Goal: Complete Application Form: Complete application form

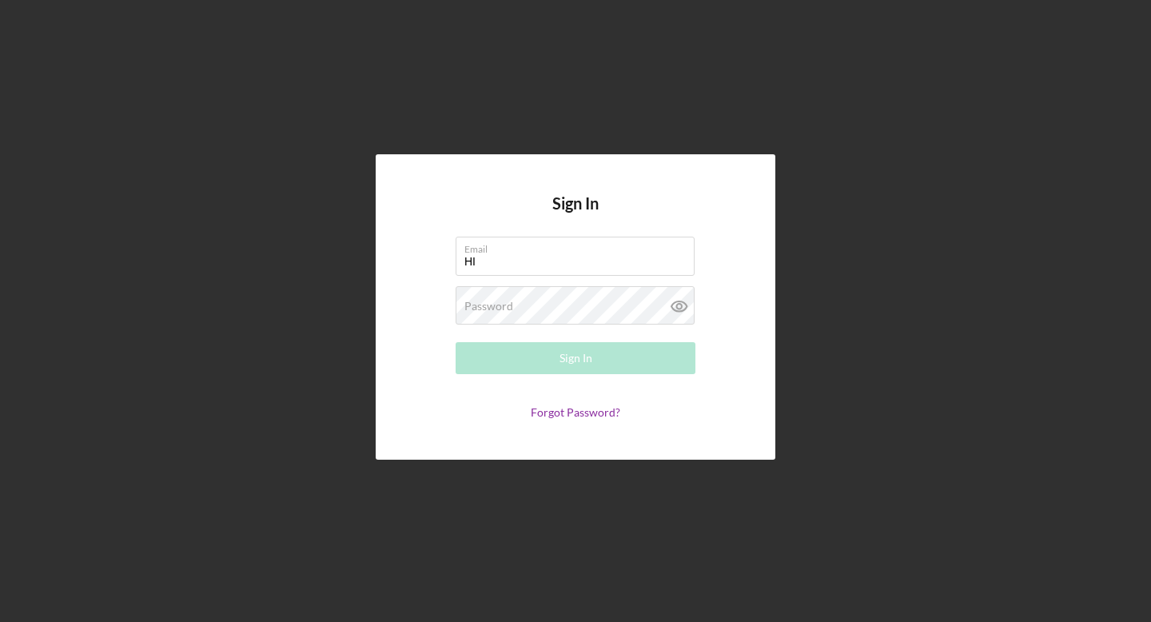
type input "H"
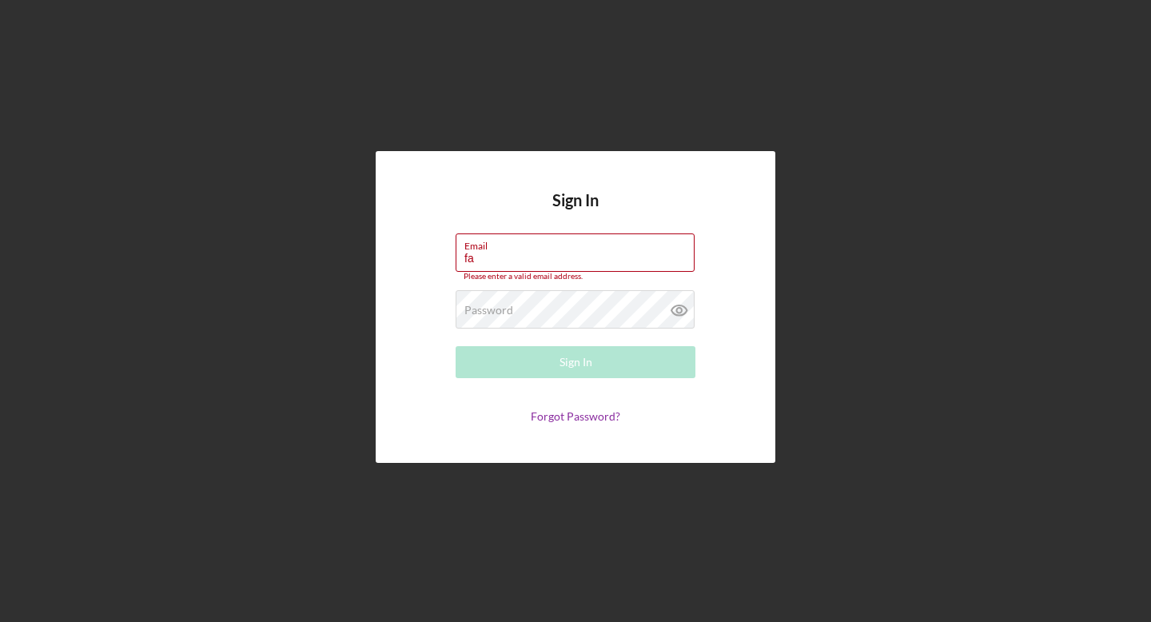
paste input "[EMAIL_ADDRESS][PERSON_NAME][DOMAIN_NAME]"
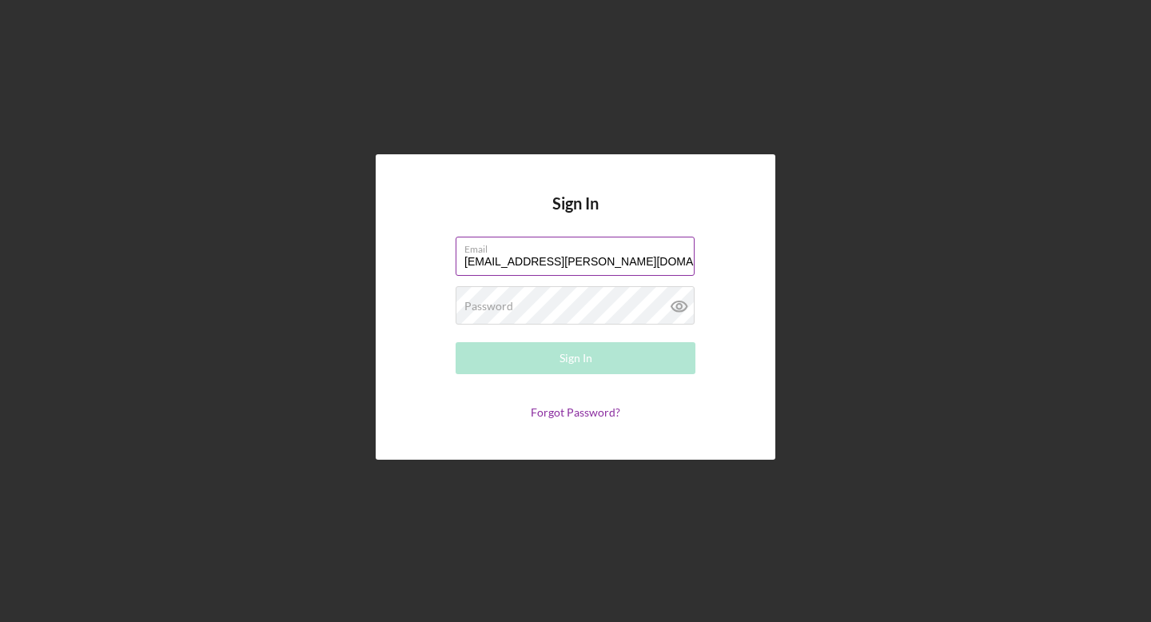
type input "[EMAIL_ADDRESS][PERSON_NAME][DOMAIN_NAME]"
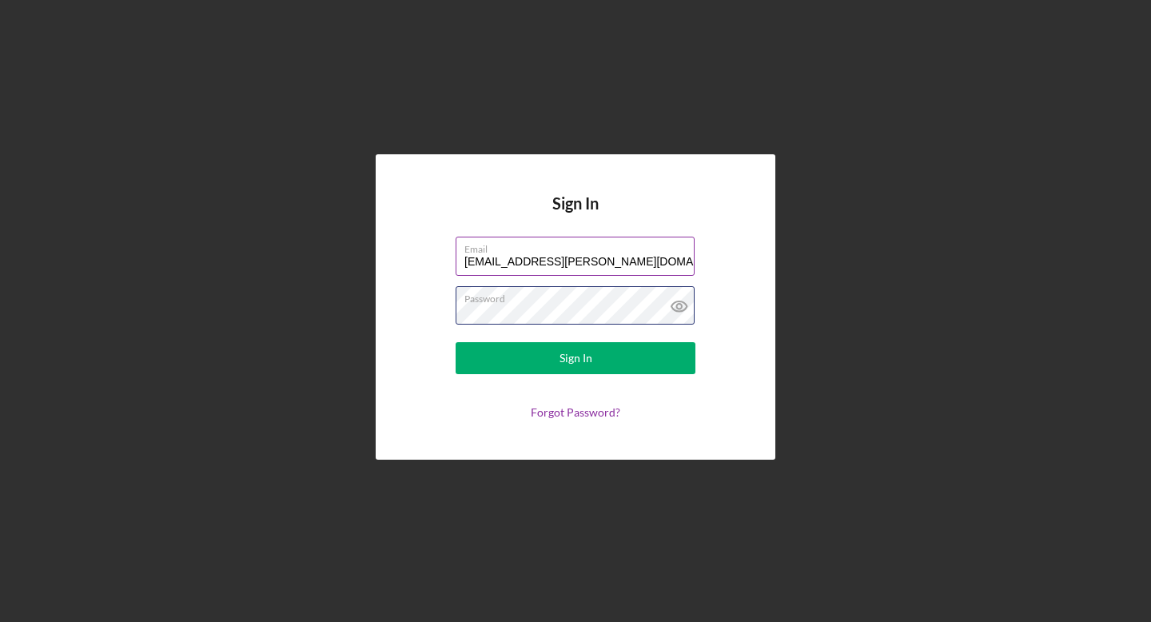
click at [456, 342] on button "Sign In" at bounding box center [576, 358] width 240 height 32
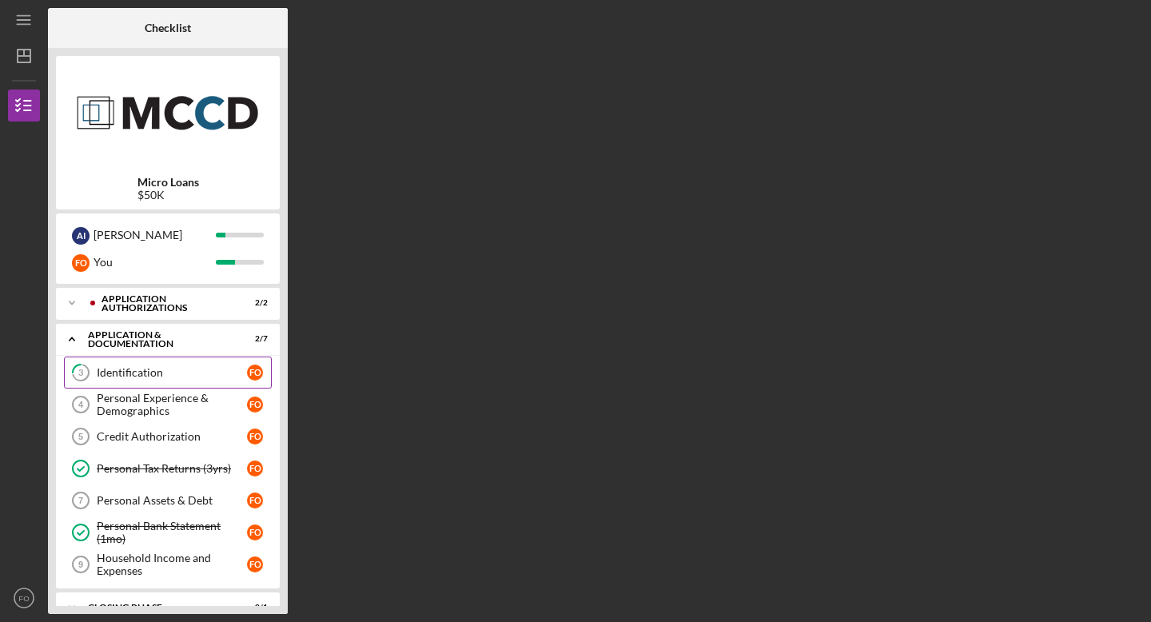
click at [159, 379] on link "3 Identification F O" at bounding box center [168, 372] width 208 height 32
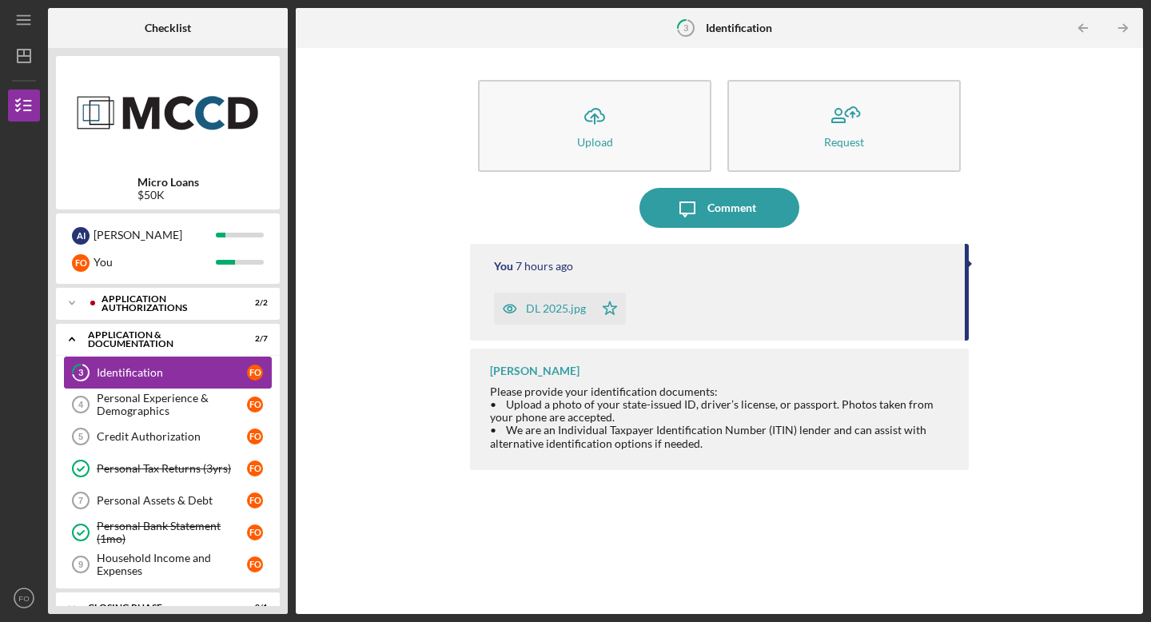
click at [132, 372] on div "Identification" at bounding box center [172, 372] width 150 height 13
click at [528, 310] on div "DL 2025.jpg" at bounding box center [556, 308] width 60 height 13
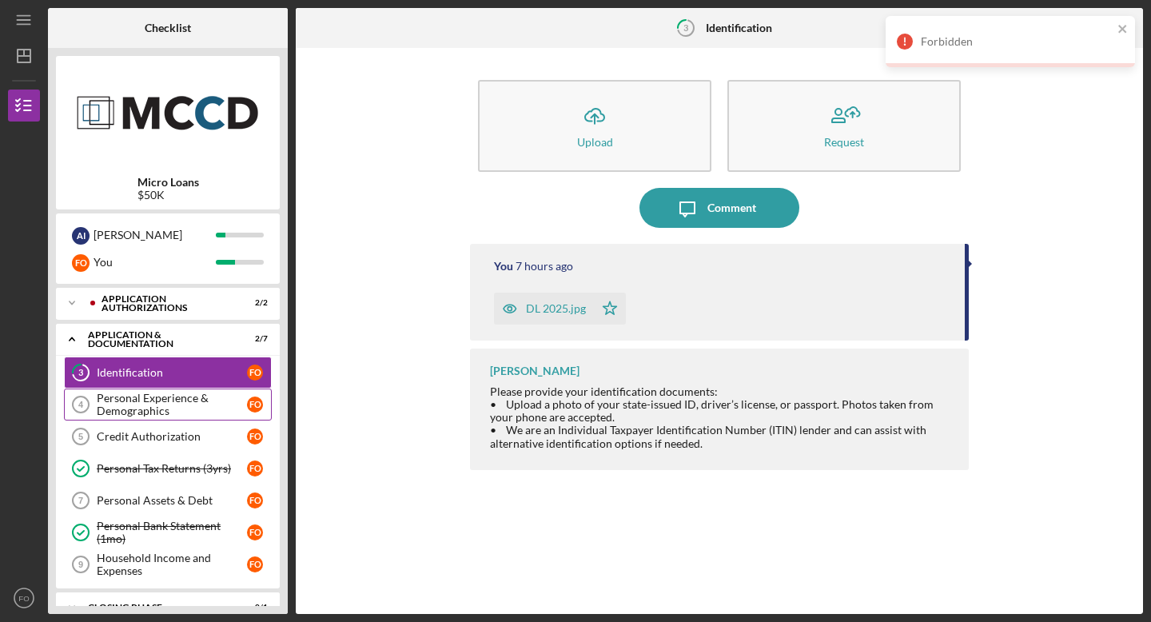
click at [183, 392] on div "Personal Experience & Demographics" at bounding box center [172, 405] width 150 height 26
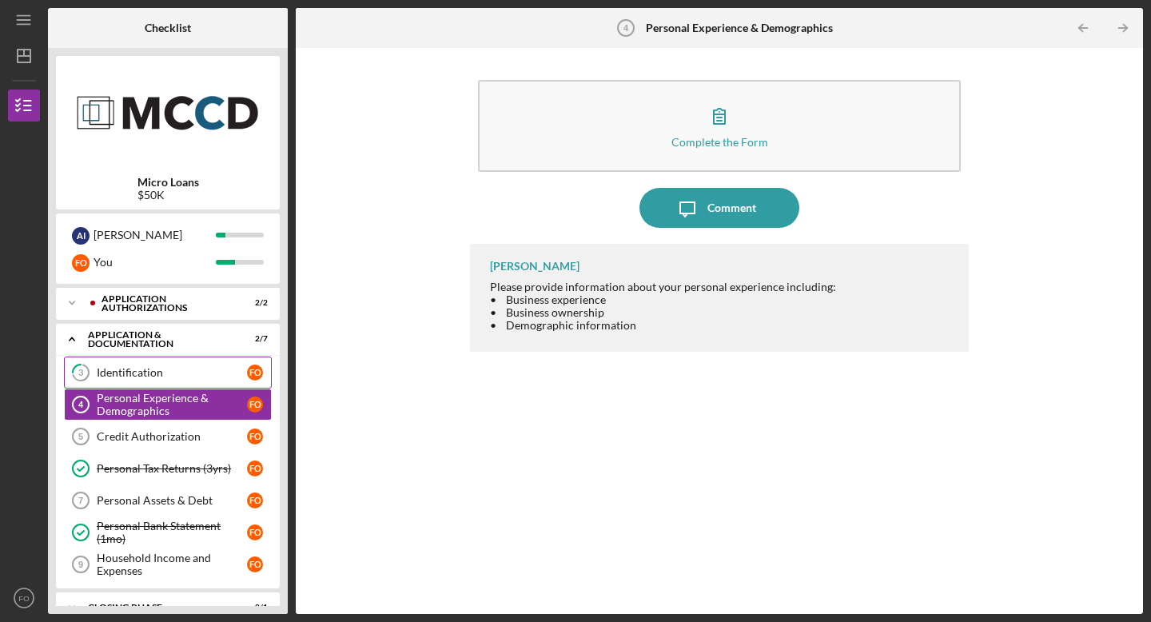
click at [177, 363] on link "3 Identification F O" at bounding box center [168, 372] width 208 height 32
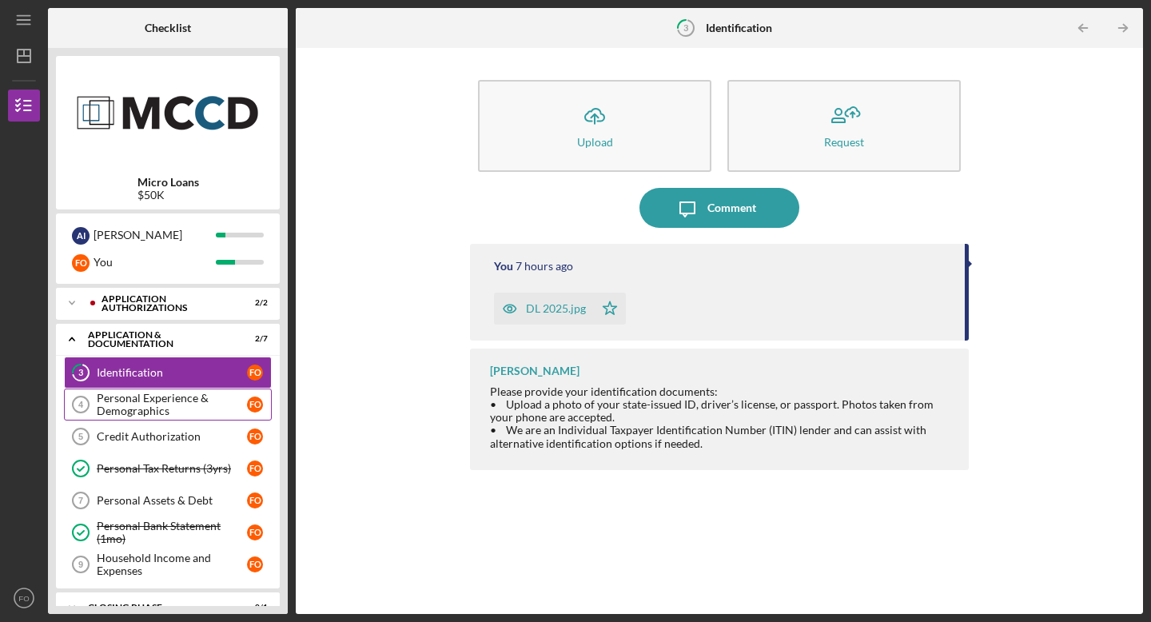
click at [145, 404] on div "Personal Experience & Demographics" at bounding box center [172, 405] width 150 height 26
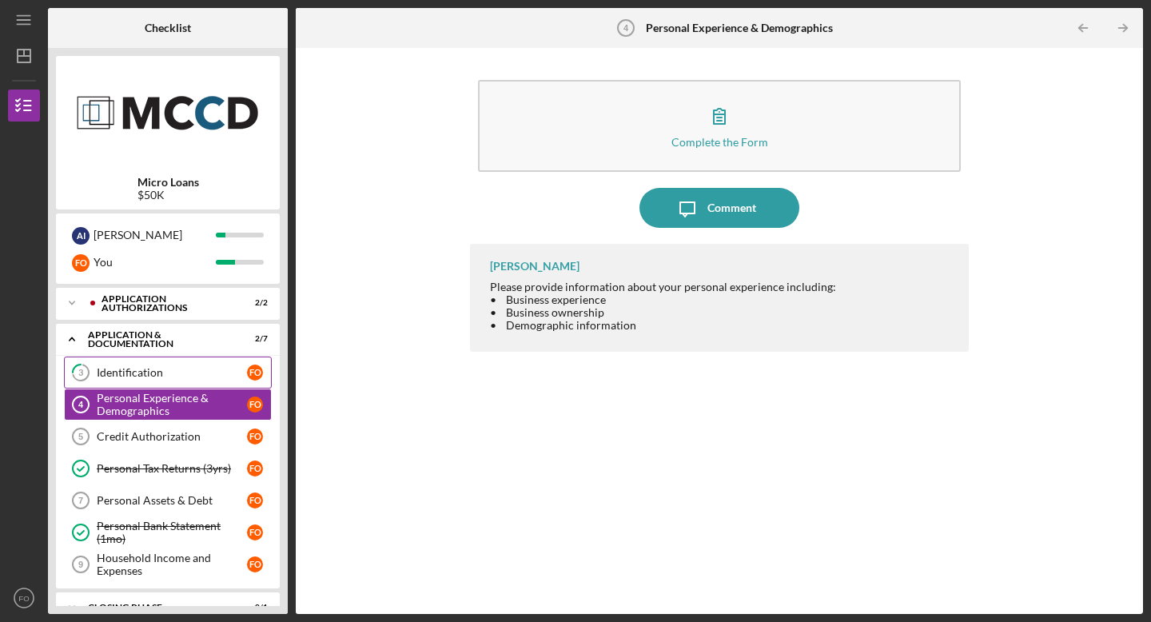
click at [125, 371] on div "Identification" at bounding box center [172, 372] width 150 height 13
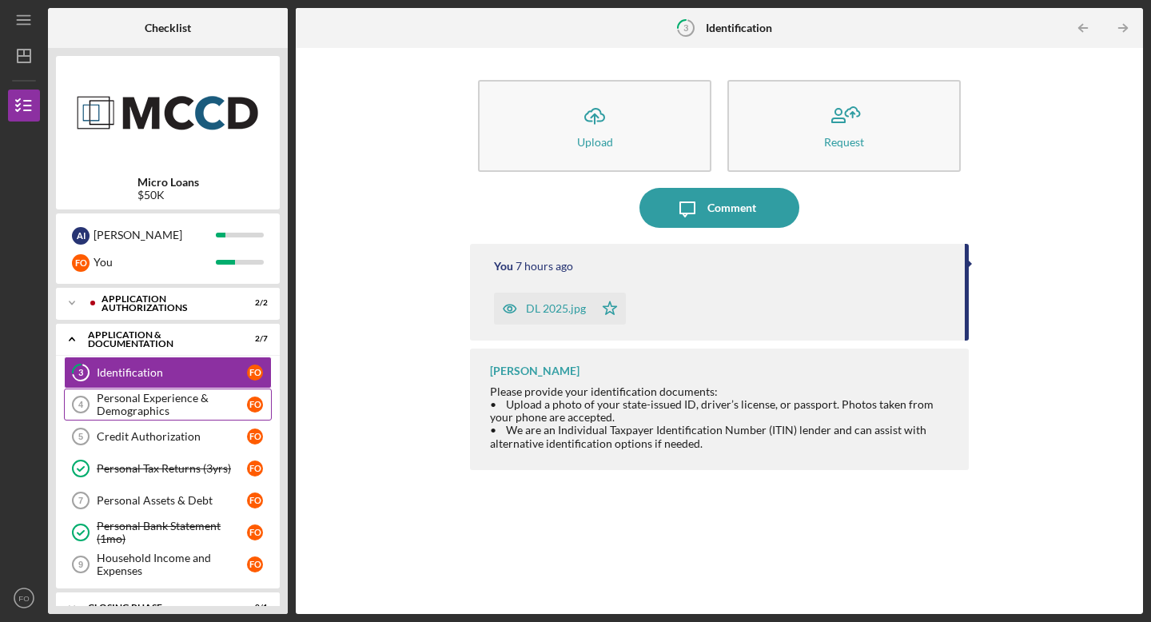
click at [122, 395] on div "Personal Experience & Demographics" at bounding box center [172, 405] width 150 height 26
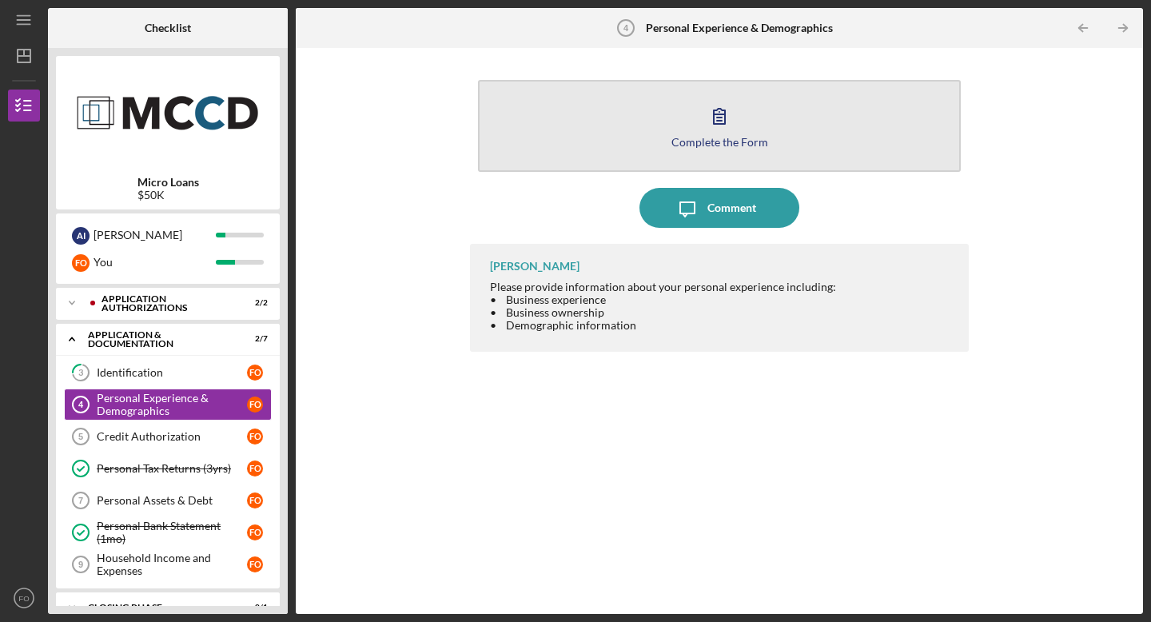
click at [713, 136] on div "Complete the Form" at bounding box center [719, 142] width 97 height 12
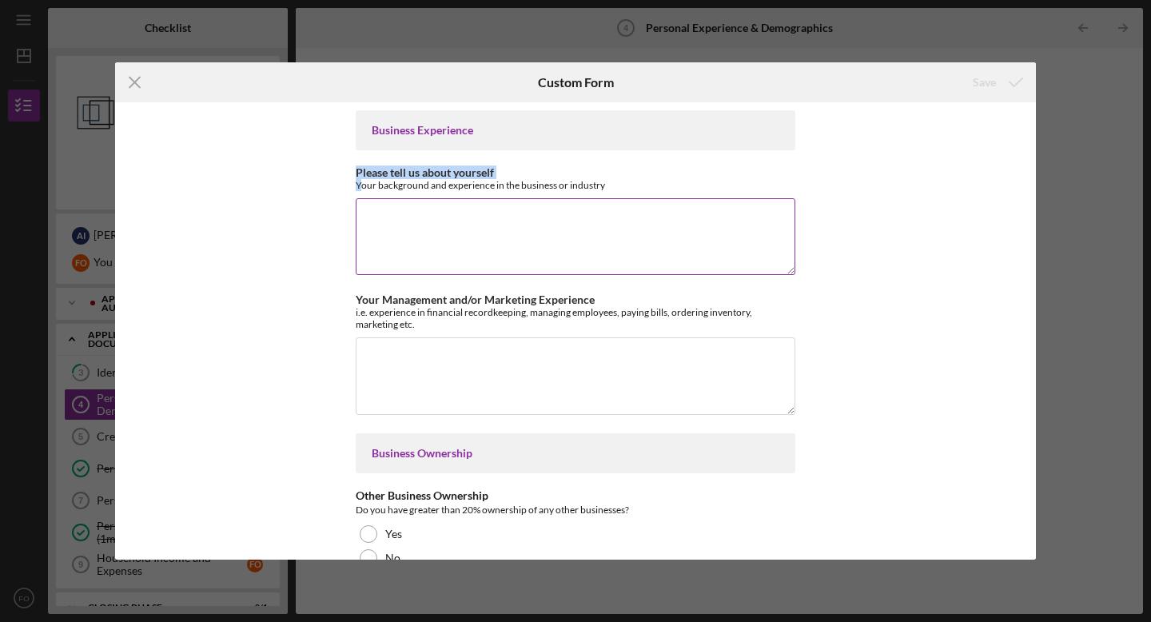
drag, startPoint x: 356, startPoint y: 185, endPoint x: 631, endPoint y: 197, distance: 275.2
click at [631, 197] on div "Please tell us about yourself Your background and experience in the business or…" at bounding box center [576, 222] width 440 height 112
drag, startPoint x: 350, startPoint y: 185, endPoint x: 620, endPoint y: 190, distance: 270.2
click at [620, 190] on div "Business Experience Please tell us about yourself Your background and experienc…" at bounding box center [575, 330] width 921 height 457
copy div "Your background and experience in the business or industry"
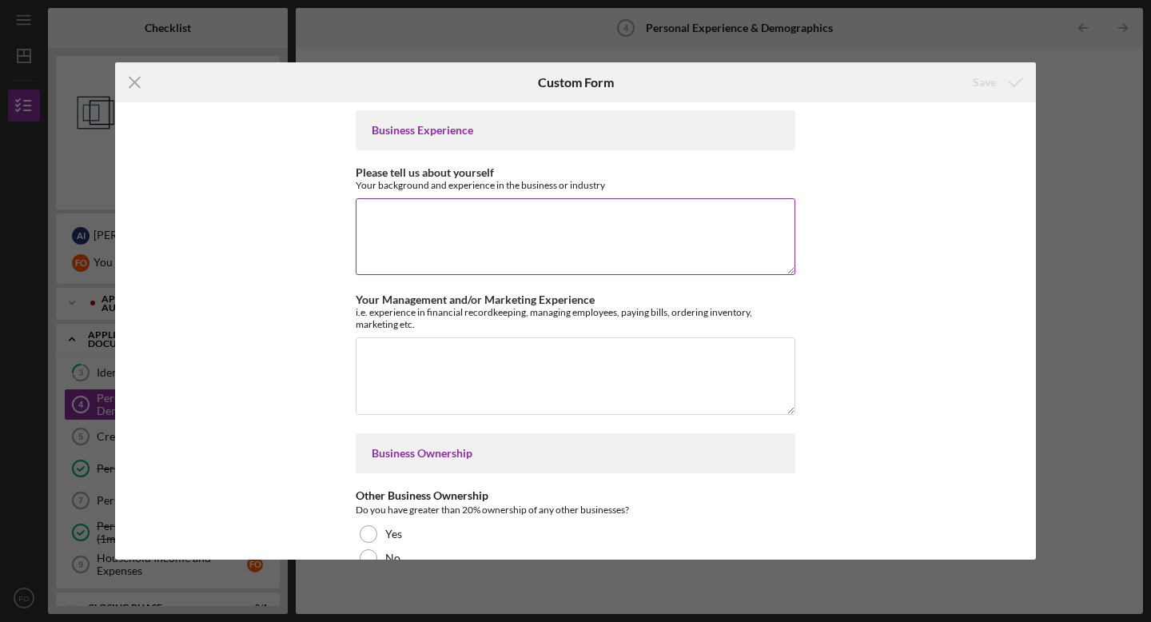
click at [496, 229] on textarea "Please tell us about yourself" at bounding box center [576, 236] width 440 height 77
paste textarea "bring over 15 years of experience in the clinical laboratory industry, includin…"
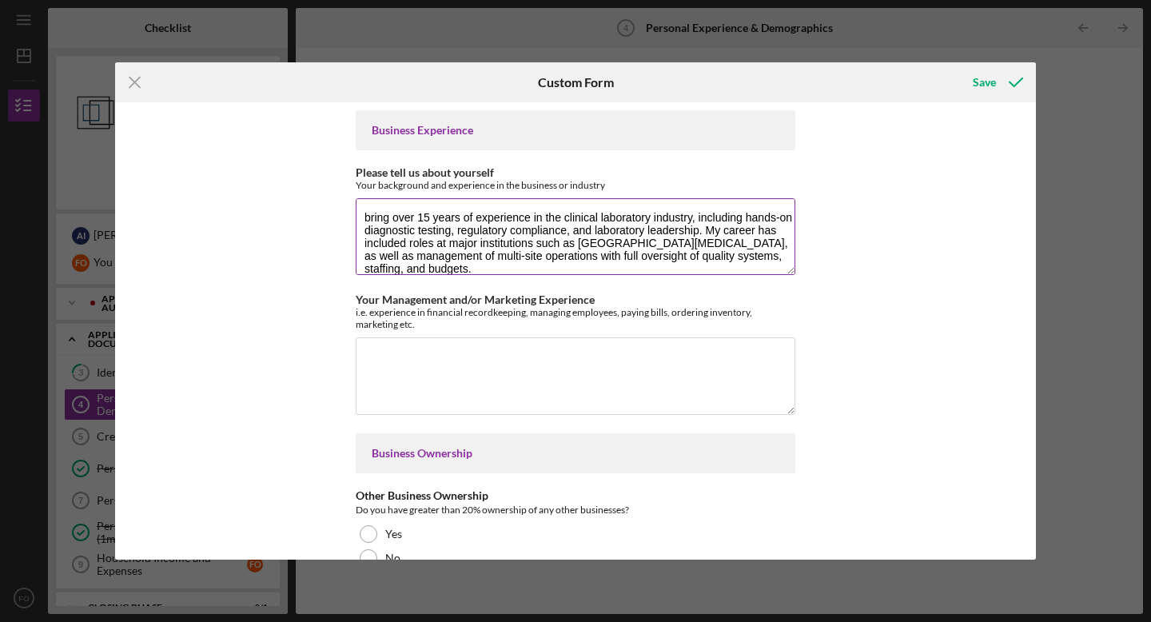
click at [362, 216] on textarea "bring over 15 years of experience in the clinical laboratory industry, includin…" at bounding box center [576, 236] width 440 height 77
type textarea "I bring over 15 years of experience in the clinical laboratory industry, includ…"
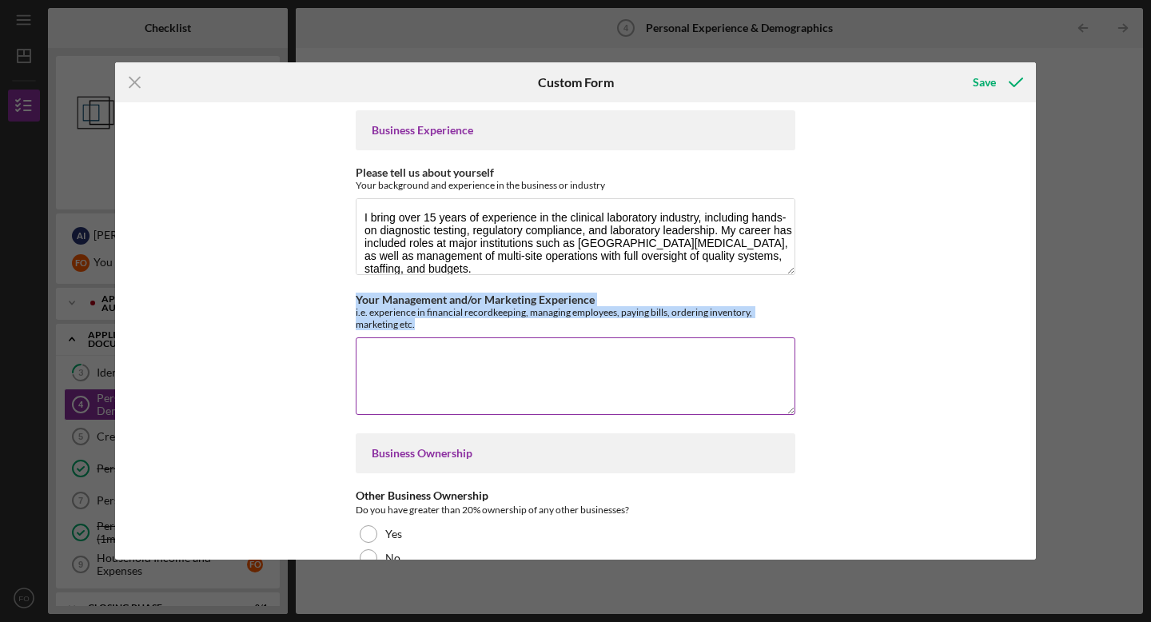
drag, startPoint x: 351, startPoint y: 299, endPoint x: 381, endPoint y: 323, distance: 38.7
click at [381, 323] on div "Business Experience Please tell us about yourself Your background and experienc…" at bounding box center [575, 330] width 921 height 457
copy div "Your Management and/or Marketing Experience i.e. experience in financial record…"
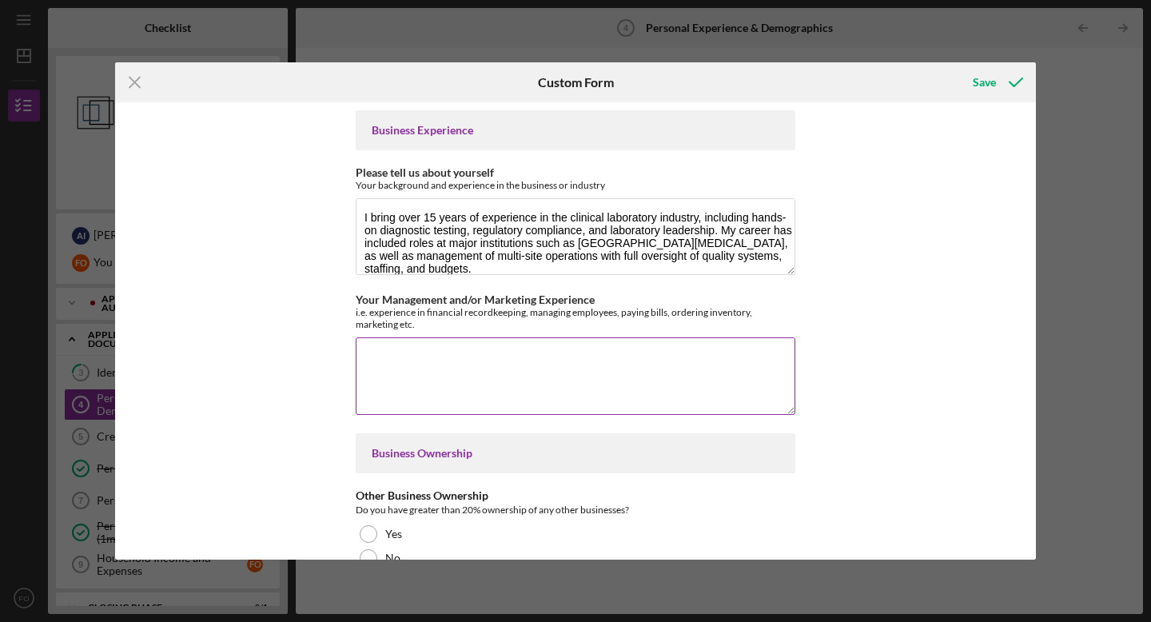
click at [547, 365] on textarea "Your Management and/or Marketing Experience" at bounding box center [576, 375] width 440 height 77
paste textarea "I have several years of management experience overseeing day-to-day laboratory …"
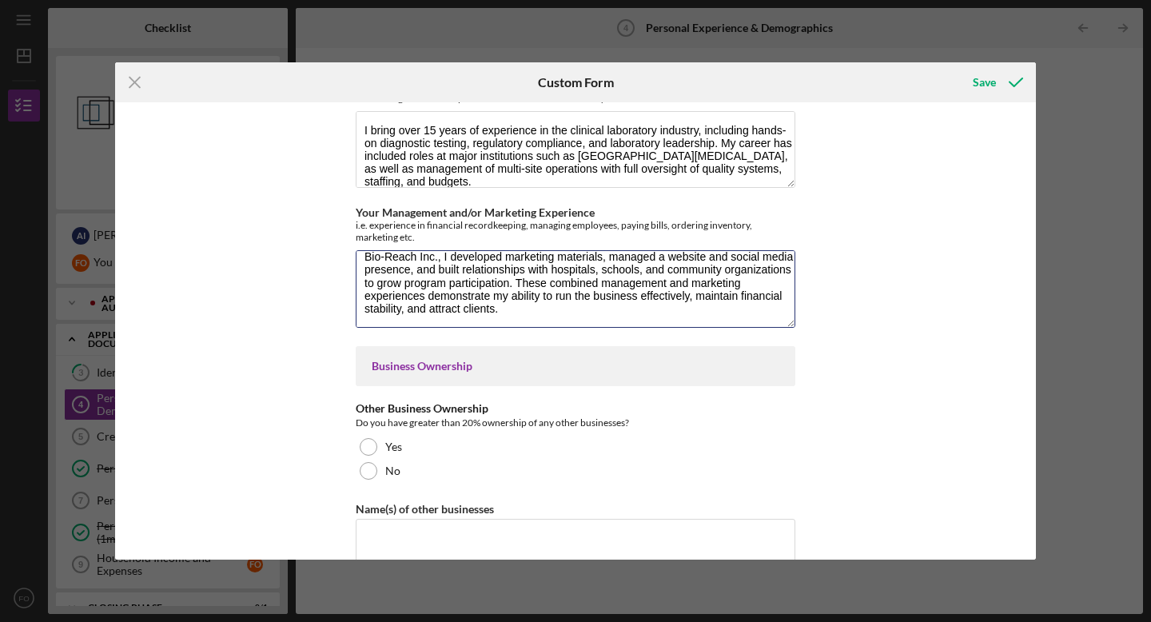
scroll to position [94, 0]
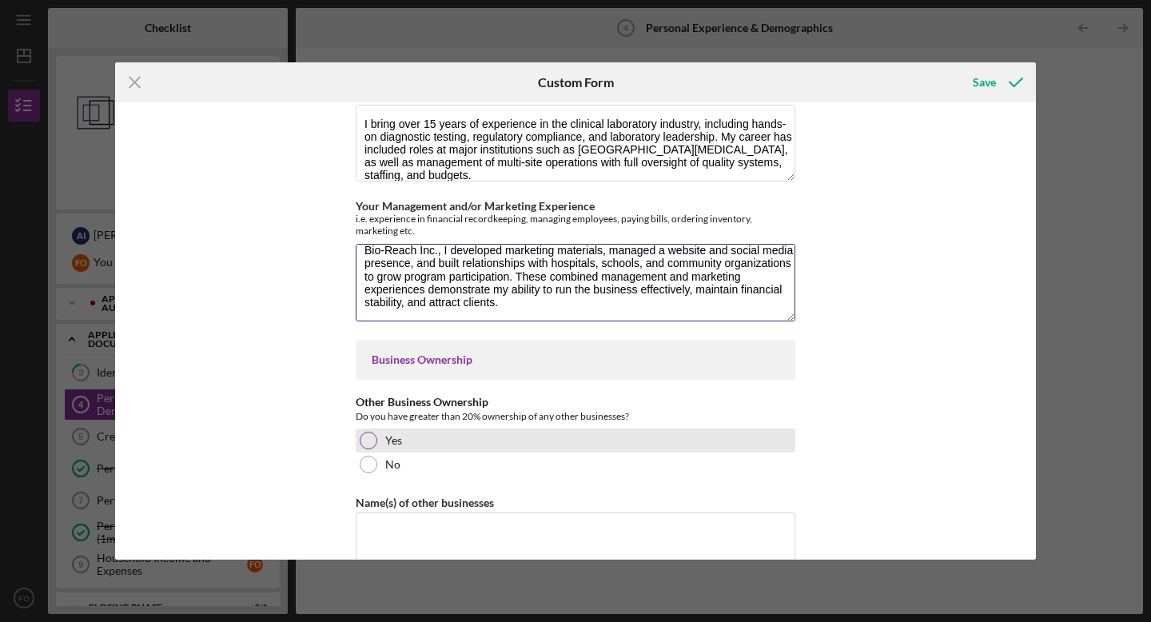
type textarea "I have several years of management experience overseeing day-to-day laboratory …"
click at [360, 441] on div at bounding box center [369, 441] width 18 height 18
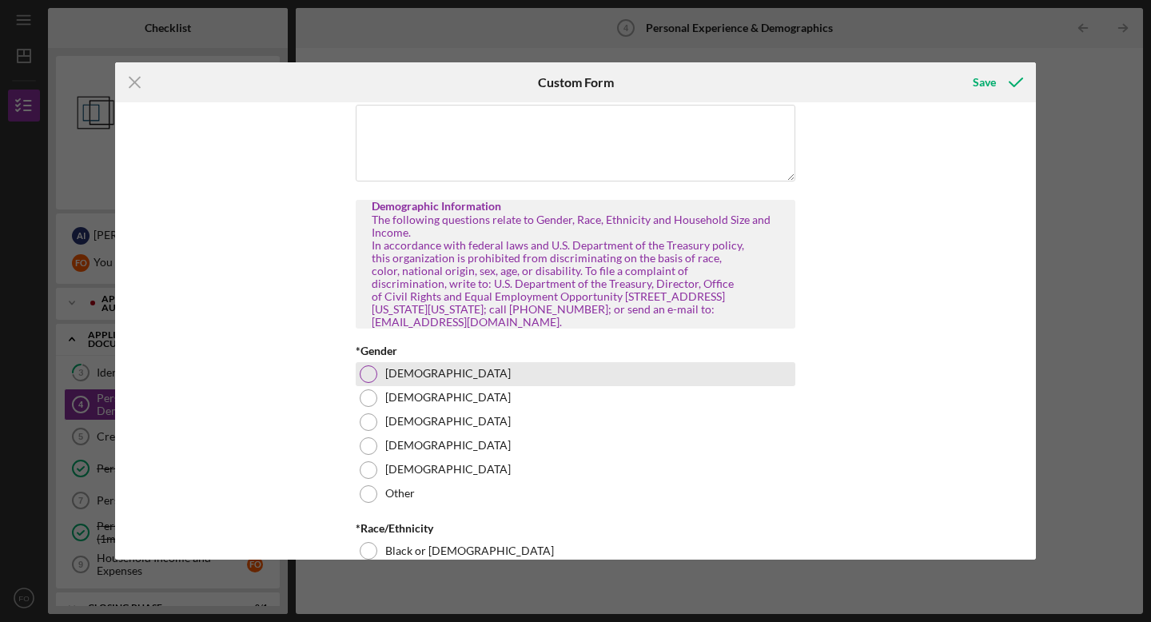
scroll to position [505, 0]
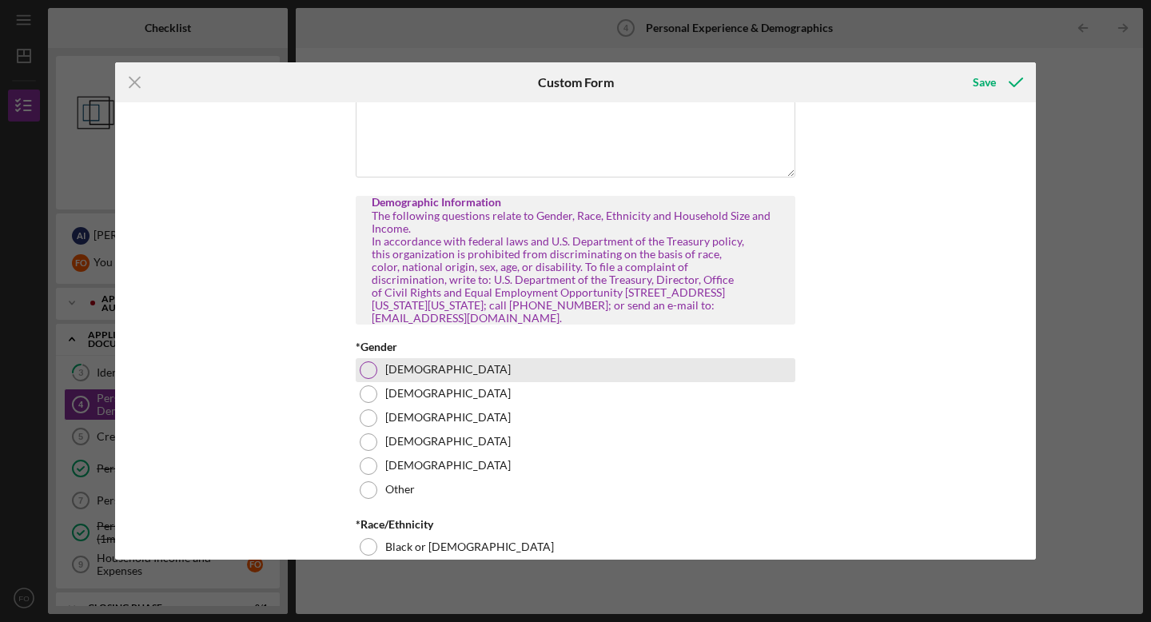
click at [367, 364] on div at bounding box center [369, 370] width 18 height 18
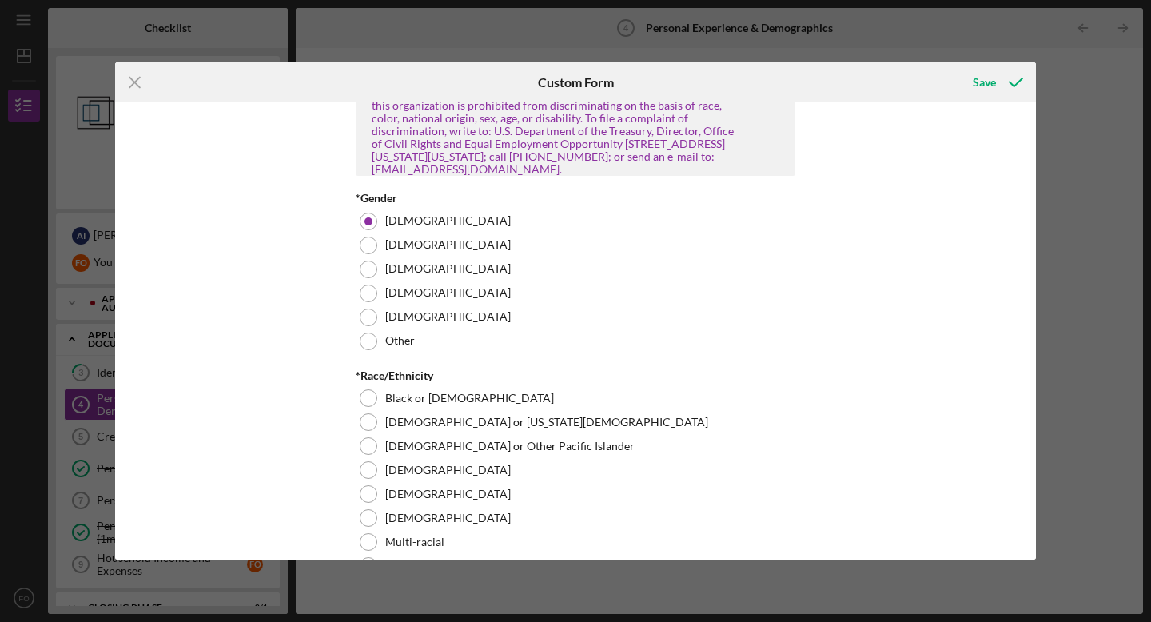
scroll to position [682, 0]
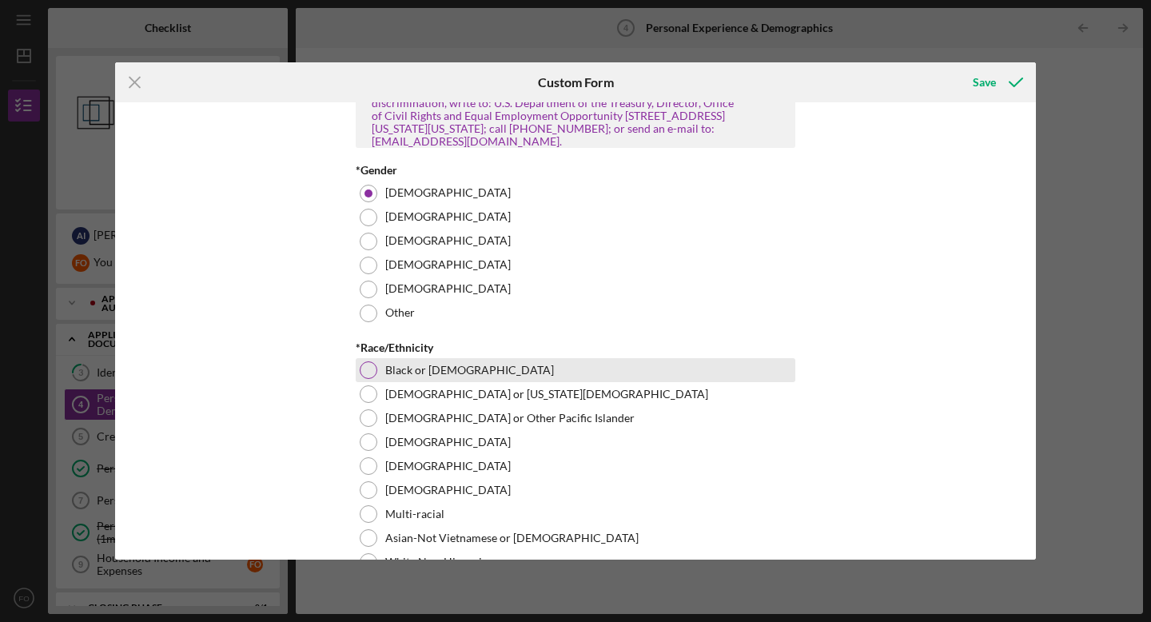
click at [364, 368] on div at bounding box center [369, 370] width 18 height 18
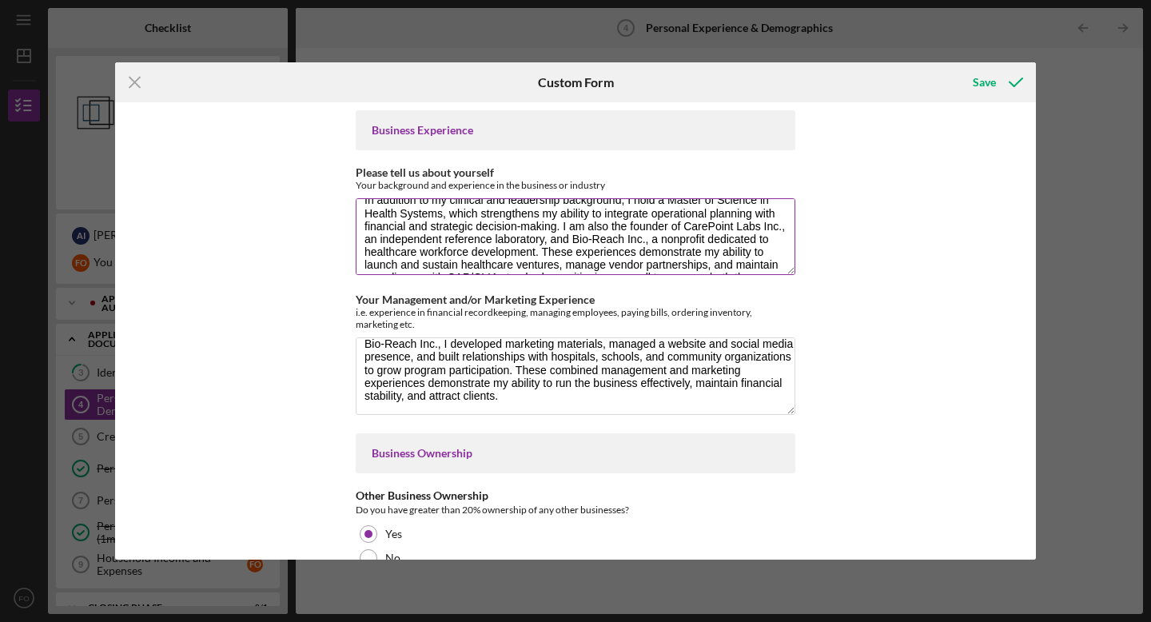
scroll to position [98, 0]
click at [555, 244] on textarea "I bring over 15 years of experience in the clinical laboratory industry, includ…" at bounding box center [576, 236] width 440 height 77
click at [627, 231] on textarea "I bring over 15 years of experience in the clinical laboratory industry, includ…" at bounding box center [576, 236] width 440 height 77
click at [587, 229] on textarea "I bring over 15 years of experience in the clinical laboratory industry, includ…" at bounding box center [576, 236] width 440 height 77
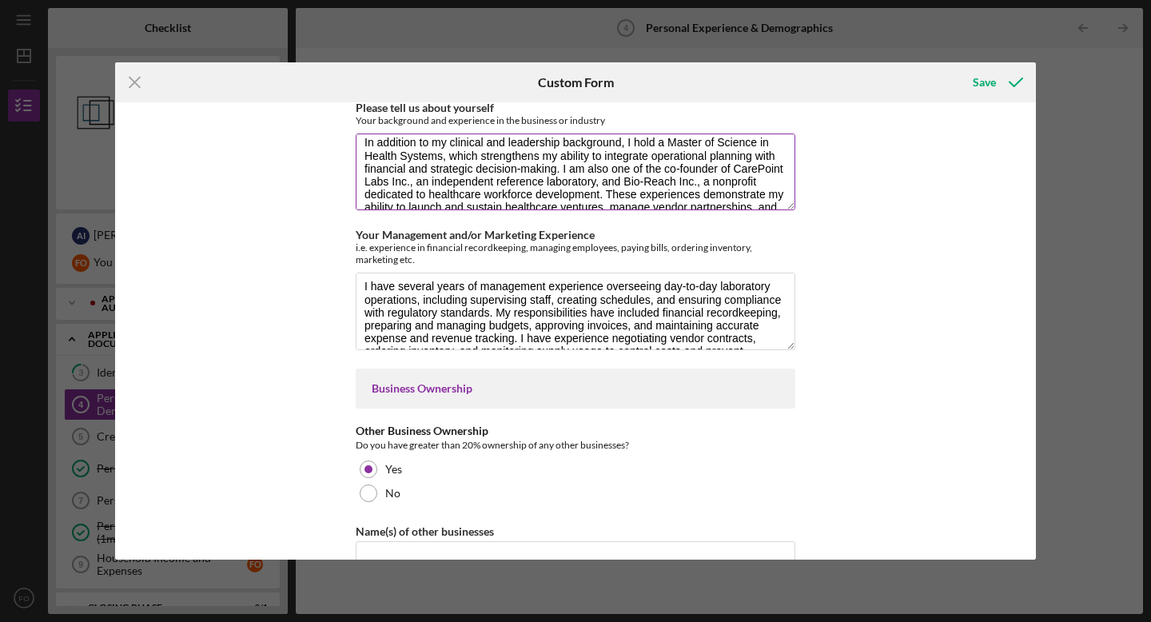
scroll to position [78, 0]
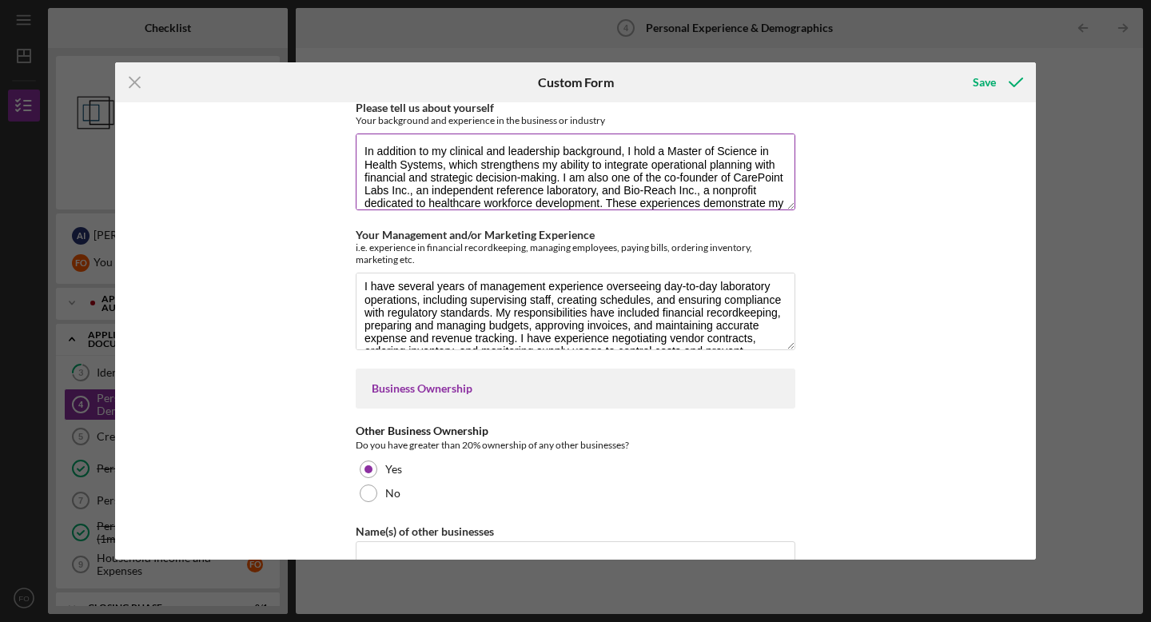
click at [439, 161] on textarea "I bring over 15 years of experience in the clinical laboratory industry, includ…" at bounding box center [576, 171] width 440 height 77
click at [480, 167] on textarea "Please tell us about yourself" at bounding box center [576, 171] width 440 height 77
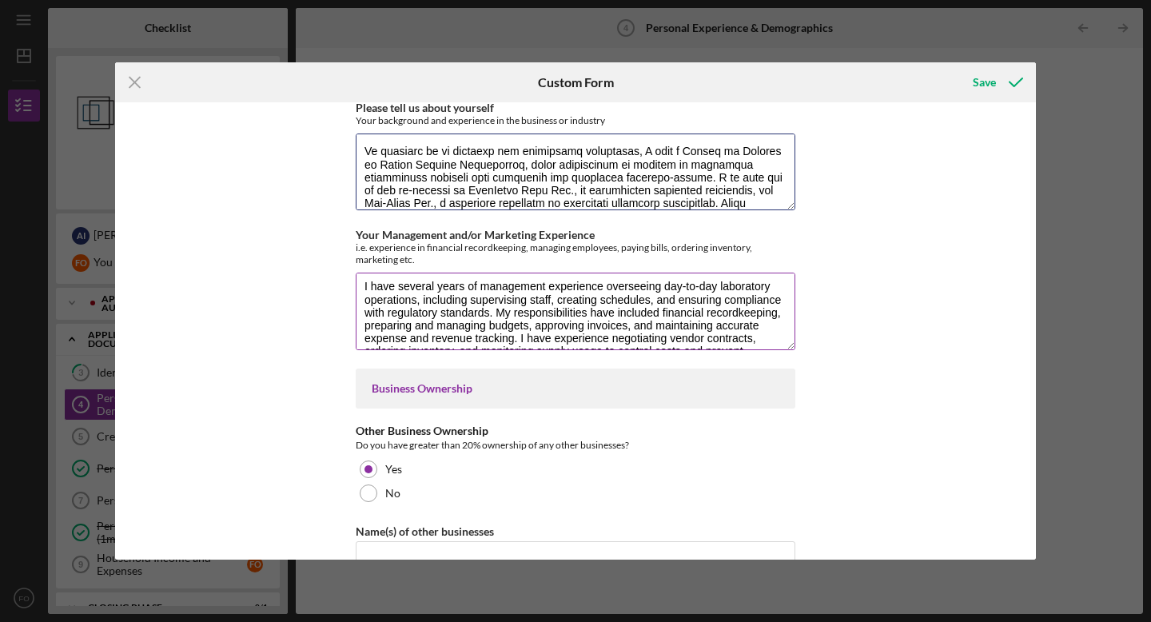
type textarea "I bring over 15 years of experience in the clinical laboratory industry, includ…"
click at [713, 308] on textarea "I have several years of management experience overseeing day-to-day laboratory …" at bounding box center [576, 311] width 440 height 77
click at [726, 310] on textarea "I have several years of management experience overseeing day-to-day laboratory …" at bounding box center [576, 311] width 440 height 77
click at [730, 316] on textarea "I have several years of management experience overseeing day-to-day laboratory …" at bounding box center [576, 311] width 440 height 77
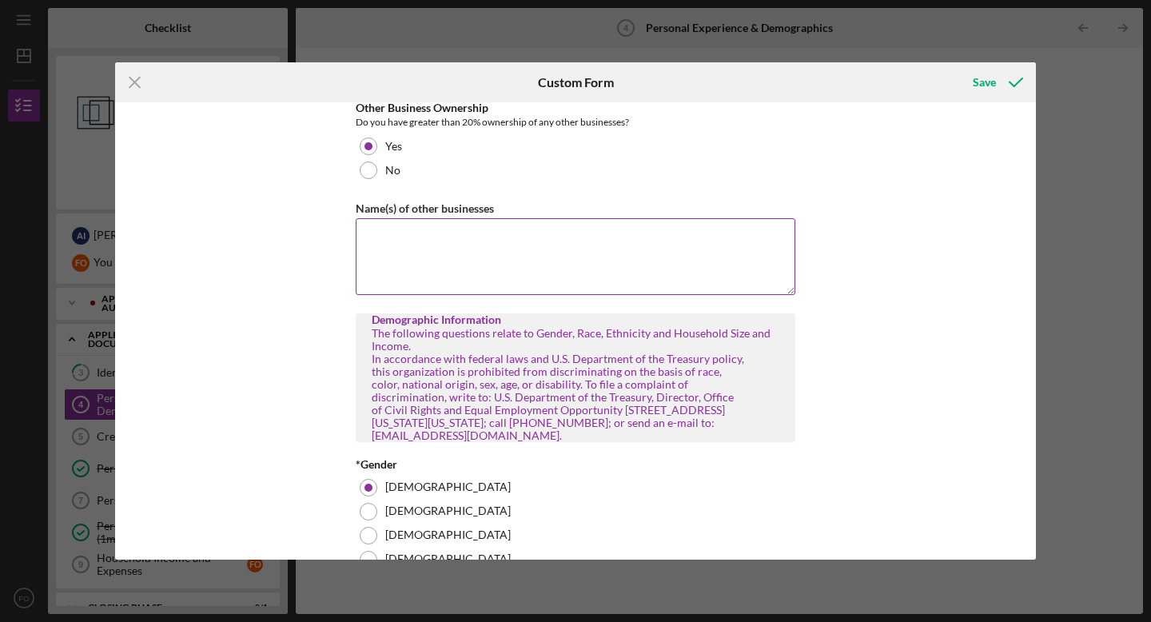
scroll to position [388, 0]
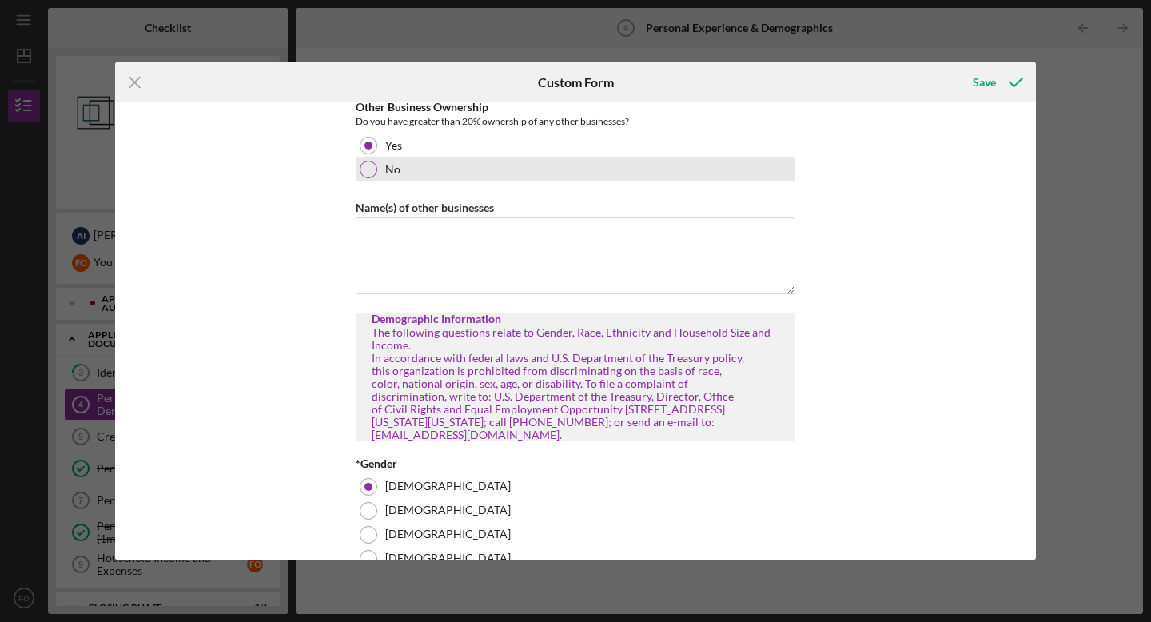
click at [369, 170] on div at bounding box center [369, 170] width 18 height 18
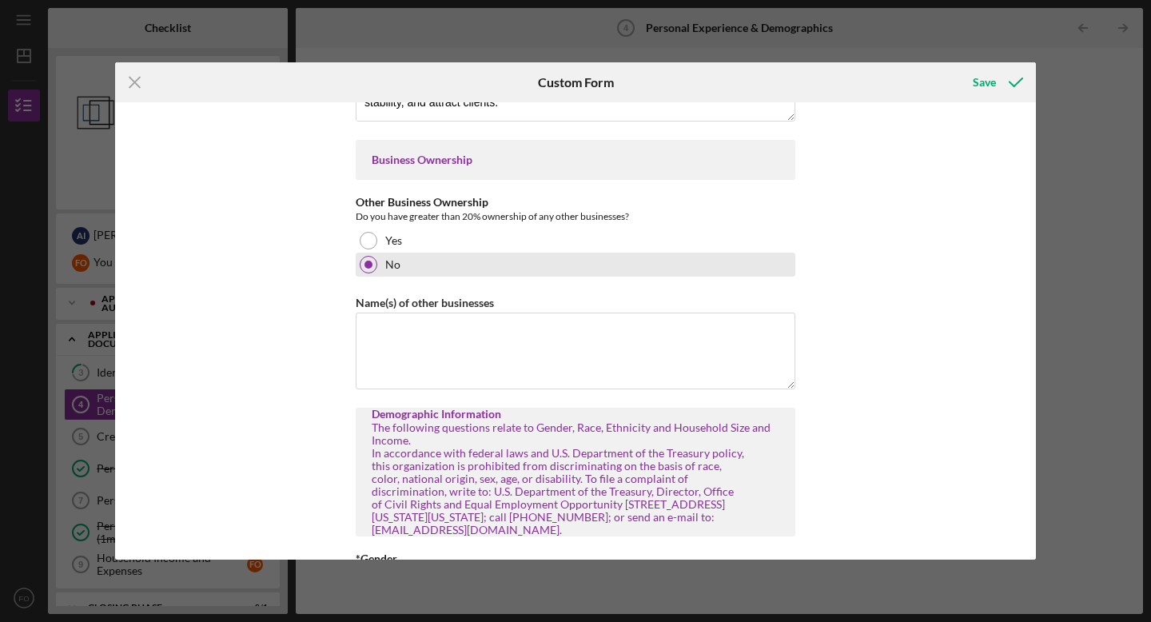
scroll to position [286, 0]
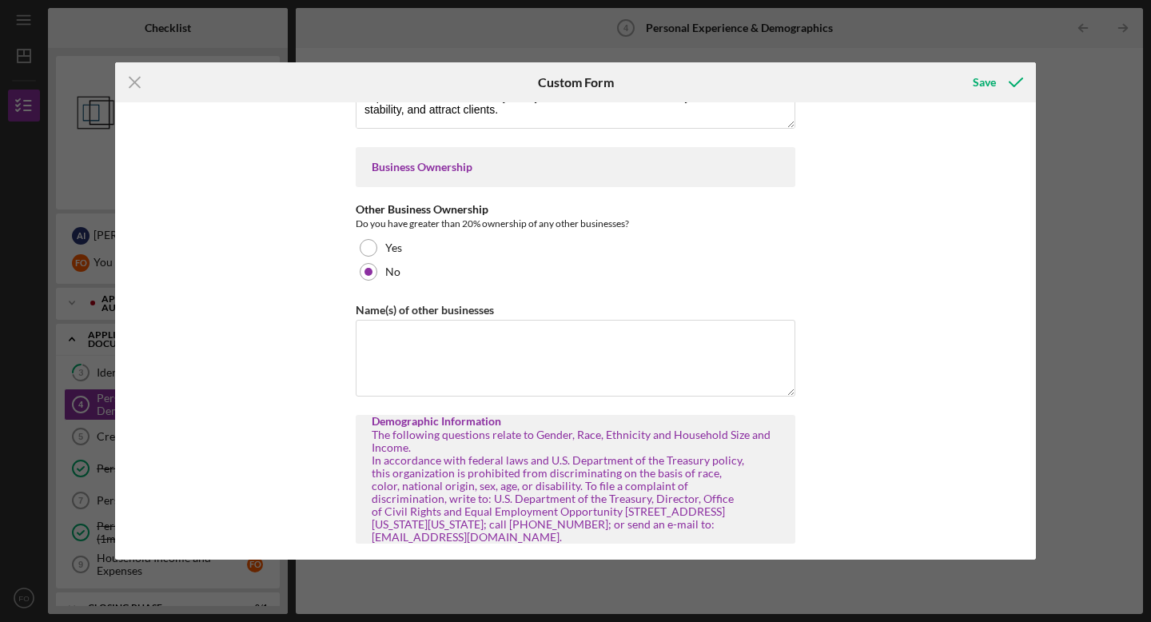
click at [284, 210] on div "Business Experience Please tell us about yourself Your background and experienc…" at bounding box center [575, 330] width 921 height 457
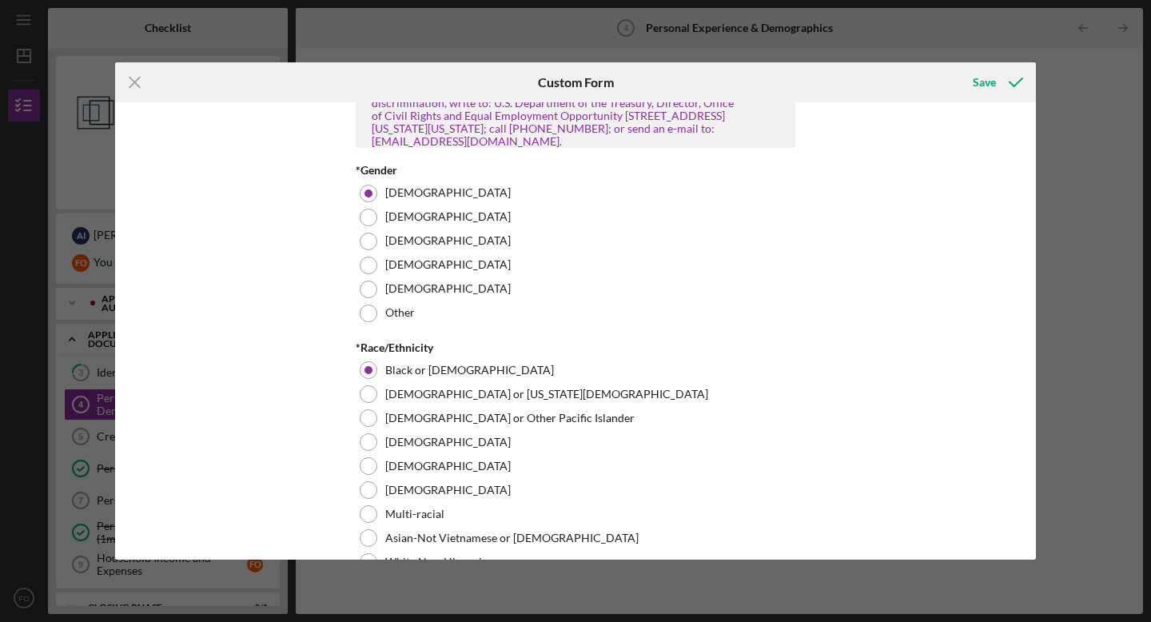
scroll to position [719, 0]
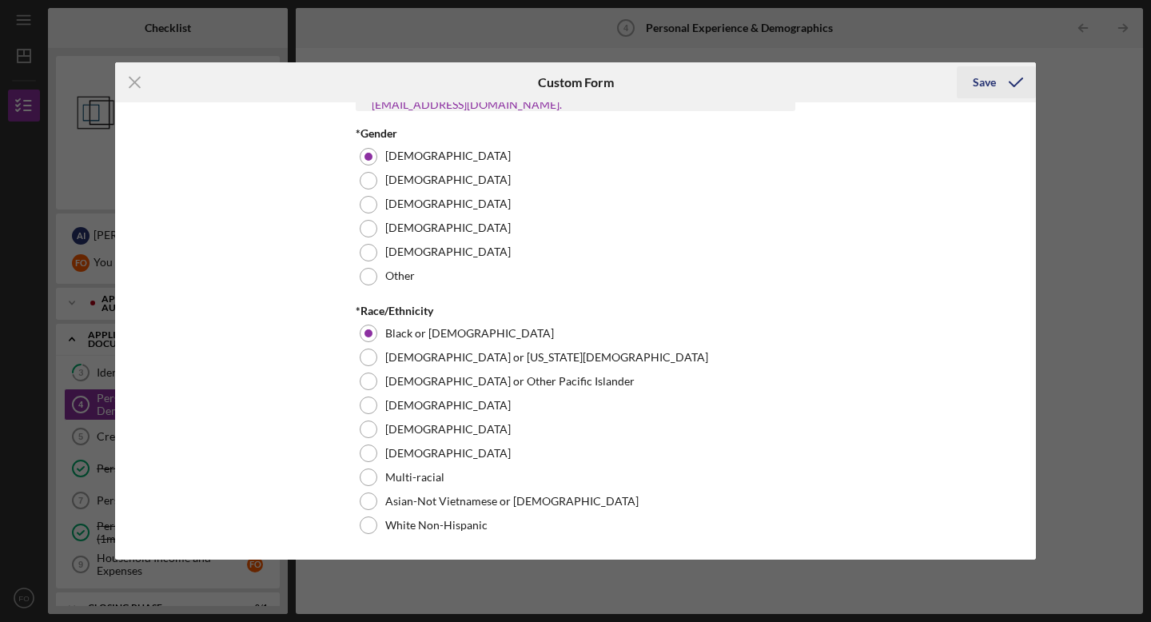
click at [985, 83] on div "Save" at bounding box center [984, 82] width 23 height 32
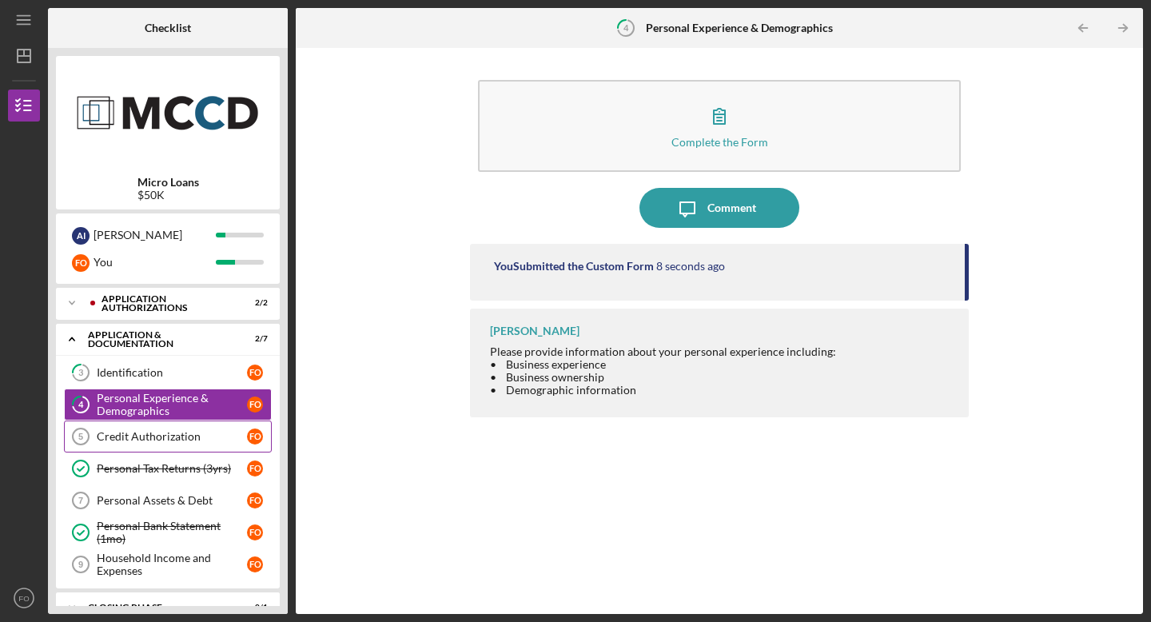
click at [180, 435] on div "Credit Authorization" at bounding box center [172, 436] width 150 height 13
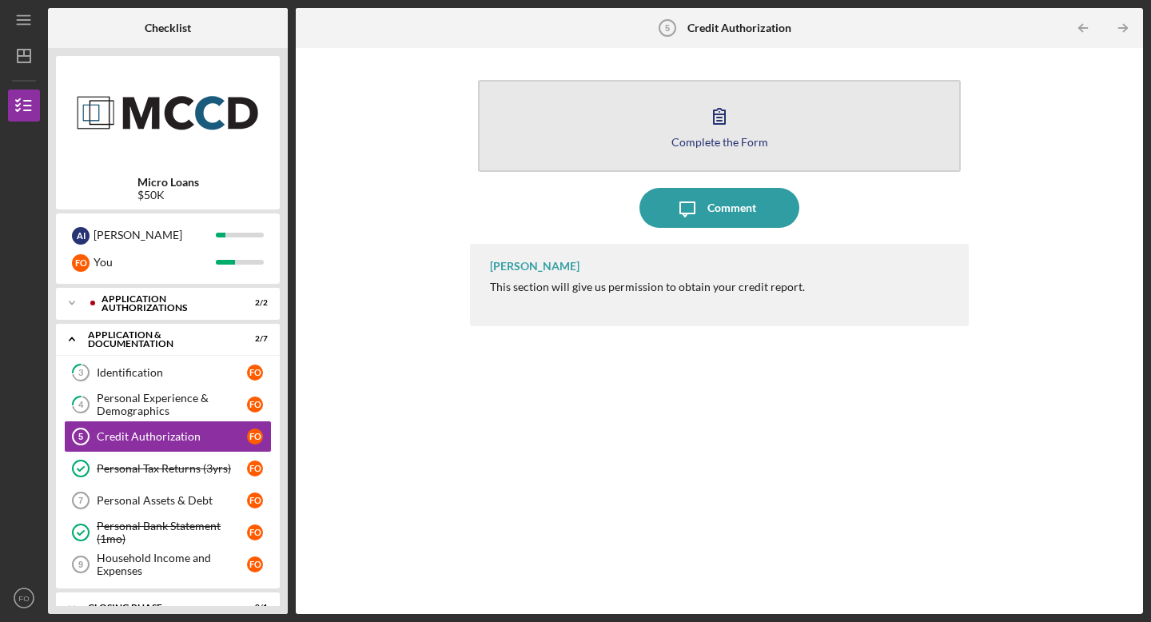
click at [715, 126] on icon "button" at bounding box center [719, 116] width 40 height 40
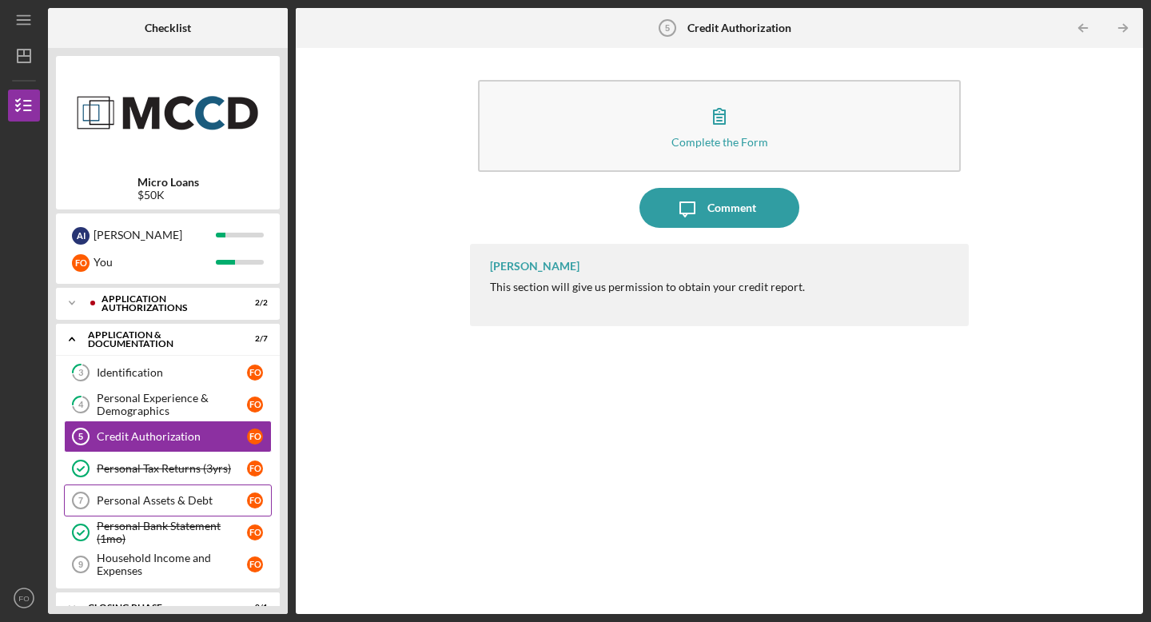
click at [171, 507] on div "Personal Assets & Debt" at bounding box center [172, 500] width 150 height 13
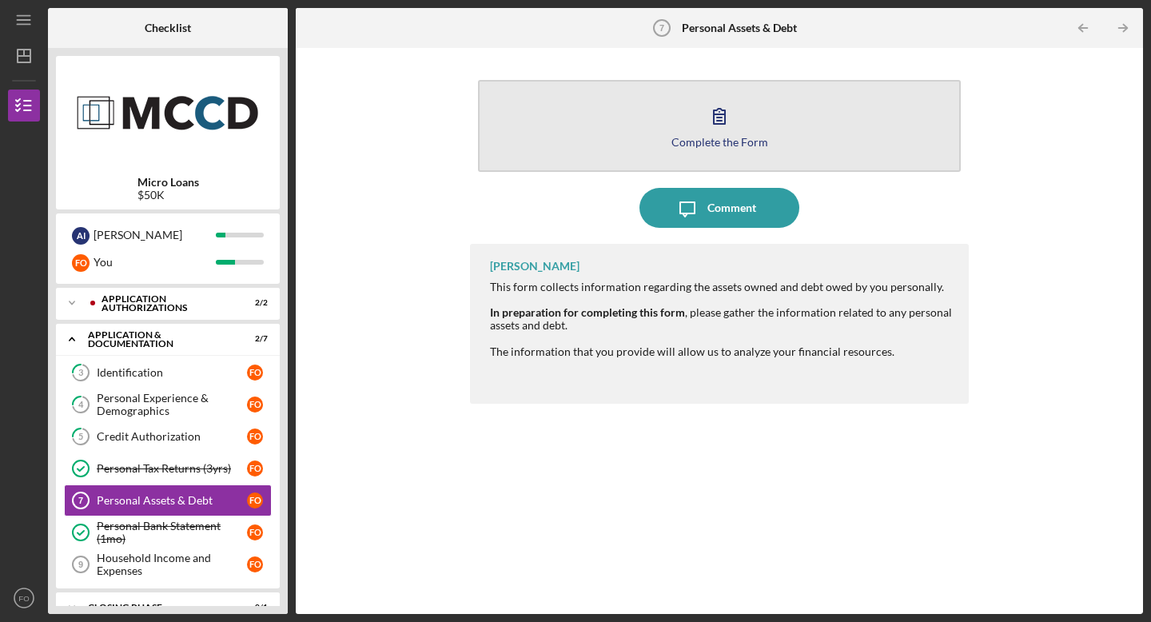
click at [719, 138] on div "Complete the Form" at bounding box center [719, 142] width 97 height 12
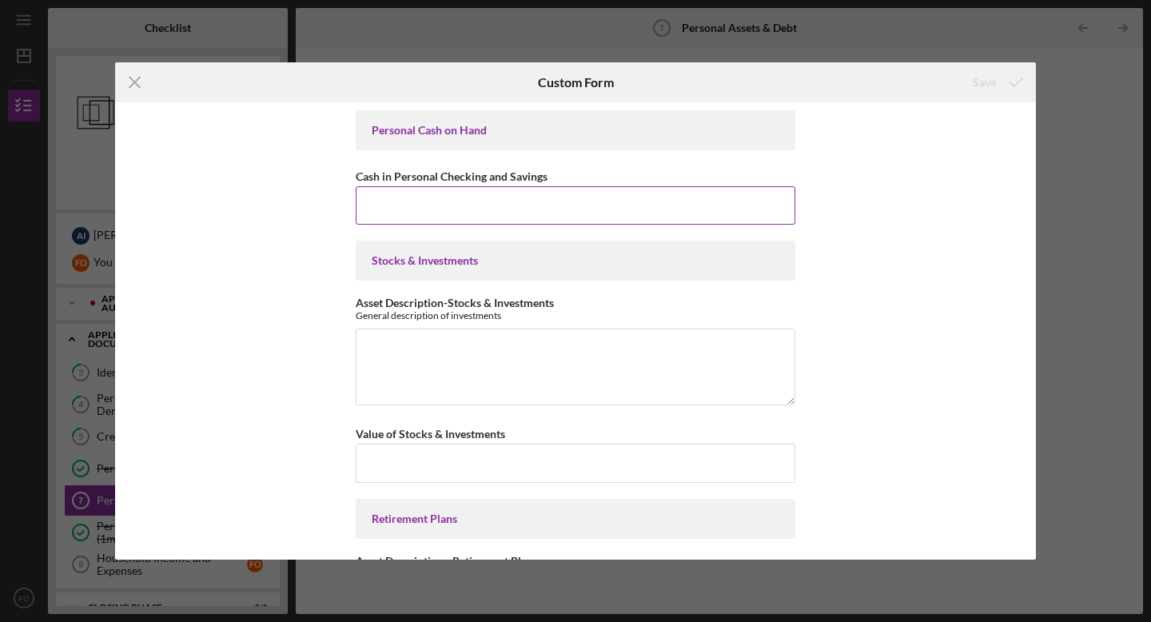
click at [500, 201] on input "Cash in Personal Checking and Savings" at bounding box center [576, 205] width 440 height 38
click at [407, 205] on input "Cash in Personal Checking and Savings" at bounding box center [576, 205] width 440 height 38
type input "$1,500"
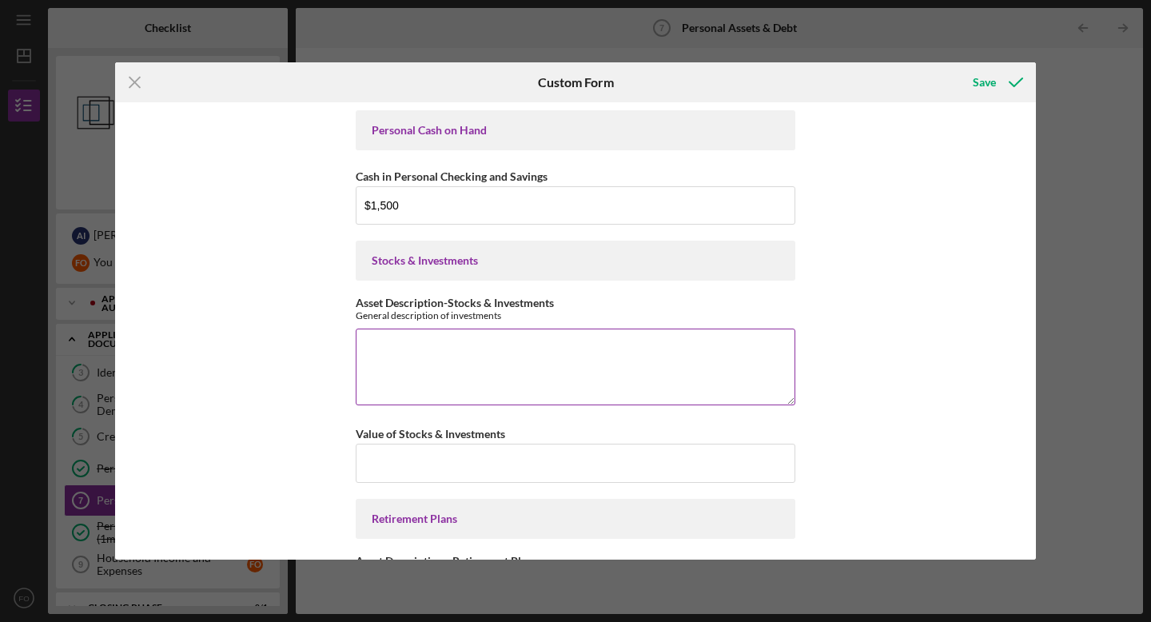
click at [453, 352] on textarea "Asset Description-Stocks & Investments" at bounding box center [576, 366] width 440 height 77
click at [275, 416] on div "Personal Cash on Hand Cash in Personal Checking and Savings $1,500 Stocks & Inv…" at bounding box center [575, 330] width 921 height 457
click at [362, 348] on textarea "4000" at bounding box center [576, 366] width 440 height 77
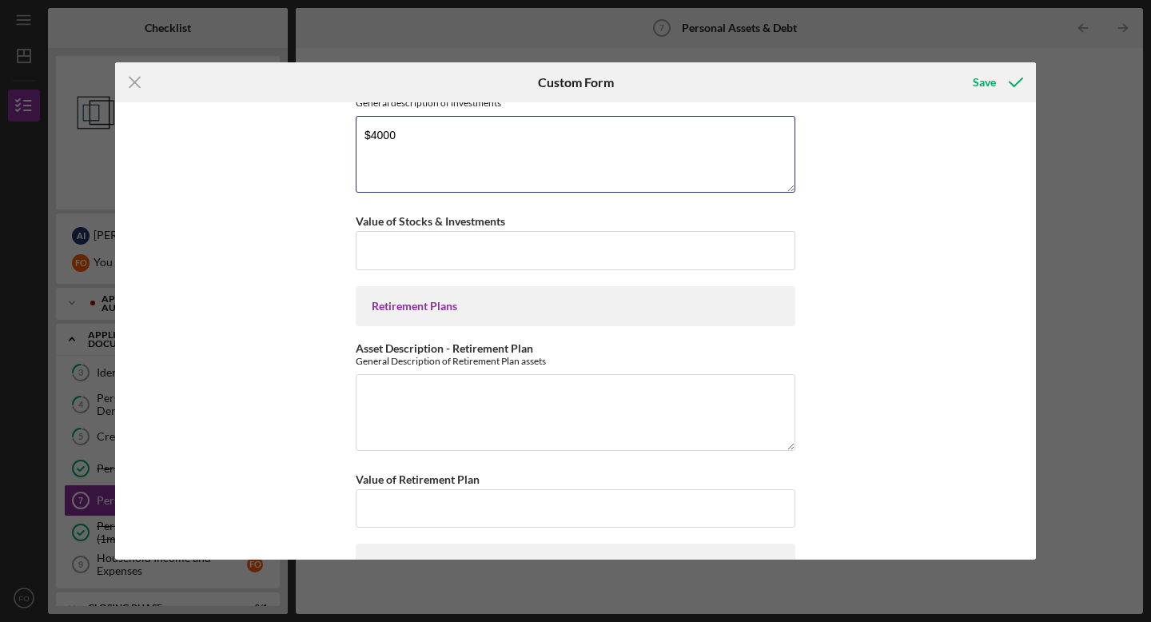
scroll to position [257, 0]
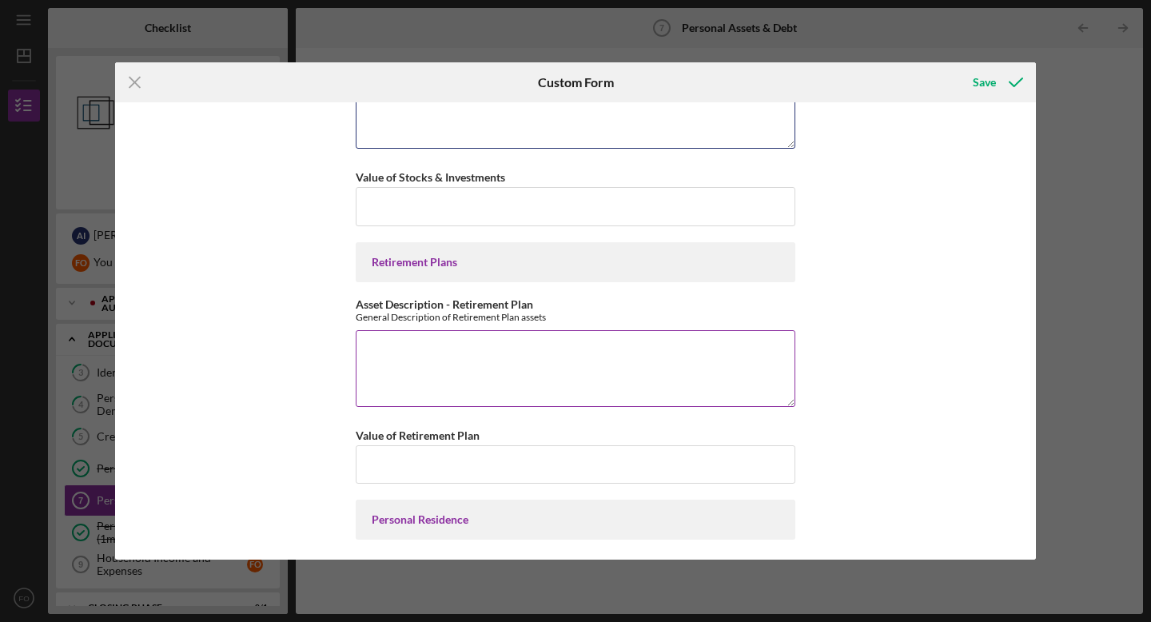
type textarea "$4000"
click at [394, 365] on textarea "Asset Description - Retirement Plan" at bounding box center [576, 368] width 440 height 77
type textarea "$16000"
click at [245, 395] on div "Personal Cash on Hand Cash in Personal Checking and Savings $1,500 Stocks & Inv…" at bounding box center [575, 330] width 921 height 457
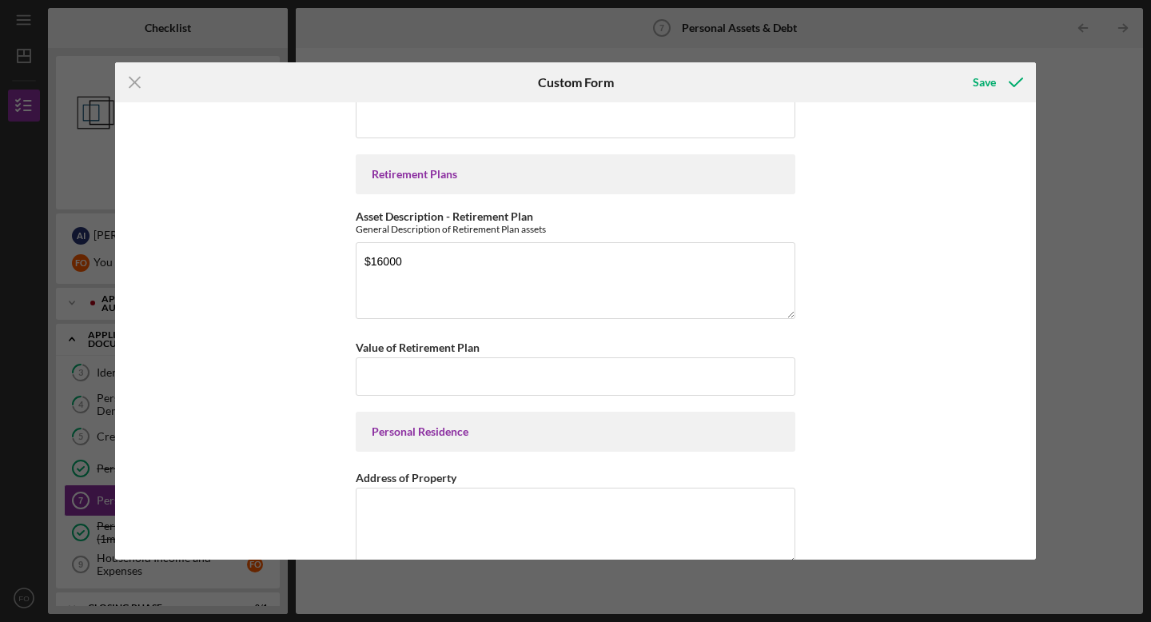
scroll to position [345, 0]
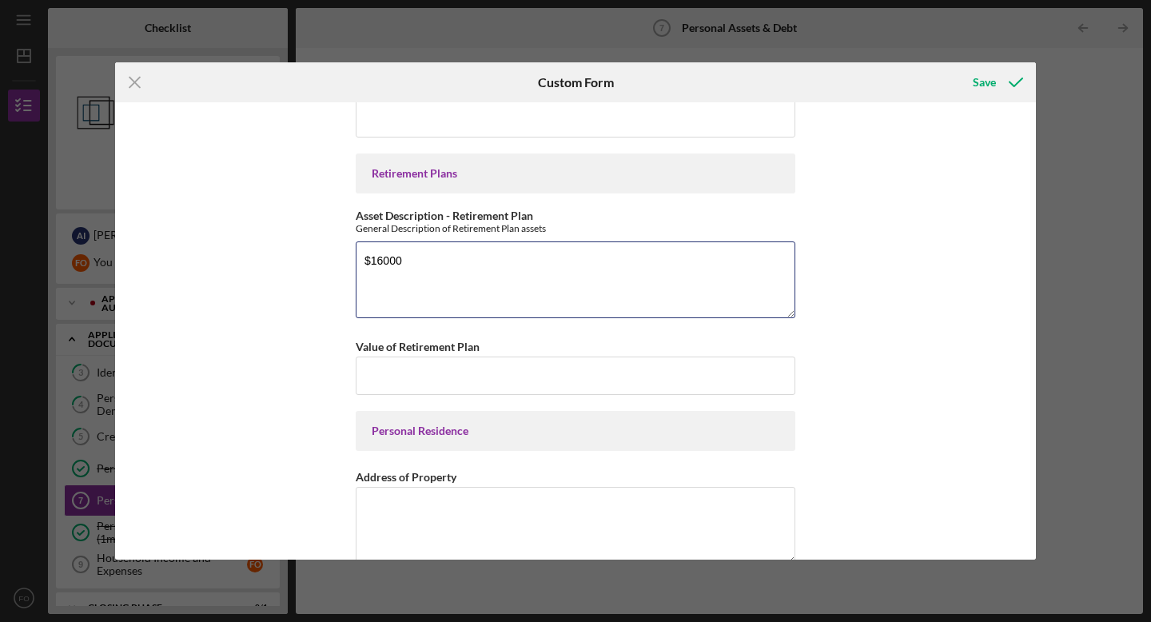
drag, startPoint x: 411, startPoint y: 266, endPoint x: 304, endPoint y: 253, distance: 107.9
click at [304, 253] on div "Personal Cash on Hand Cash in Personal Checking and Savings $1,500 Stocks & Inv…" at bounding box center [575, 330] width 921 height 457
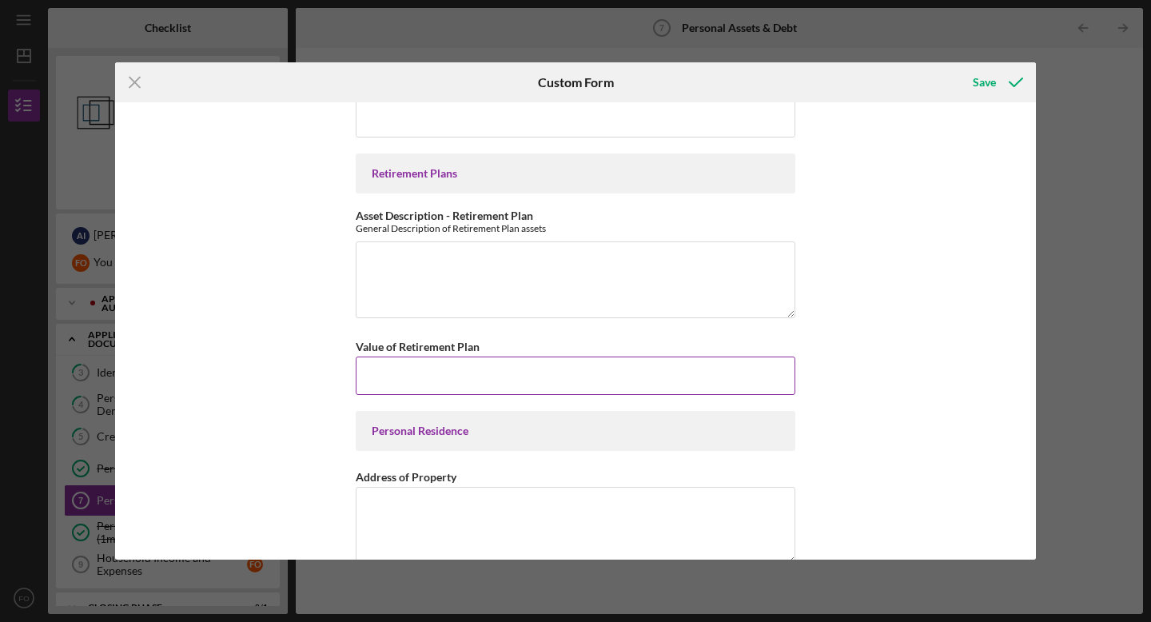
click at [382, 371] on input "Value of Retirement Plan" at bounding box center [576, 375] width 440 height 38
paste input "$16,000"
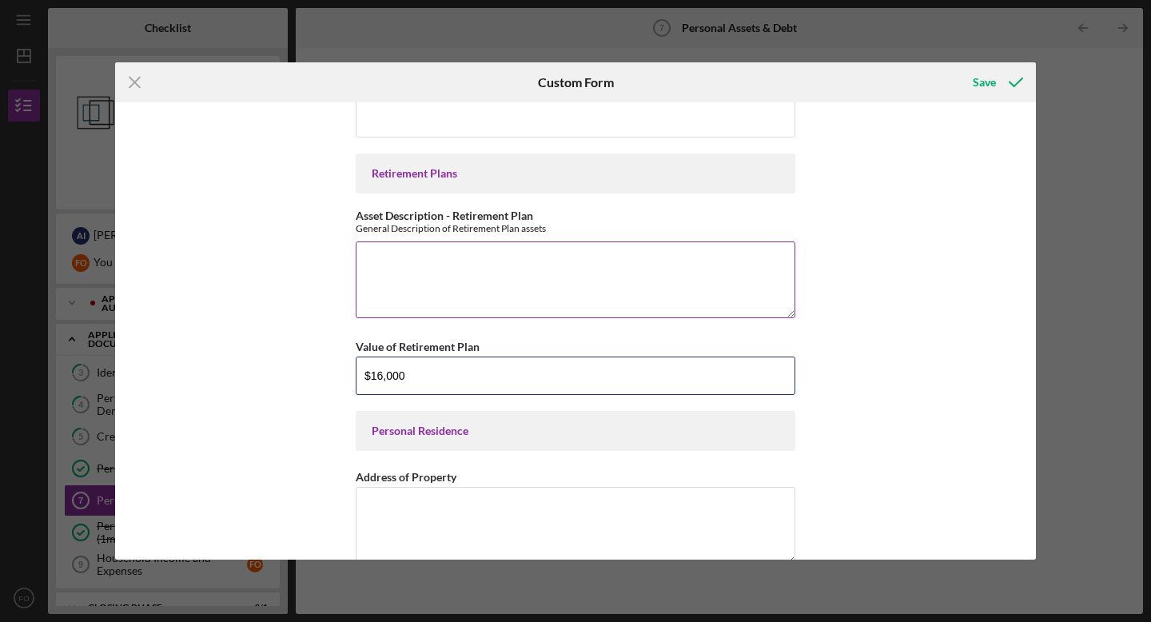
type input "$16,000"
click at [420, 289] on textarea "Asset Description - Retirement Plan" at bounding box center [576, 279] width 440 height 77
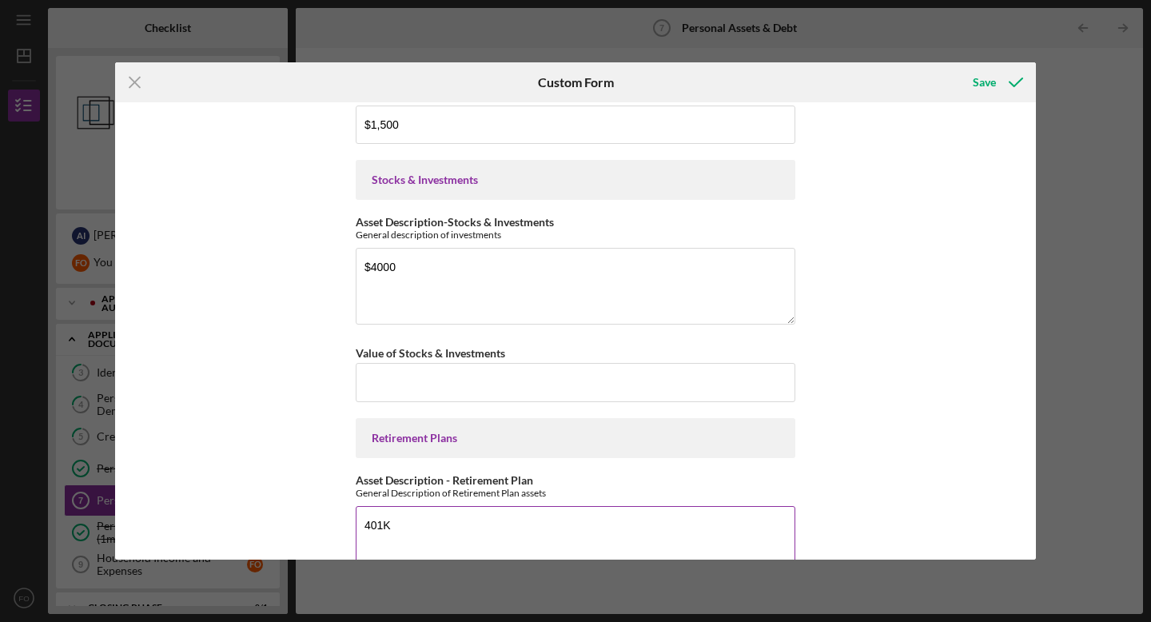
scroll to position [67, 0]
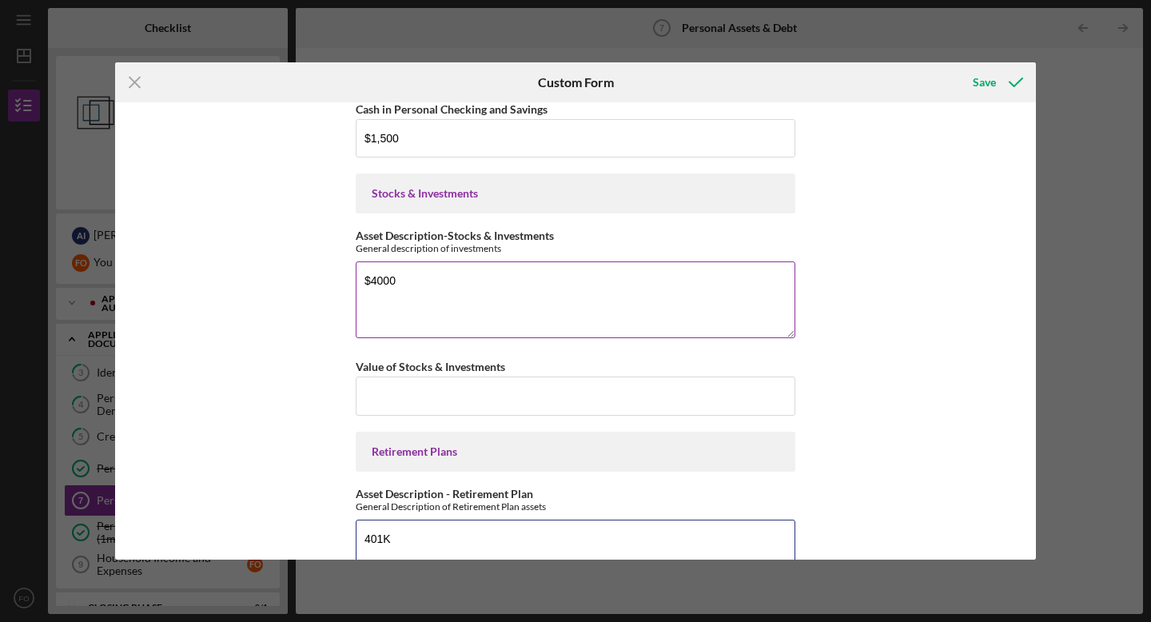
type textarea "401K"
drag, startPoint x: 408, startPoint y: 280, endPoint x: 315, endPoint y: 280, distance: 92.7
click at [315, 280] on div "Personal Cash on Hand Cash in Personal Checking and Savings $1,500 Stocks & Inv…" at bounding box center [575, 330] width 921 height 457
click at [435, 279] on textarea "Indvidual brokrage Account" at bounding box center [576, 299] width 440 height 77
click at [425, 281] on textarea "Indvidual brokrage Account" at bounding box center [576, 299] width 440 height 77
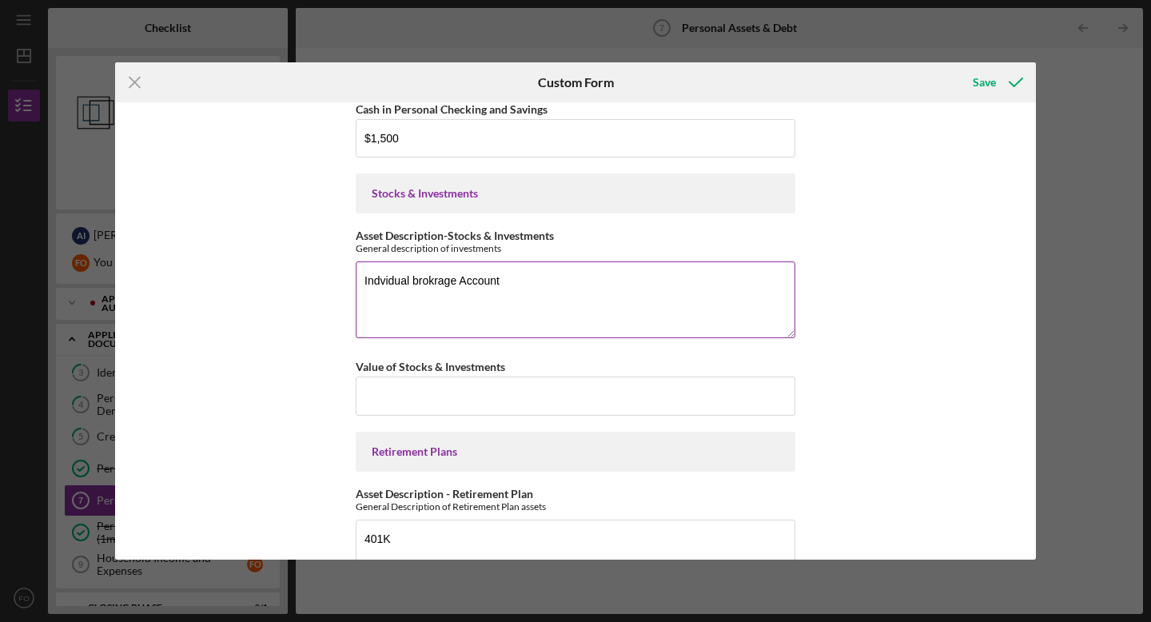
click at [392, 279] on textarea "Indvidual brokrage Account" at bounding box center [576, 299] width 440 height 77
drag, startPoint x: 535, startPoint y: 281, endPoint x: 270, endPoint y: 282, distance: 264.6
click at [269, 282] on div "Personal Cash on Hand Cash in Personal Checking and Savings $1,500 Stocks & Inv…" at bounding box center [575, 330] width 921 height 457
paste textarea "ividual brokerage Account"
type textarea "Individual brokerage Account"
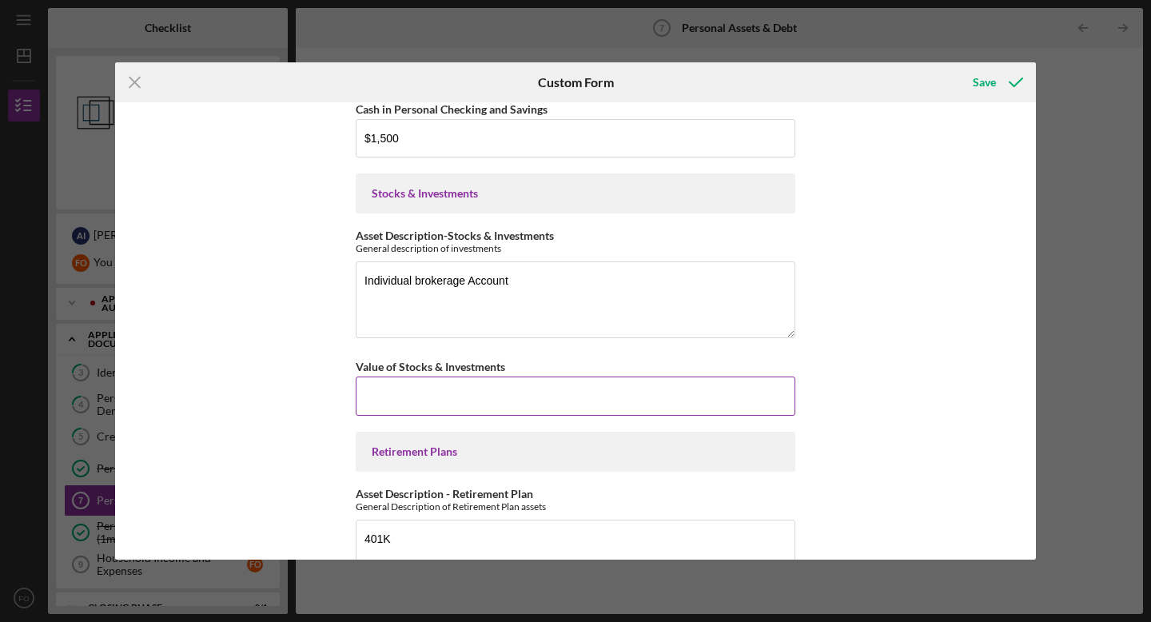
click at [419, 394] on input "Value of Stocks & Investments" at bounding box center [576, 395] width 440 height 38
type input "$4,000"
click at [266, 459] on div "Personal Cash on Hand Cash in Personal Checking and Savings $1,500 Stocks & Inv…" at bounding box center [575, 330] width 921 height 457
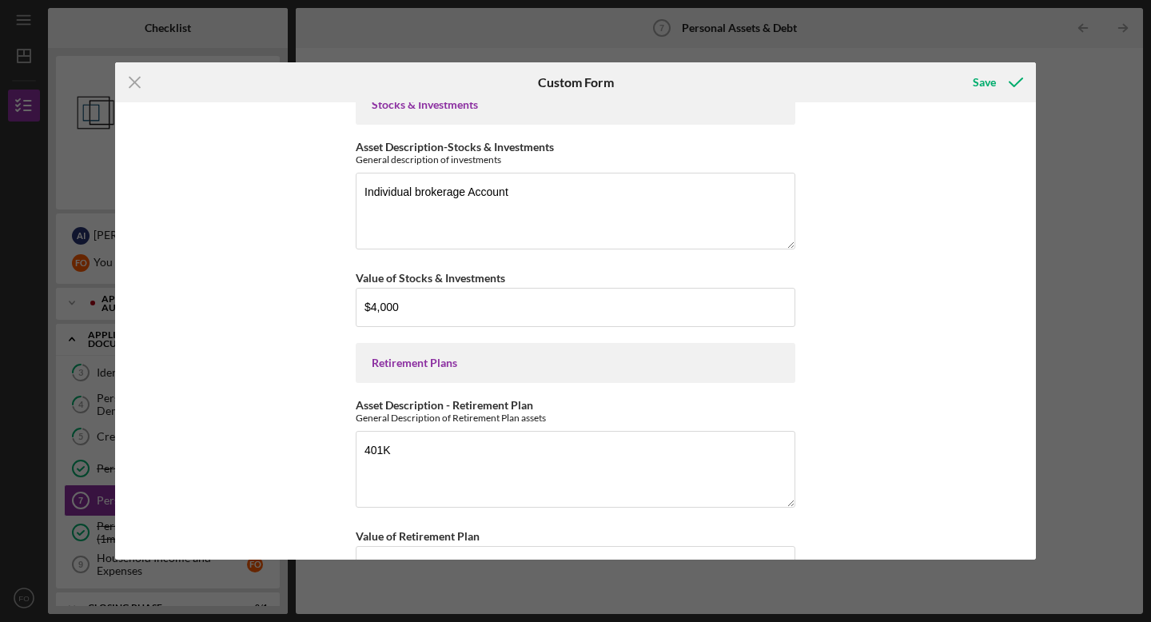
scroll to position [161, 0]
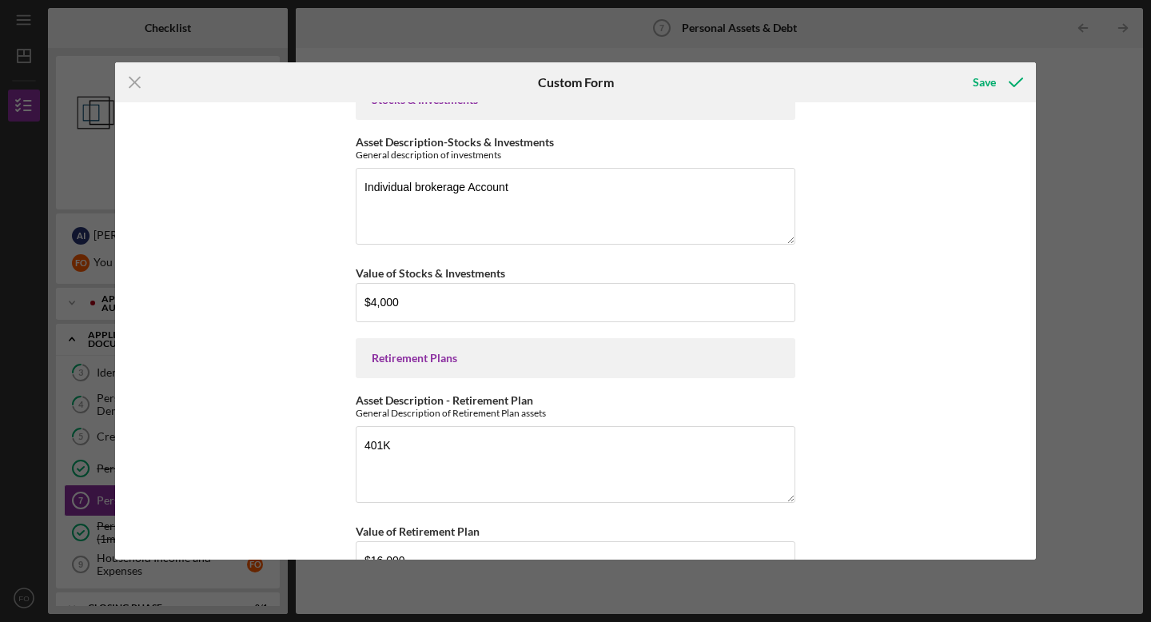
click at [281, 338] on div "Personal Cash on Hand Cash in Personal Checking and Savings $1,500 Stocks & Inv…" at bounding box center [575, 330] width 921 height 457
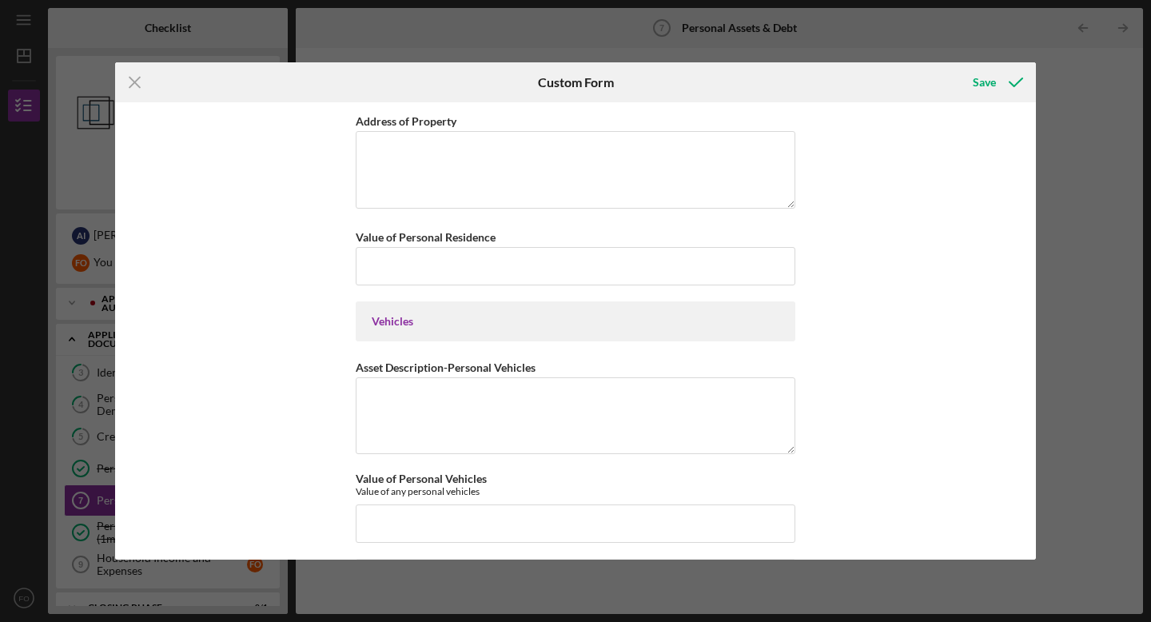
scroll to position [698, 0]
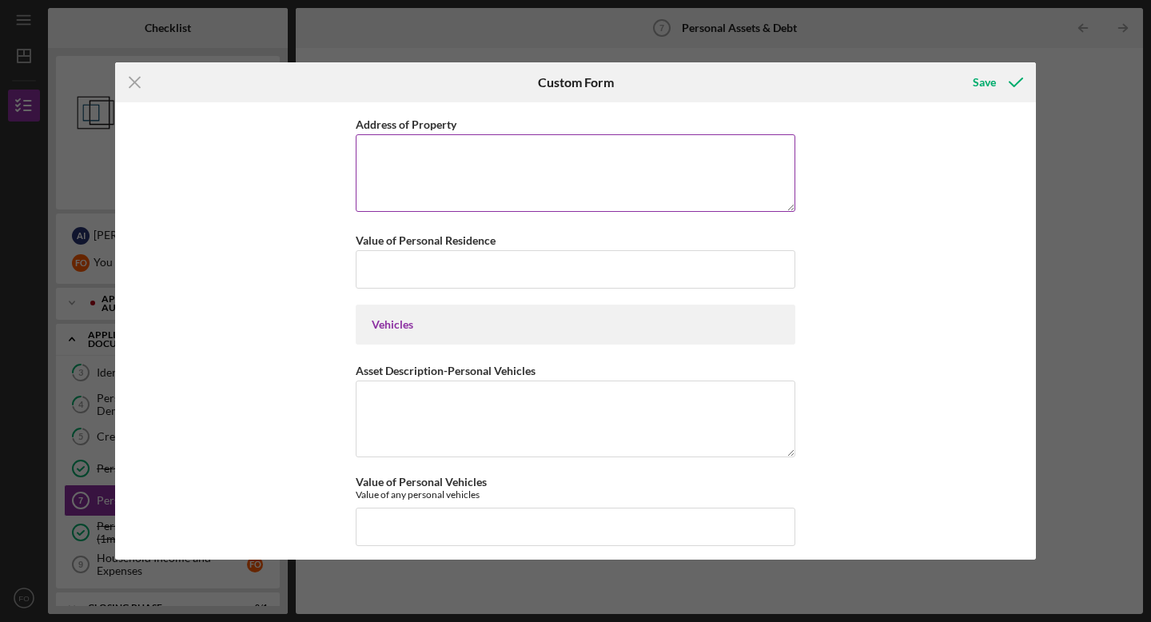
click at [480, 167] on textarea "Address of Property" at bounding box center [576, 172] width 440 height 77
type textarea "[STREET_ADDRESS]"
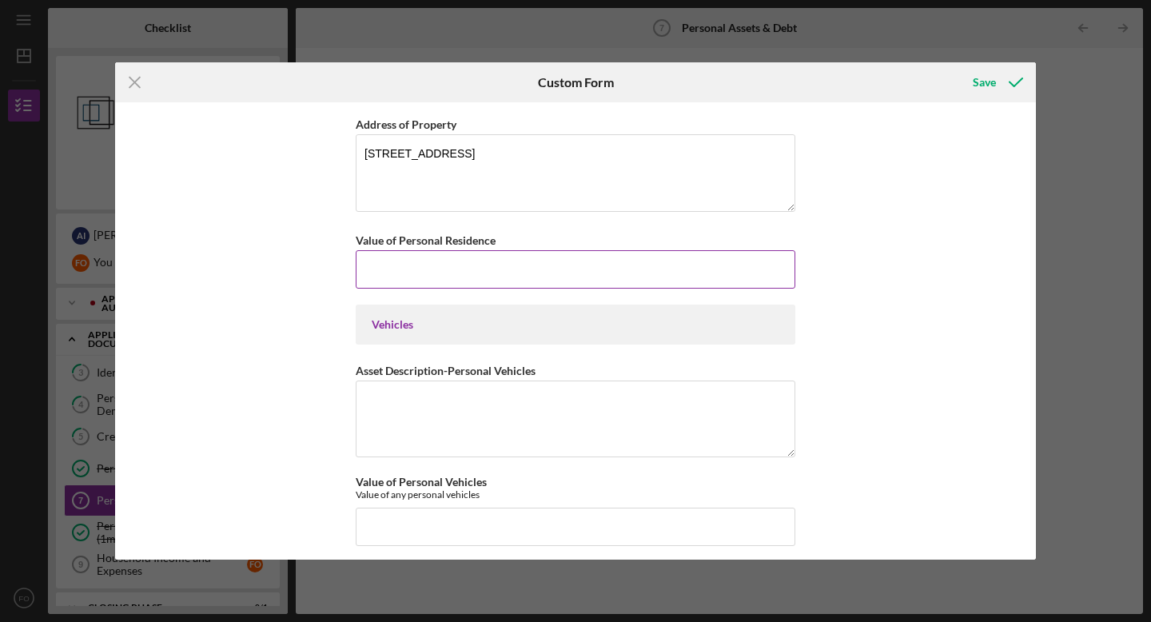
click at [408, 268] on input "Value of Personal Residence" at bounding box center [576, 269] width 440 height 38
type input "$4"
type input "$600,000"
click at [285, 329] on div "Personal Cash on Hand Cash in Personal Checking and Savings $1,500 Stocks & Inv…" at bounding box center [575, 330] width 921 height 457
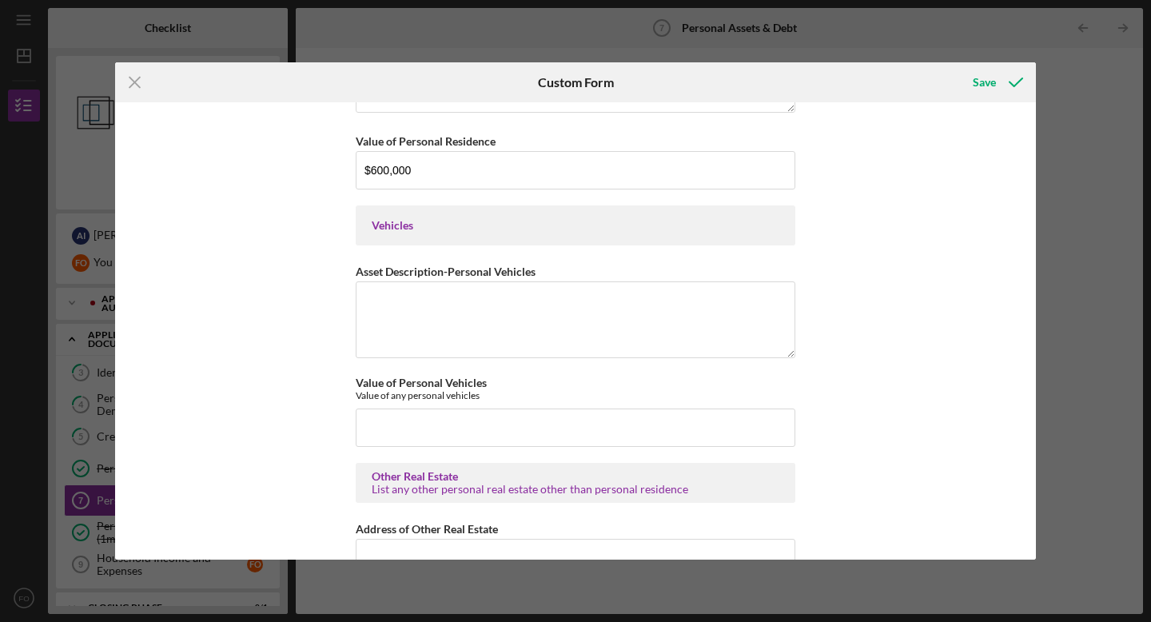
scroll to position [798, 0]
click at [437, 324] on textarea "Asset Description-Personal Vehicles" at bounding box center [576, 319] width 440 height 77
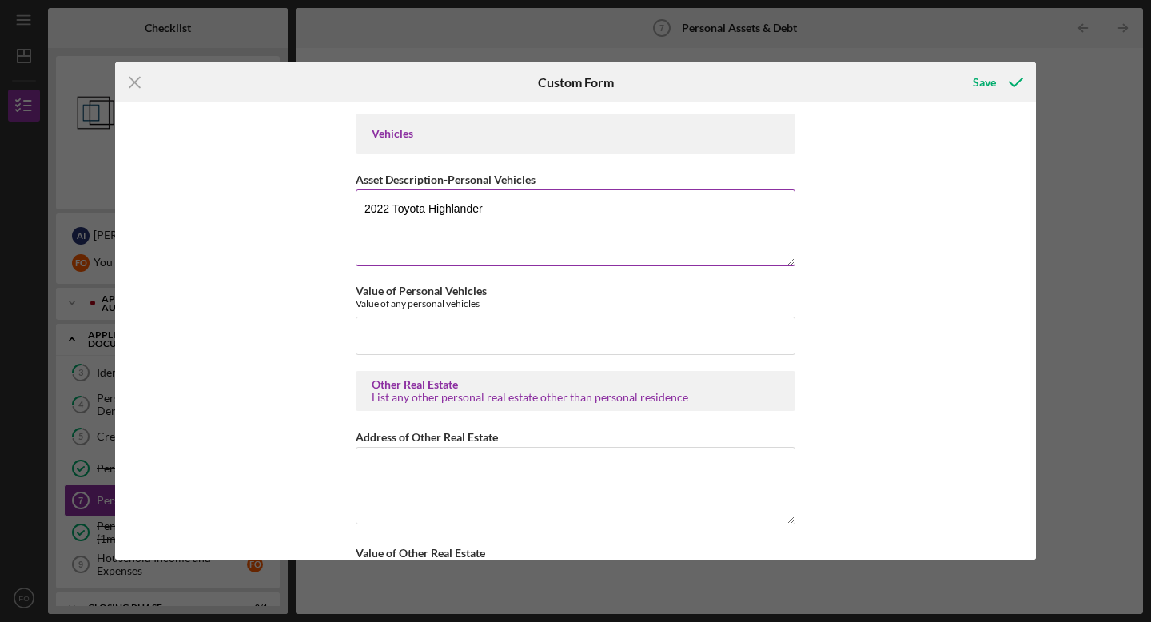
scroll to position [901, 0]
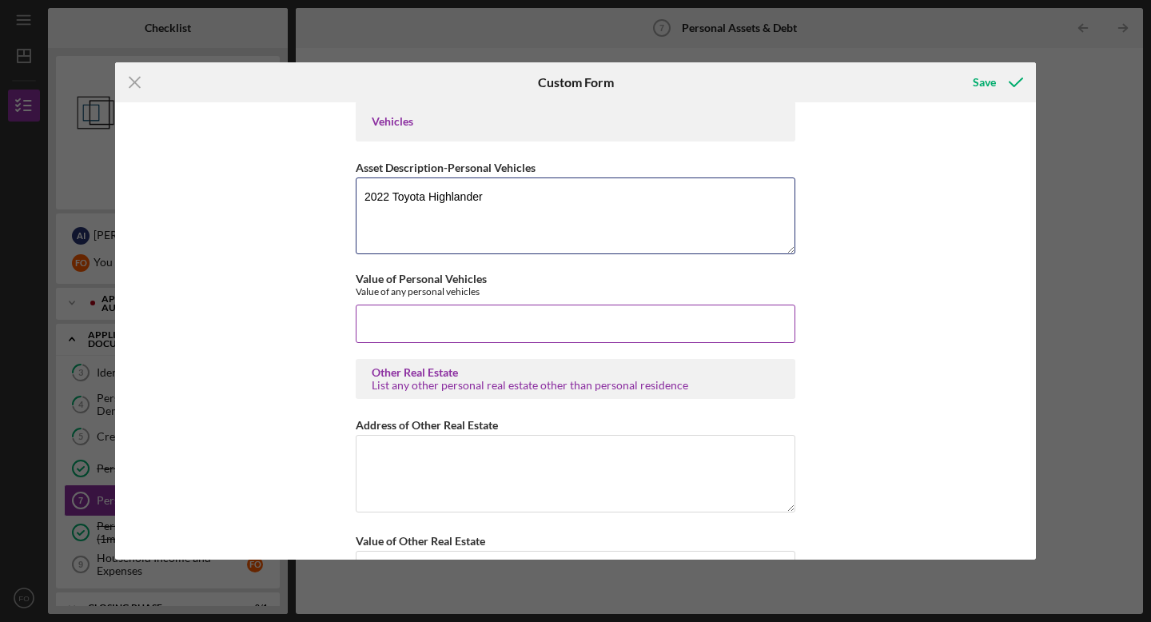
type textarea "2022 Toyota Highlander"
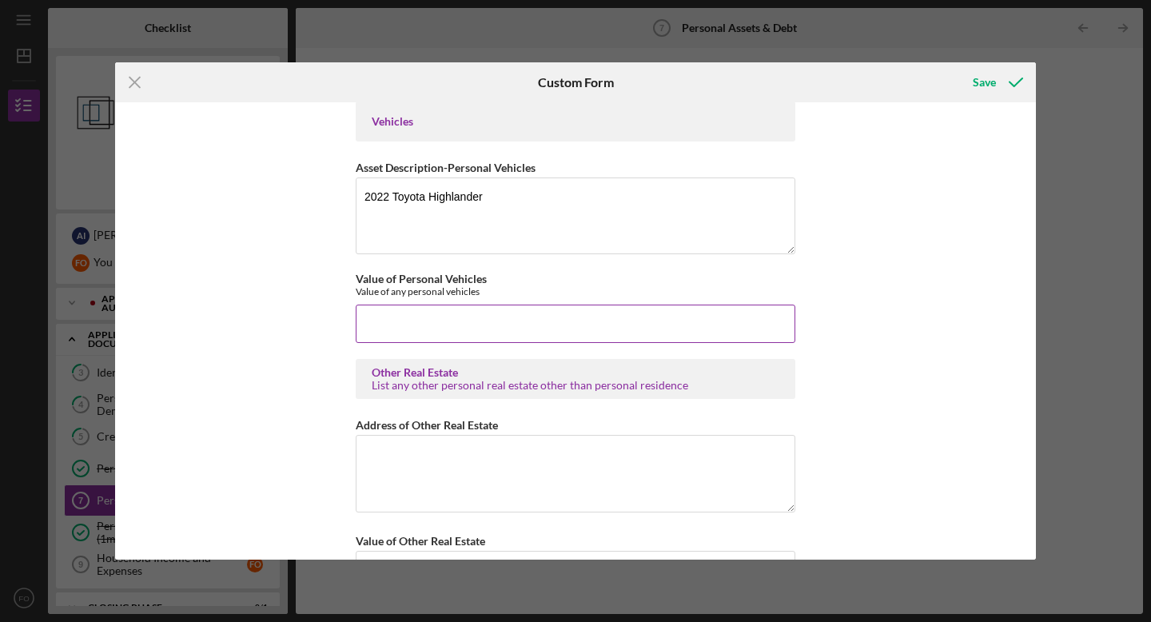
click at [386, 329] on input "Value of Personal Vehicles" at bounding box center [576, 324] width 440 height 38
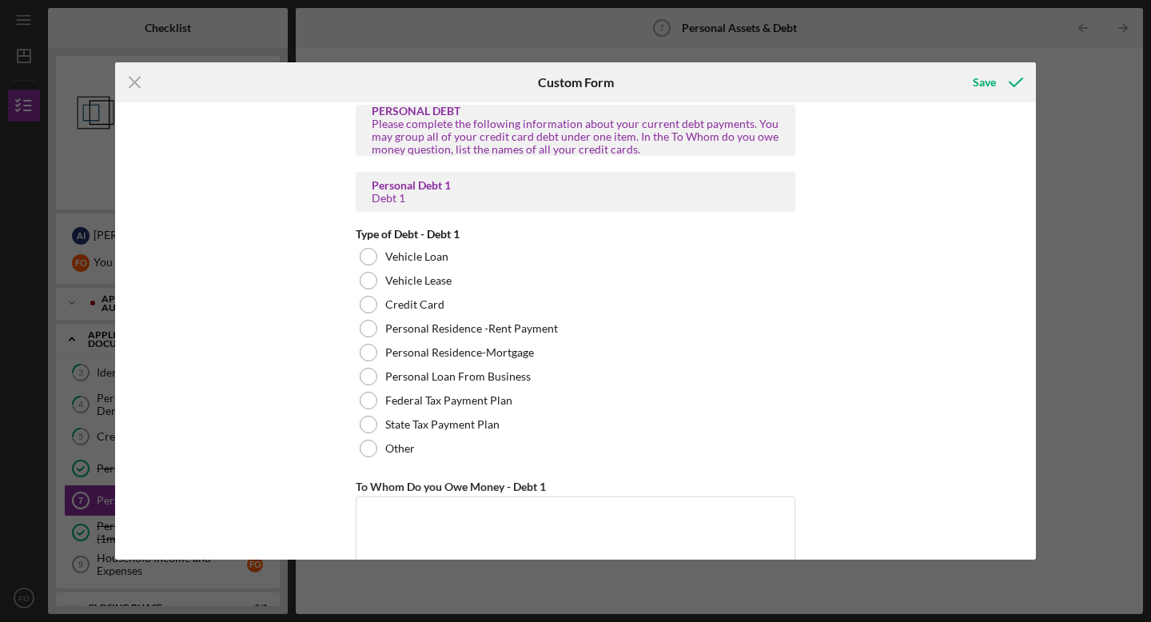
scroll to position [1660, 0]
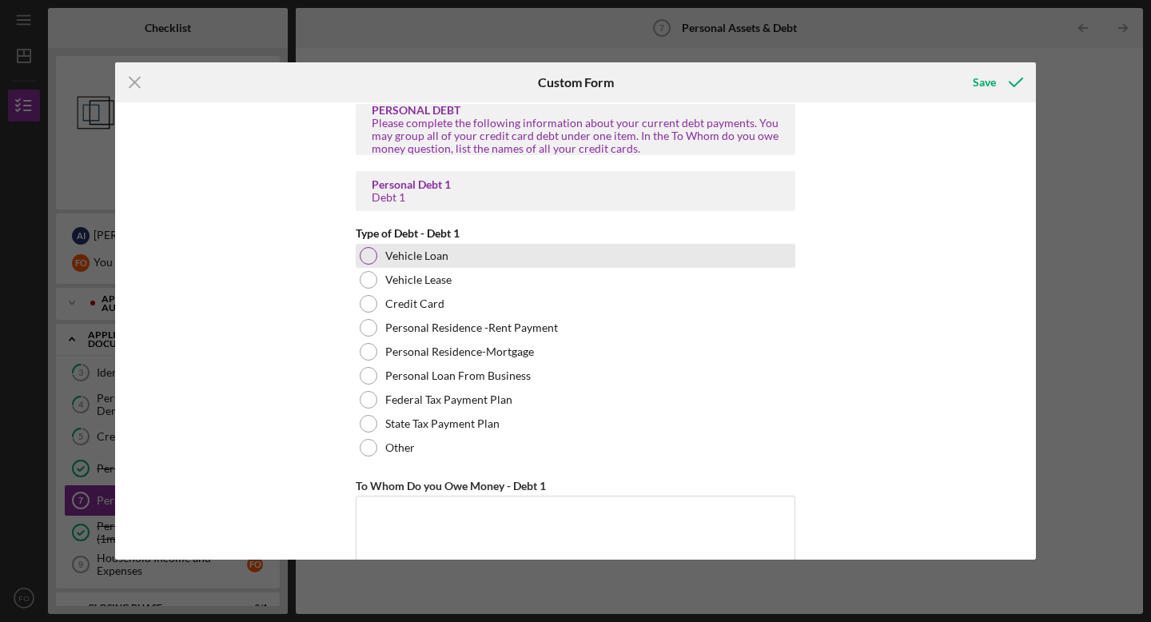
click at [367, 253] on div at bounding box center [369, 256] width 18 height 18
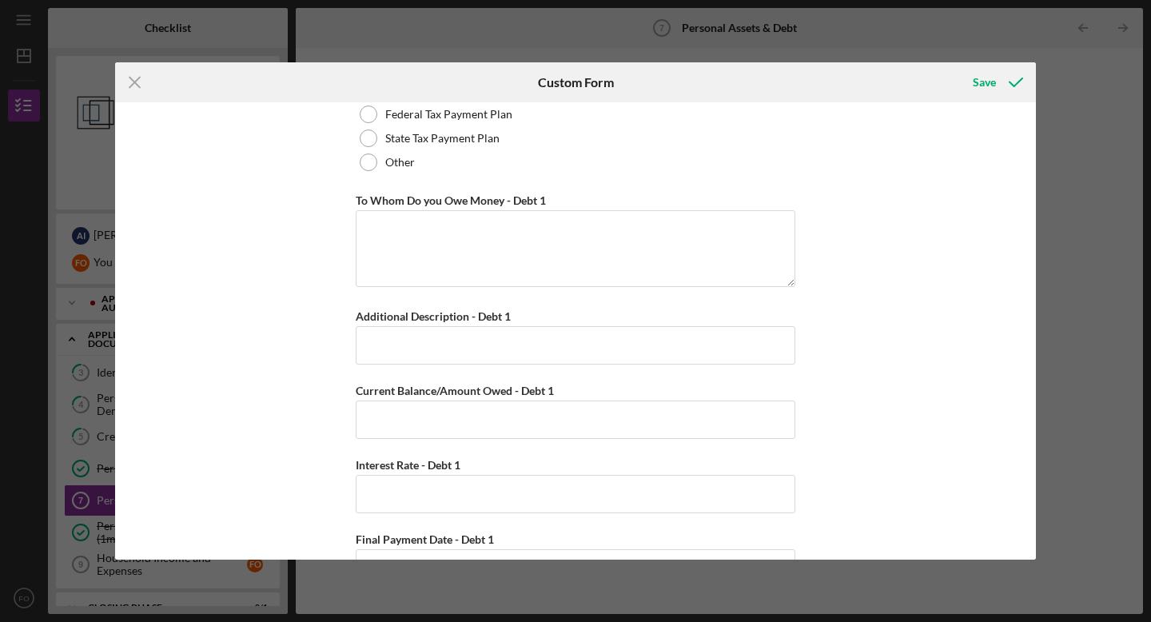
scroll to position [1878, 0]
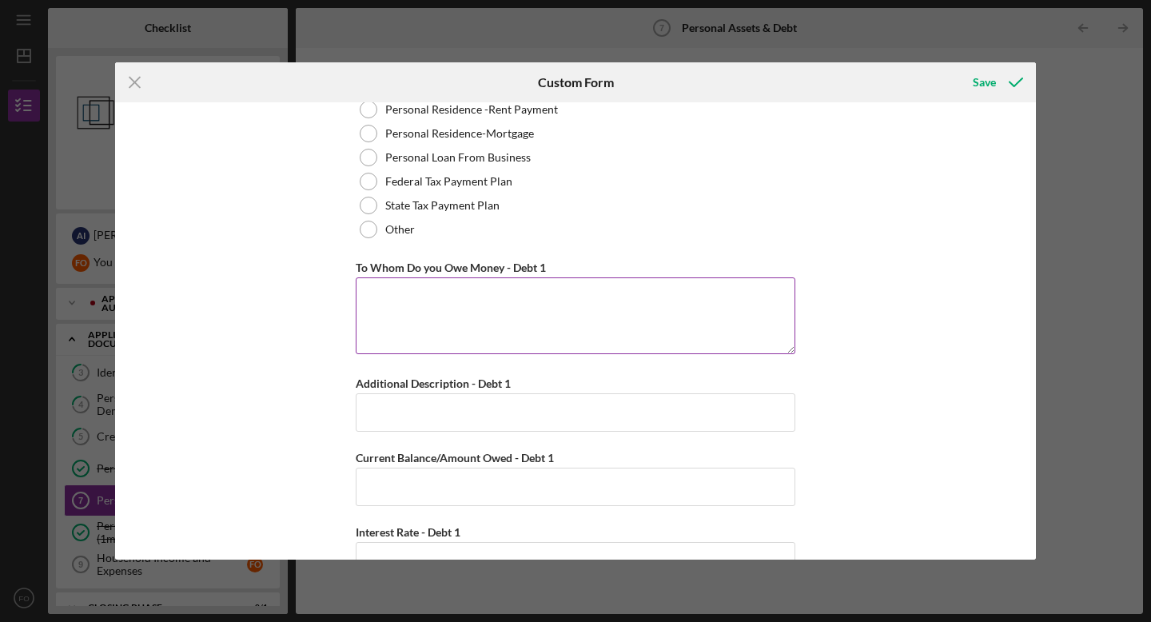
click at [454, 304] on textarea "To Whom Do you Owe Money - Debt 1" at bounding box center [576, 315] width 440 height 77
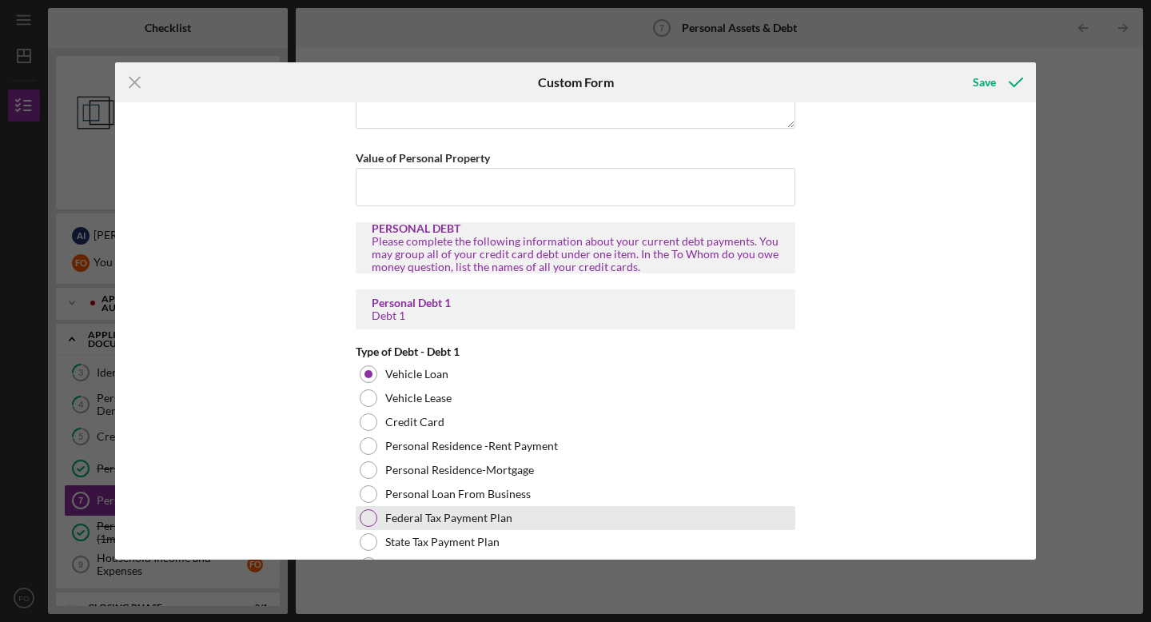
scroll to position [1542, 0]
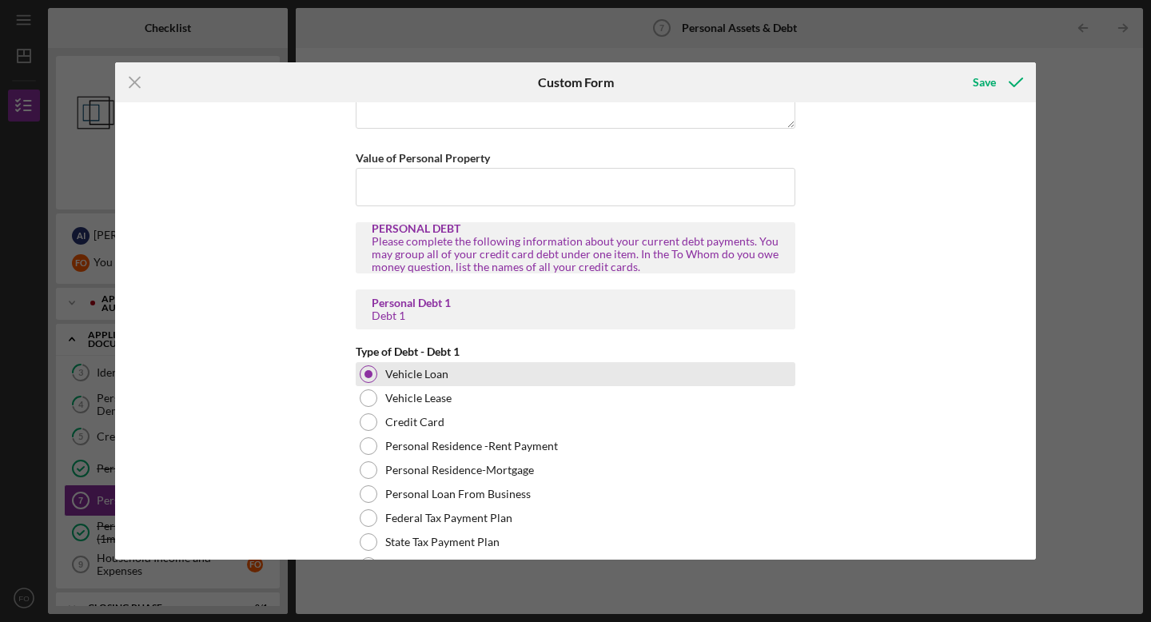
type textarea "Toyota"
click at [372, 370] on div at bounding box center [369, 374] width 18 height 18
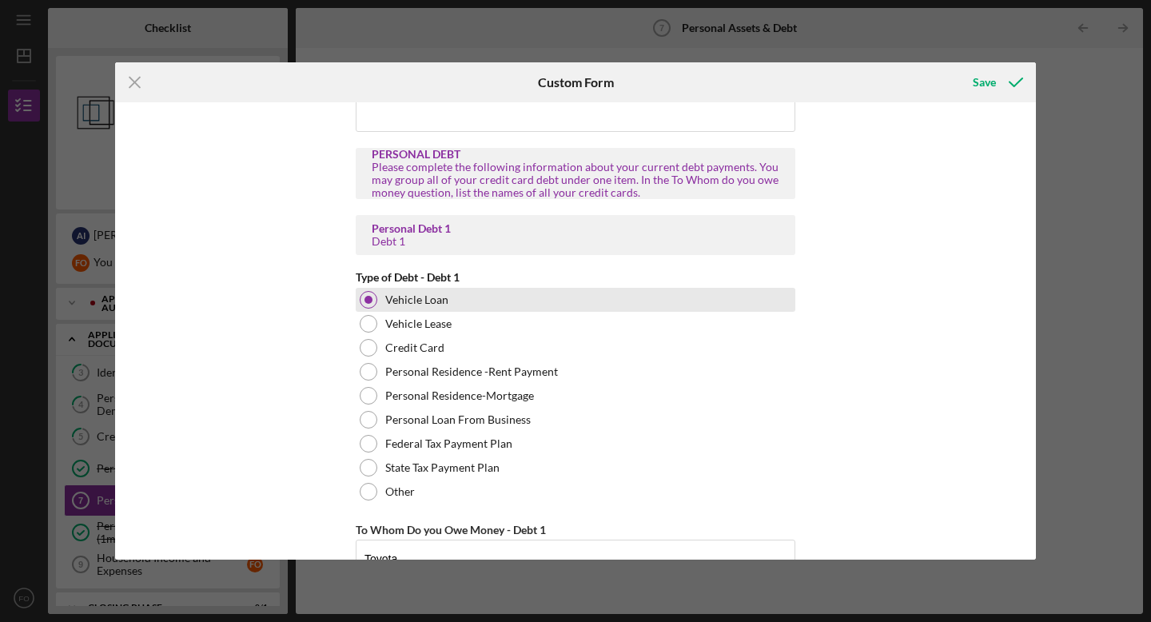
scroll to position [1638, 0]
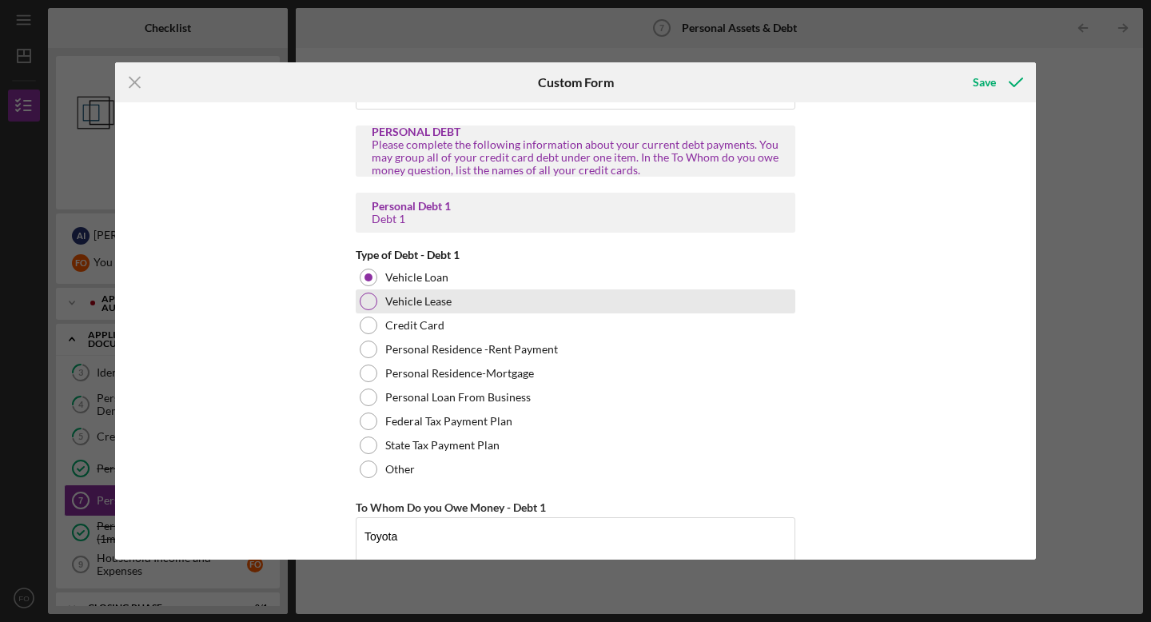
click at [372, 299] on div at bounding box center [369, 302] width 18 height 18
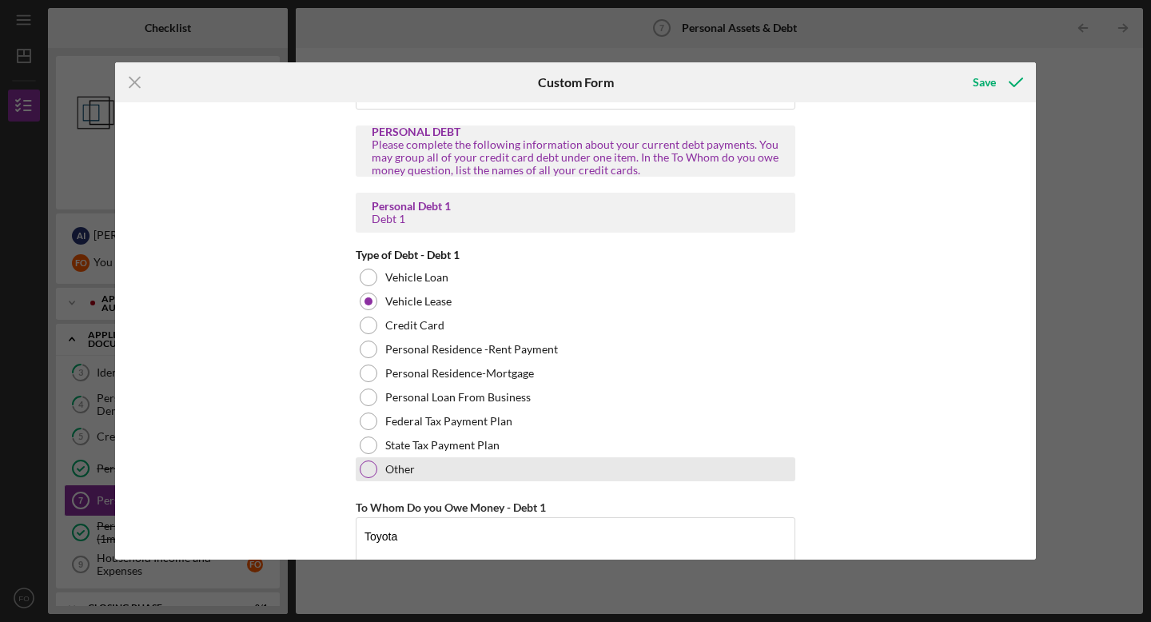
click at [365, 473] on div at bounding box center [369, 469] width 18 height 18
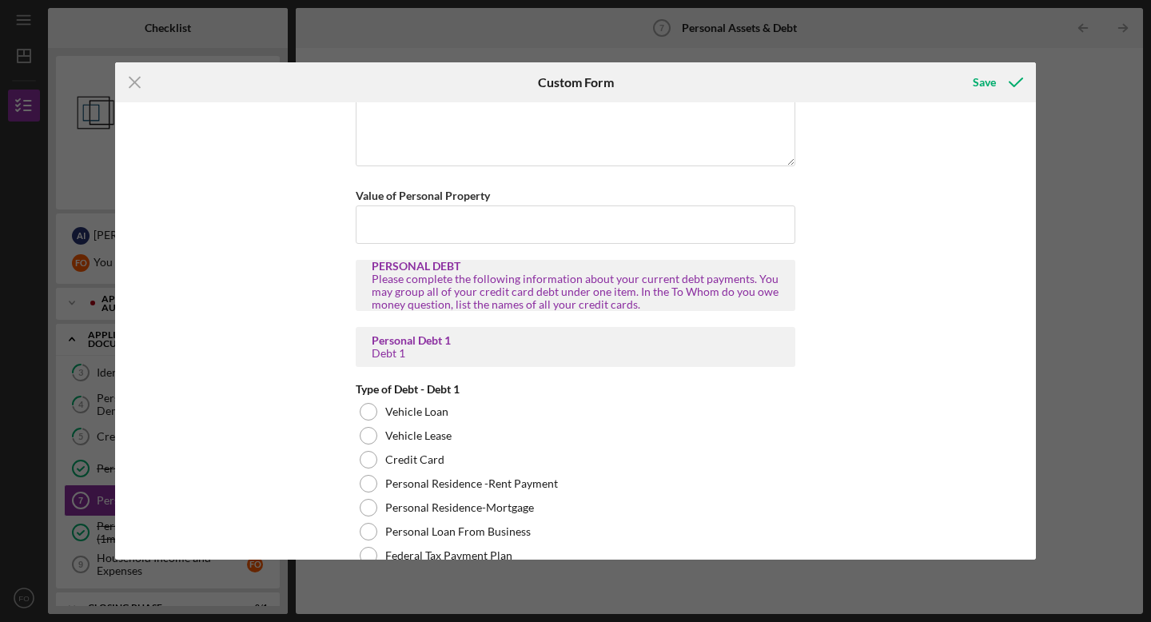
scroll to position [1500, 0]
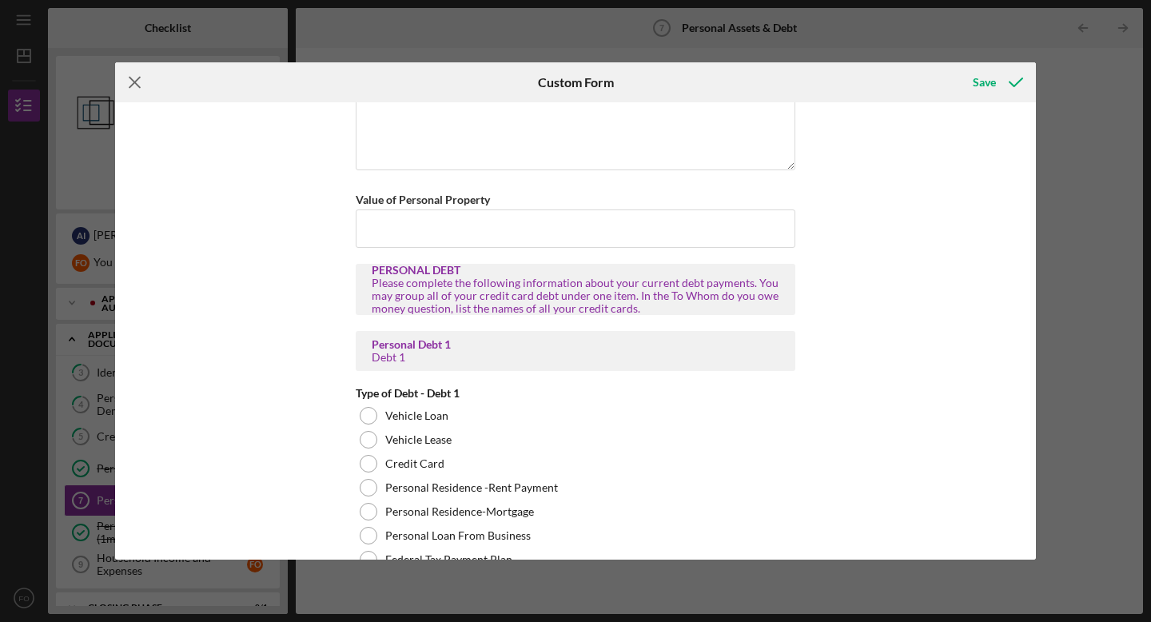
click at [133, 80] on line at bounding box center [134, 82] width 10 height 10
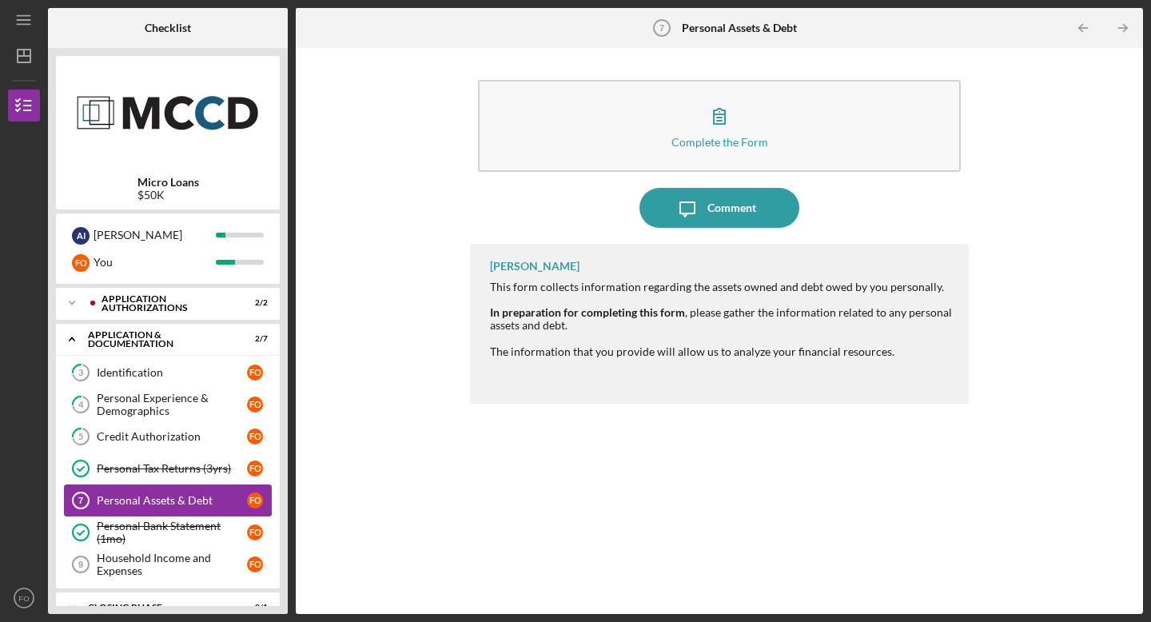
click at [186, 504] on div "Personal Assets & Debt" at bounding box center [172, 500] width 150 height 13
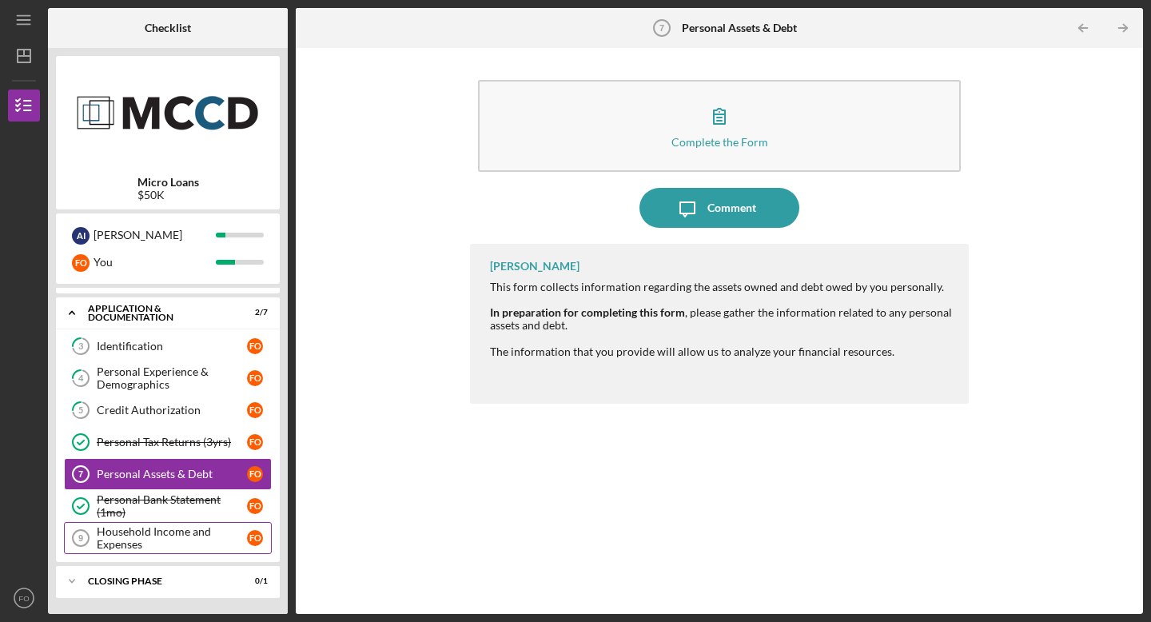
click at [132, 536] on div "Household Income and Expenses" at bounding box center [172, 538] width 150 height 26
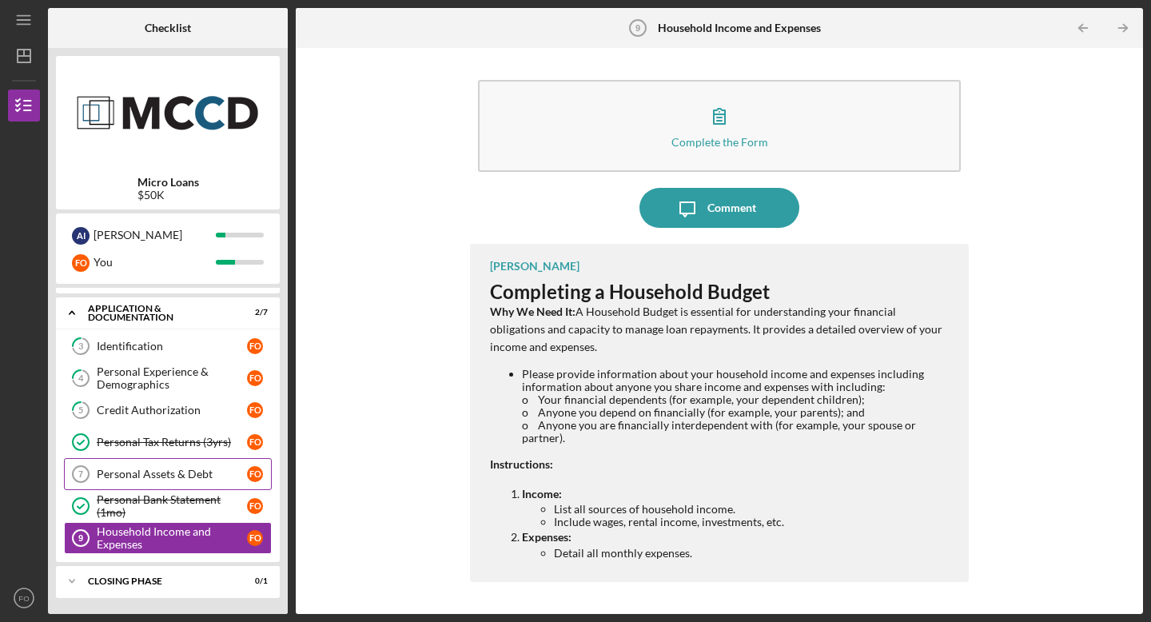
click at [126, 466] on link "Personal Assets & Debt 7 Personal Assets & Debt F O" at bounding box center [168, 474] width 208 height 32
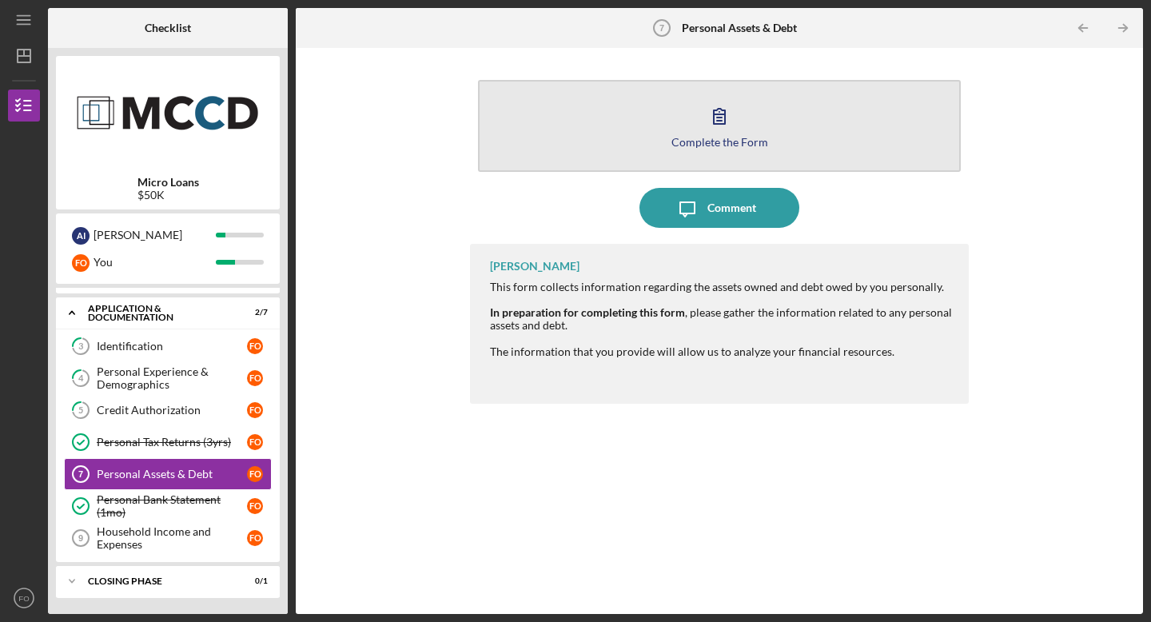
click at [746, 137] on div "Complete the Form" at bounding box center [719, 142] width 97 height 12
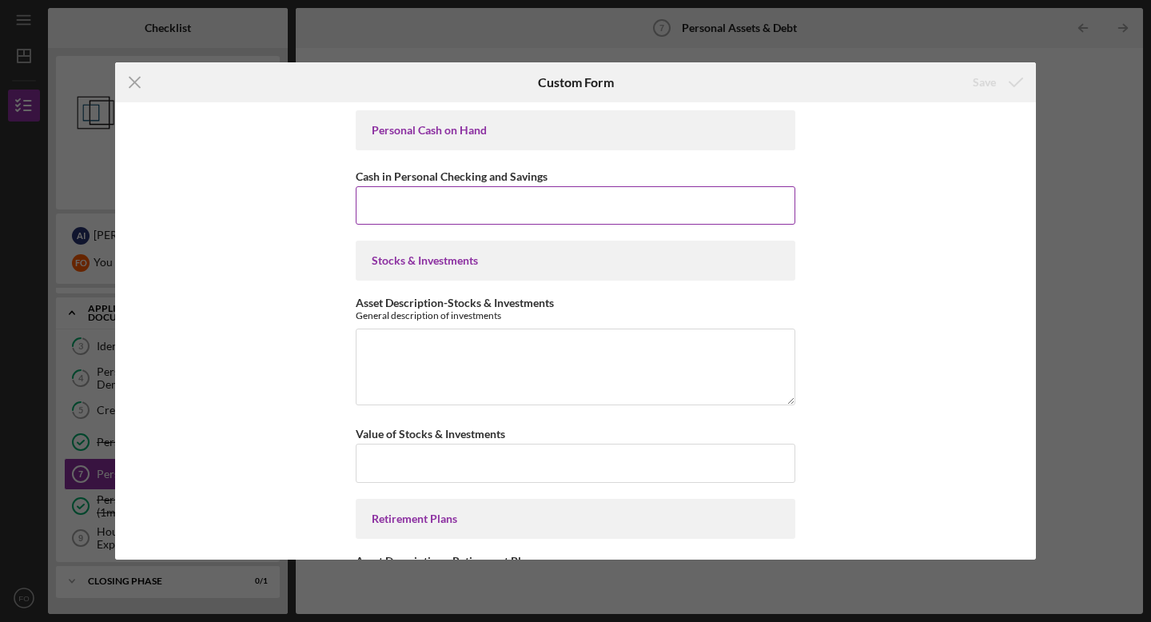
click at [537, 199] on input "Cash in Personal Checking and Savings" at bounding box center [576, 205] width 440 height 38
type input "$1,500"
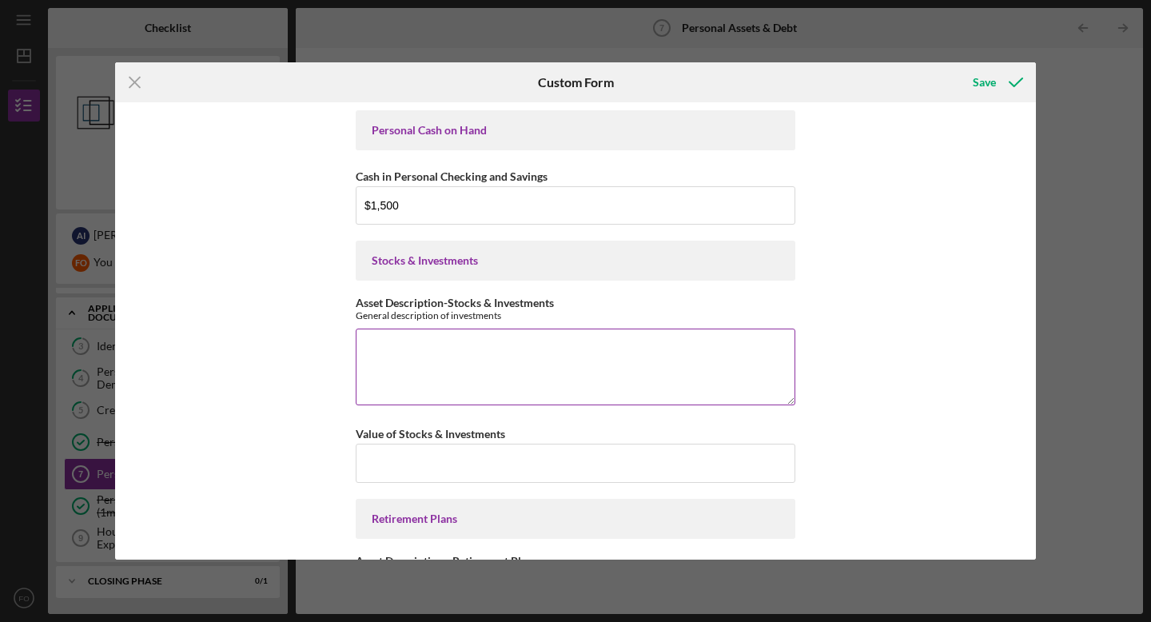
click at [388, 350] on textarea "Asset Description-Stocks & Investments" at bounding box center [576, 366] width 440 height 77
paste textarea "ividual brokerage Account"
type textarea "Individual brokerage Account"
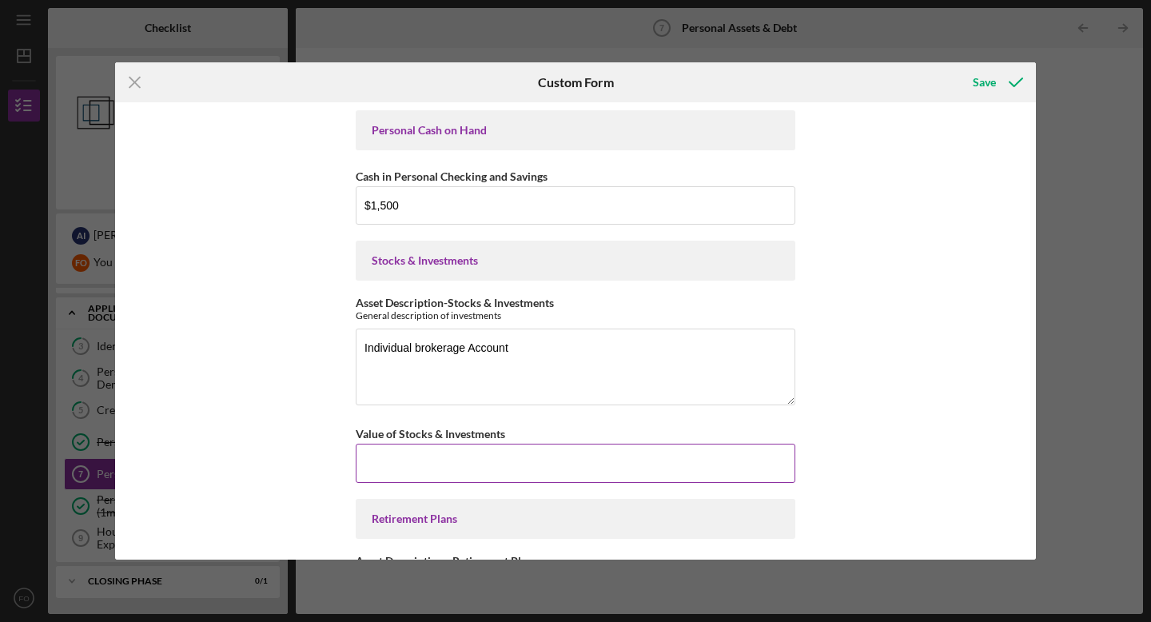
click at [416, 461] on input "Value of Stocks & Investments" at bounding box center [576, 463] width 440 height 38
type input "$4,000"
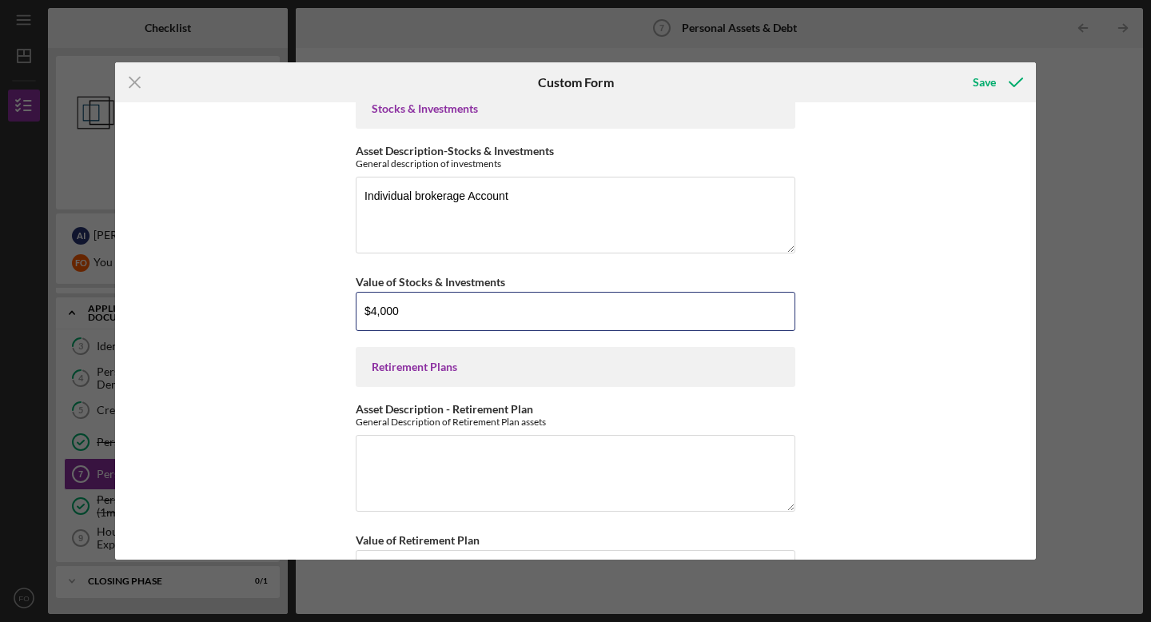
scroll to position [165, 0]
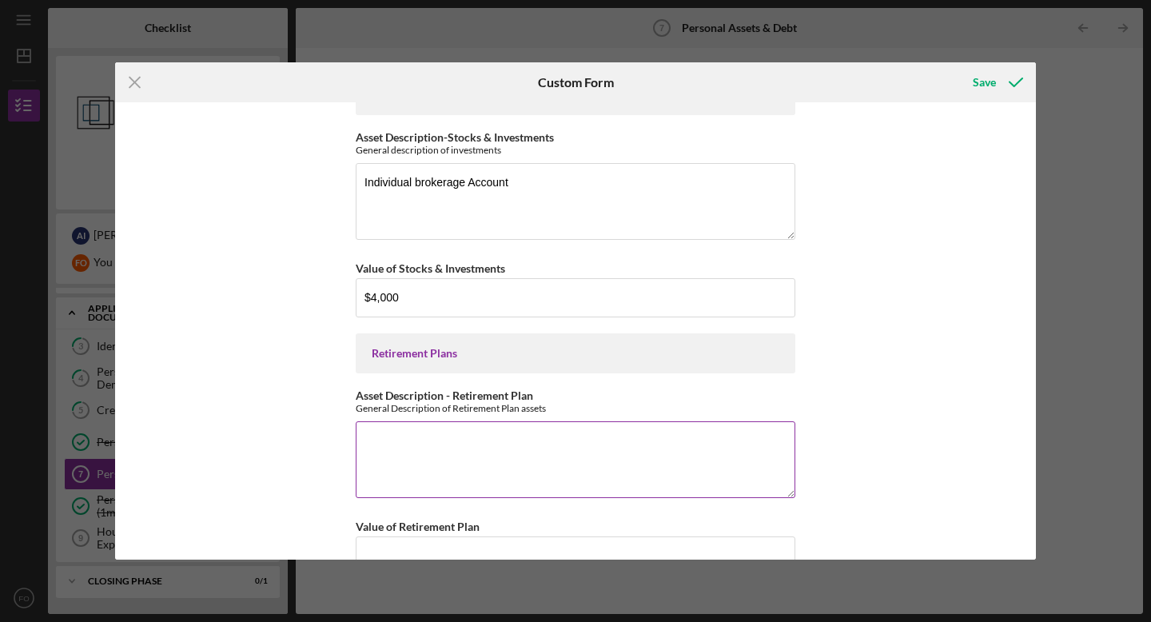
click at [484, 447] on textarea "Asset Description - Retirement Plan" at bounding box center [576, 459] width 440 height 77
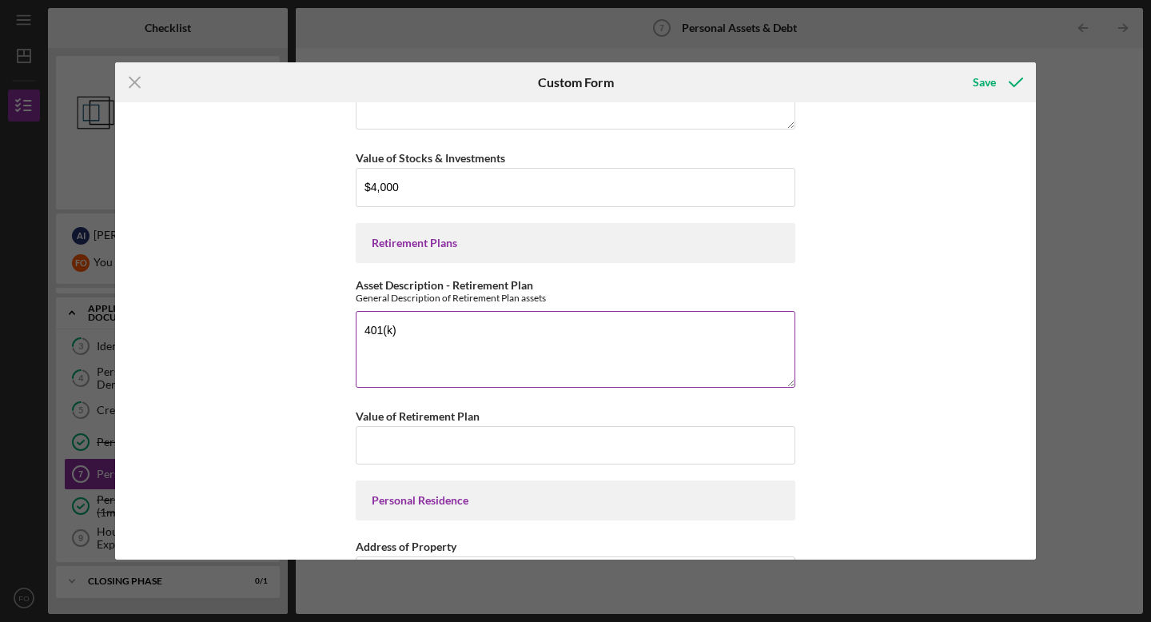
scroll to position [297, 0]
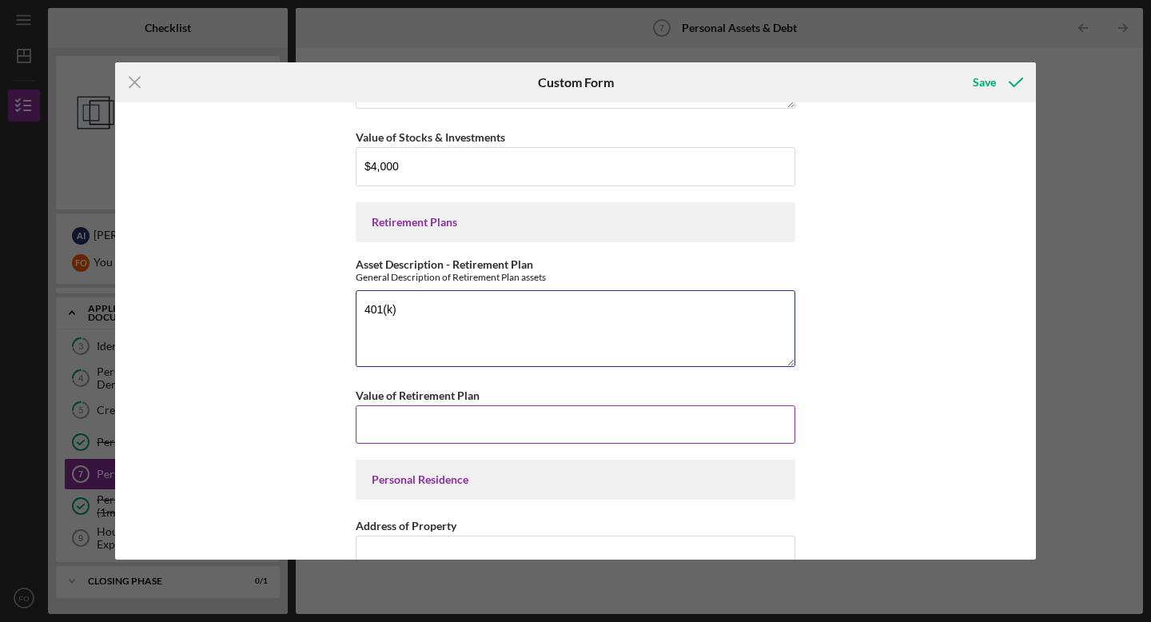
type textarea "401(k)"
click at [400, 425] on input "Value of Retirement Plan" at bounding box center [576, 424] width 440 height 38
type input "$17,000"
click at [269, 448] on div "Personal Cash on Hand Cash in Personal Checking and Savings $1,500 Stocks & Inv…" at bounding box center [575, 330] width 921 height 457
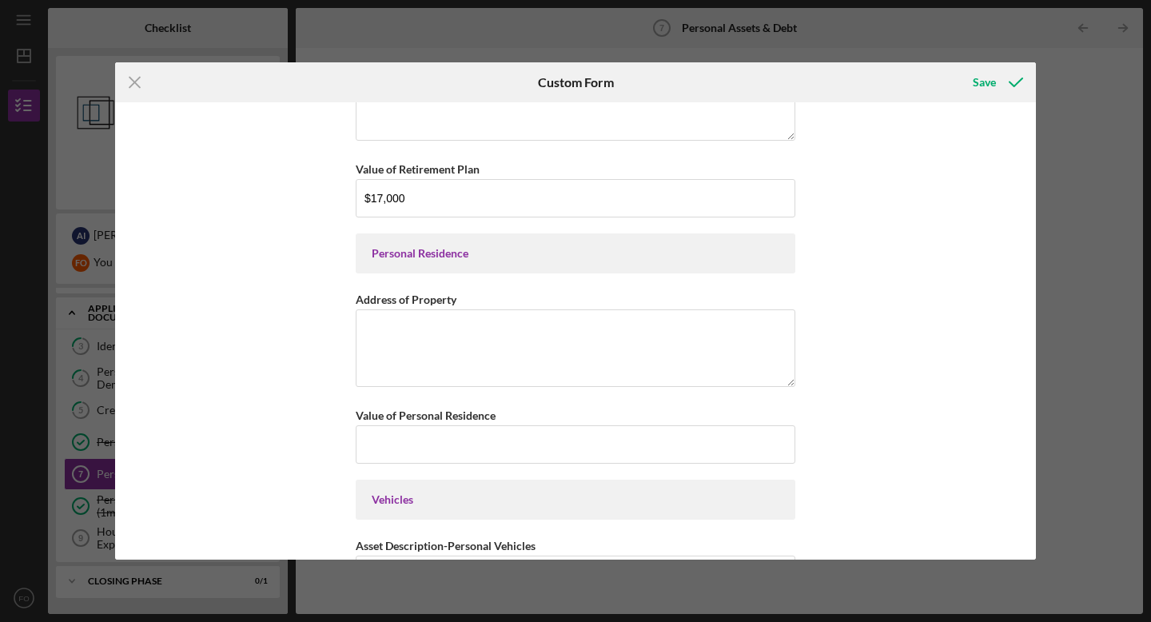
scroll to position [528, 0]
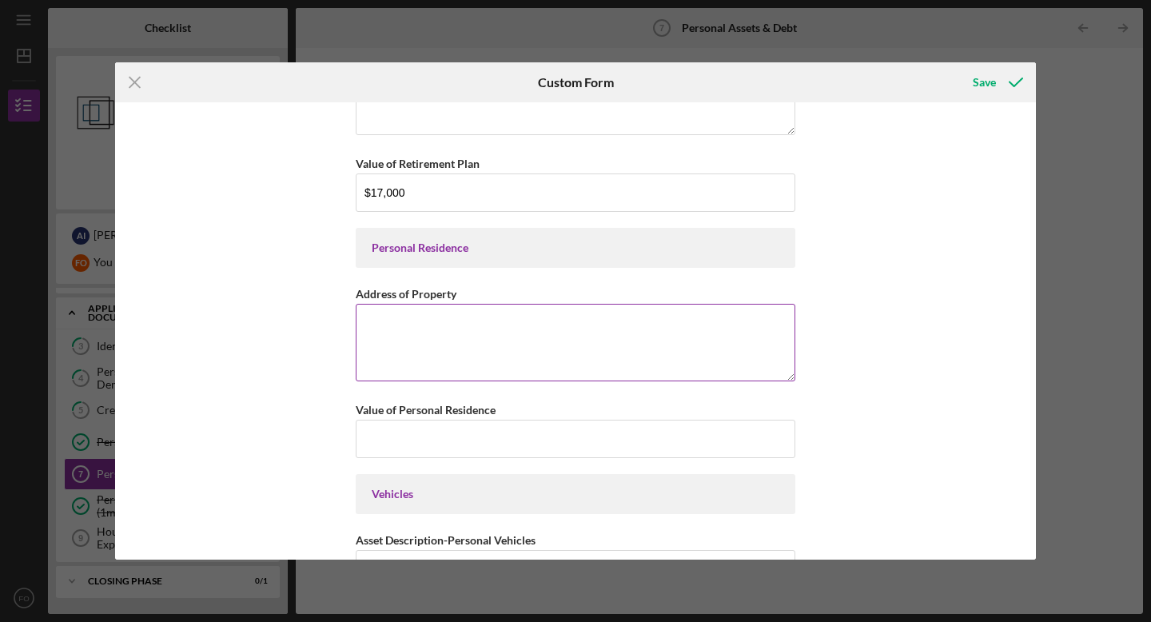
click at [445, 355] on textarea "Address of Property" at bounding box center [576, 342] width 440 height 77
click at [400, 322] on textarea "[STREET_ADDRESS]" at bounding box center [576, 342] width 440 height 77
click at [480, 331] on textarea "[STREET_ADDRESS]" at bounding box center [576, 342] width 440 height 77
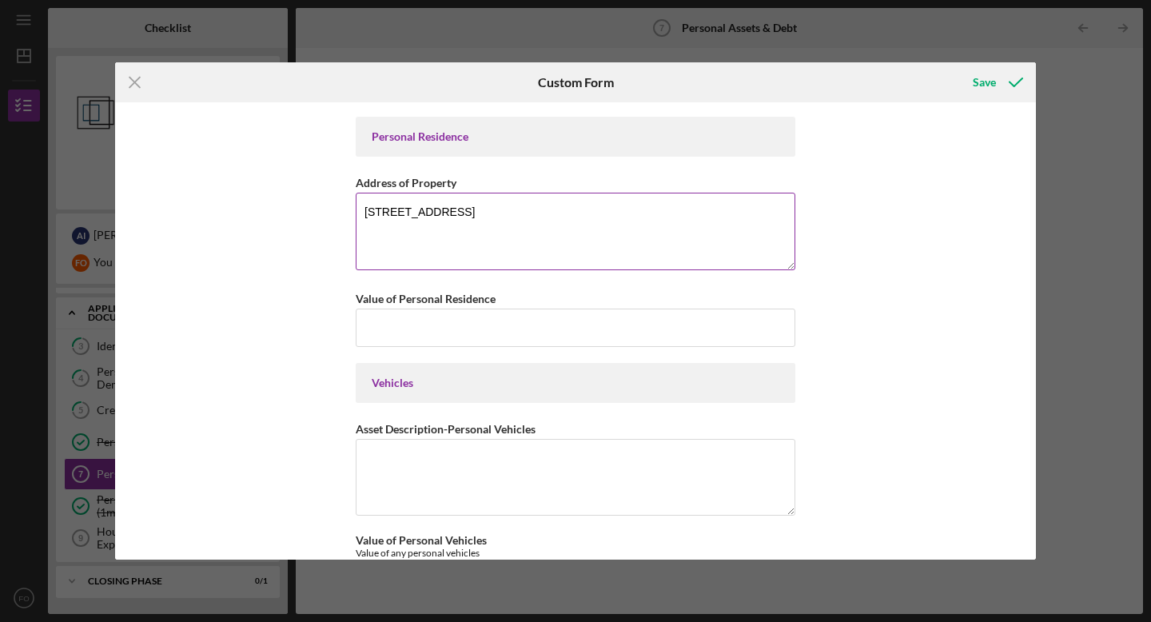
scroll to position [641, 0]
type textarea "[STREET_ADDRESS]"
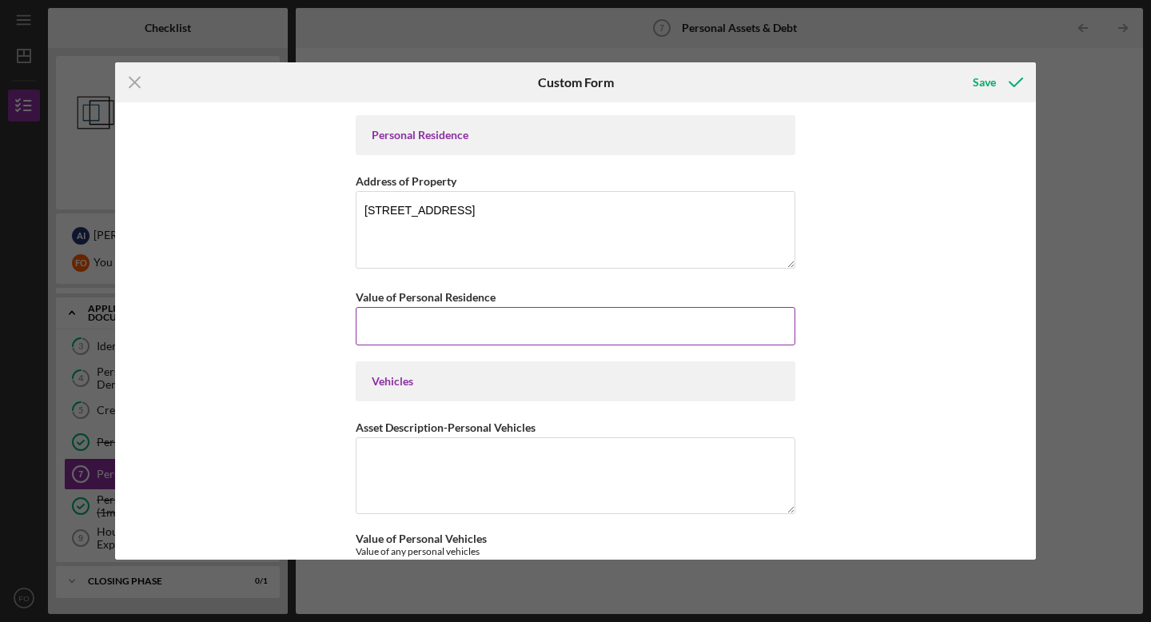
click at [444, 329] on input "Value of Personal Residence" at bounding box center [576, 326] width 440 height 38
type input "$600,000"
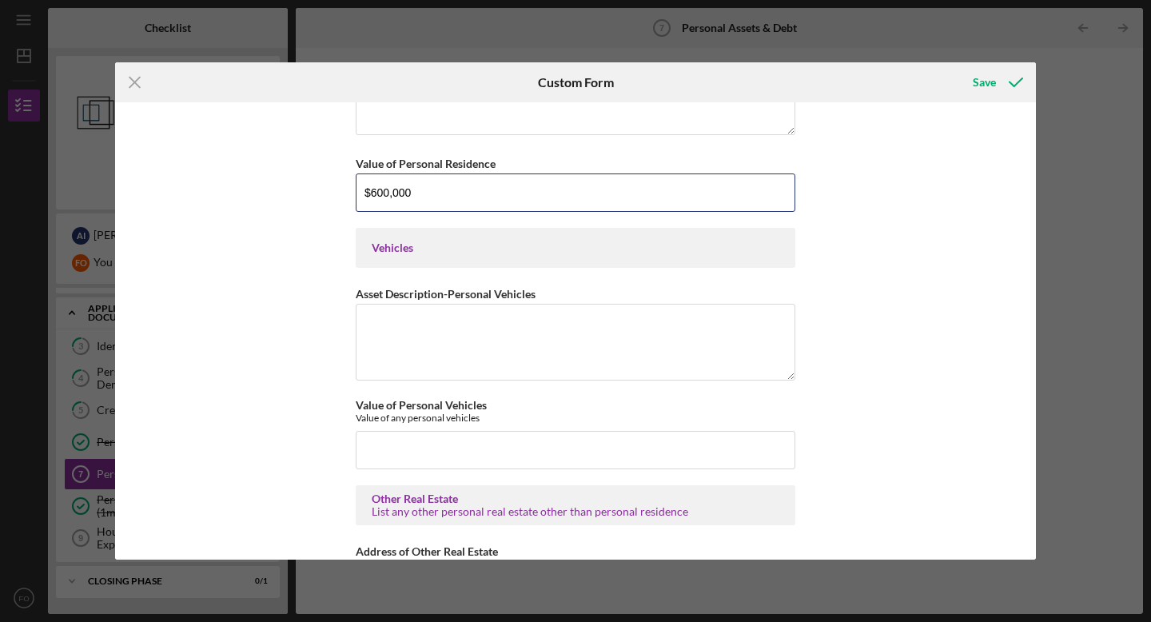
scroll to position [777, 0]
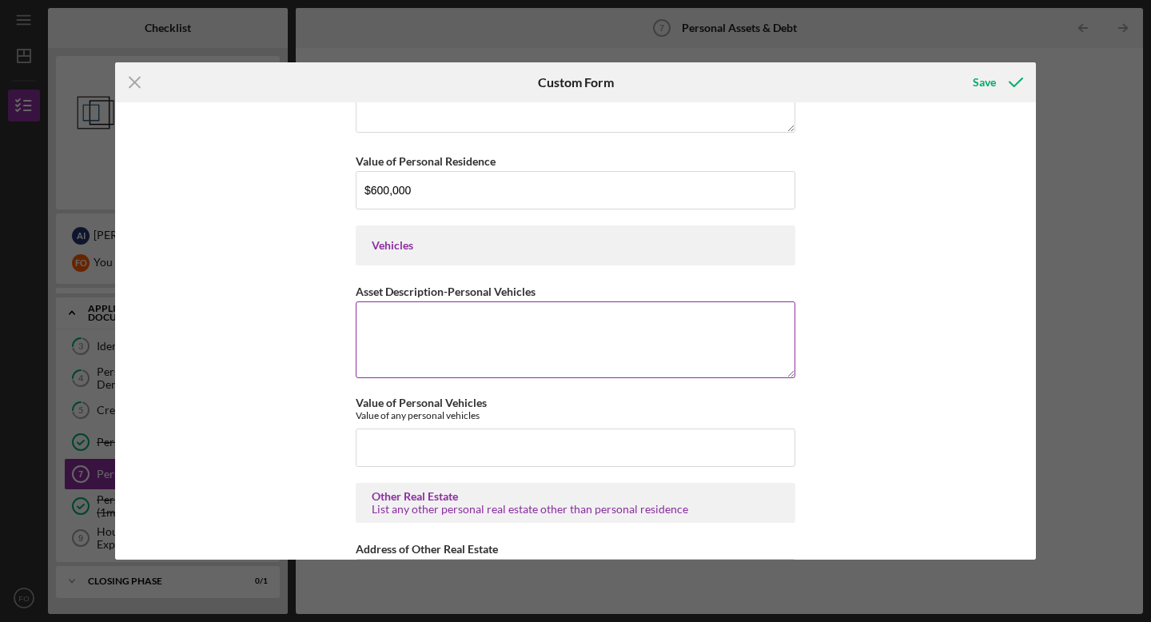
click at [396, 323] on textarea "Asset Description-Personal Vehicles" at bounding box center [576, 339] width 440 height 77
click at [384, 319] on textarea "Toyaotal highlander" at bounding box center [576, 339] width 440 height 77
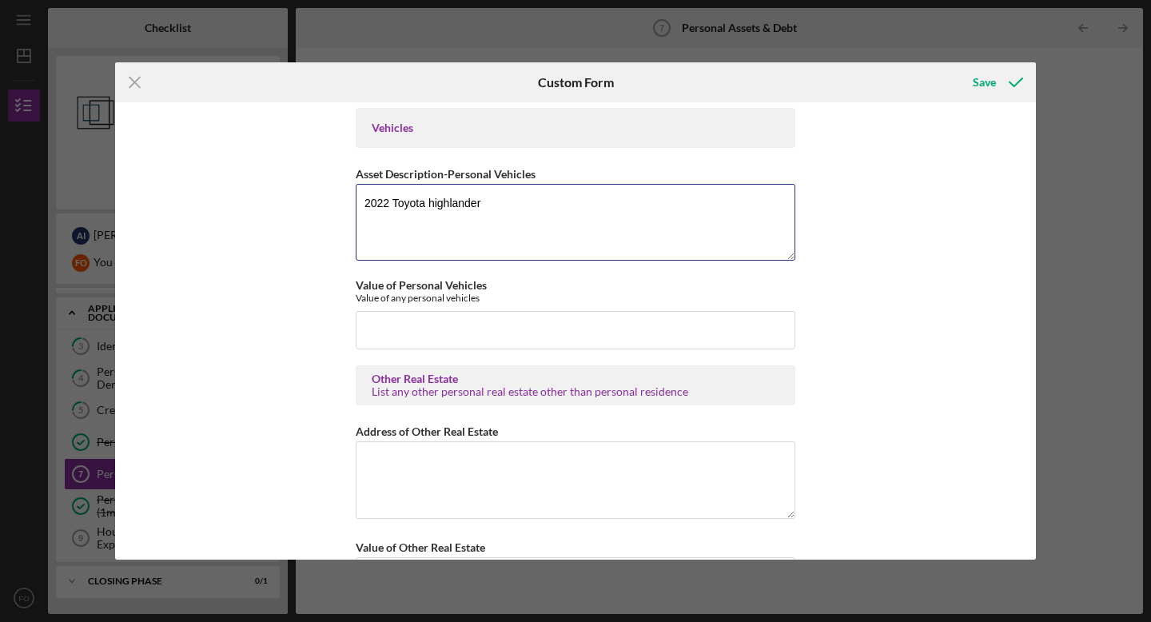
scroll to position [896, 0]
type textarea "2022 Toyota highlander"
click at [434, 327] on input "Value of Personal Vehicles" at bounding box center [576, 328] width 440 height 38
drag, startPoint x: 486, startPoint y: 204, endPoint x: 332, endPoint y: 188, distance: 154.3
click at [332, 189] on div "Personal Cash on Hand Cash in Personal Checking and Savings $1,500 Stocks & Inv…" at bounding box center [575, 330] width 921 height 457
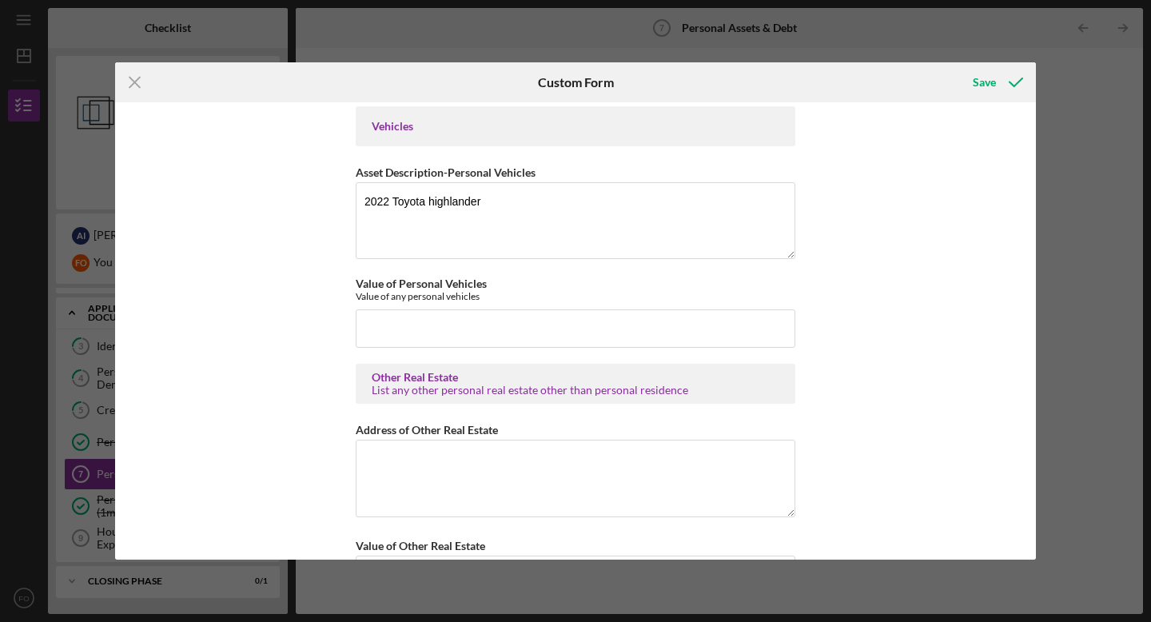
click at [325, 256] on div "Personal Cash on Hand Cash in Personal Checking and Savings $1,500 Stocks & Inv…" at bounding box center [575, 330] width 921 height 457
click at [448, 321] on input "Value of Personal Vehicles" at bounding box center [576, 328] width 440 height 38
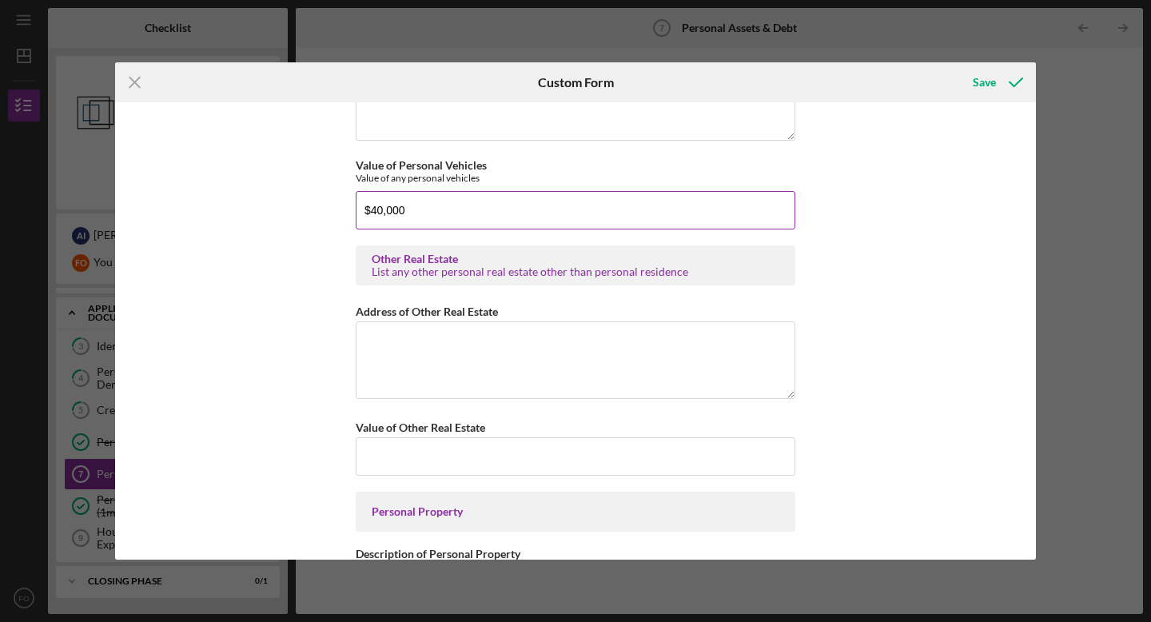
scroll to position [1010, 0]
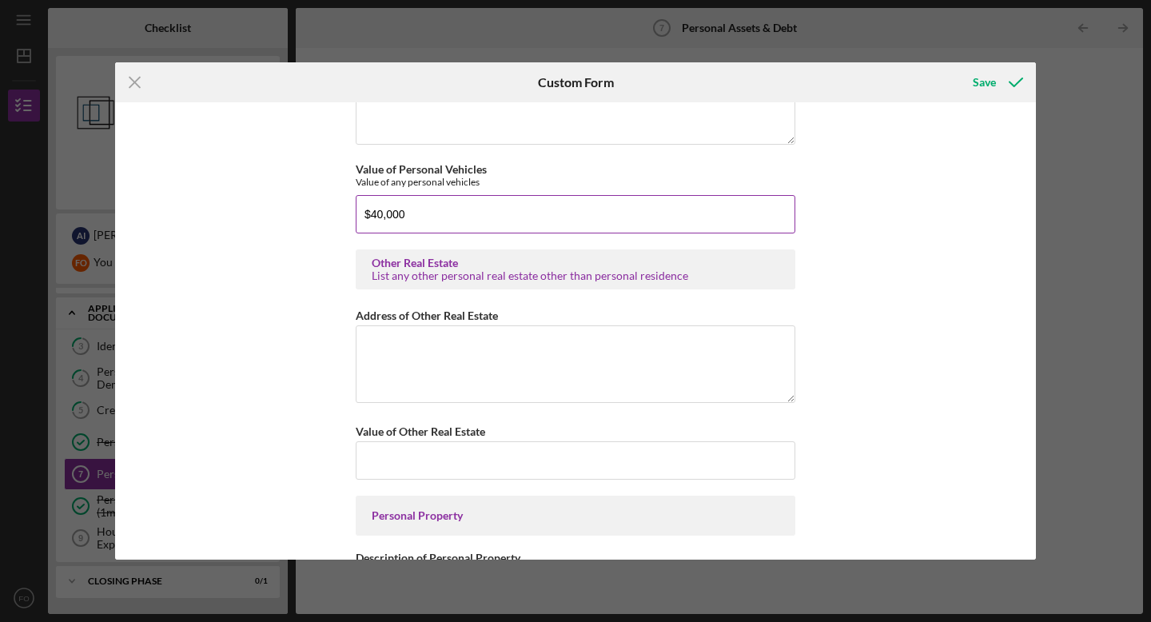
click at [372, 214] on input "$40,000" at bounding box center [576, 214] width 440 height 38
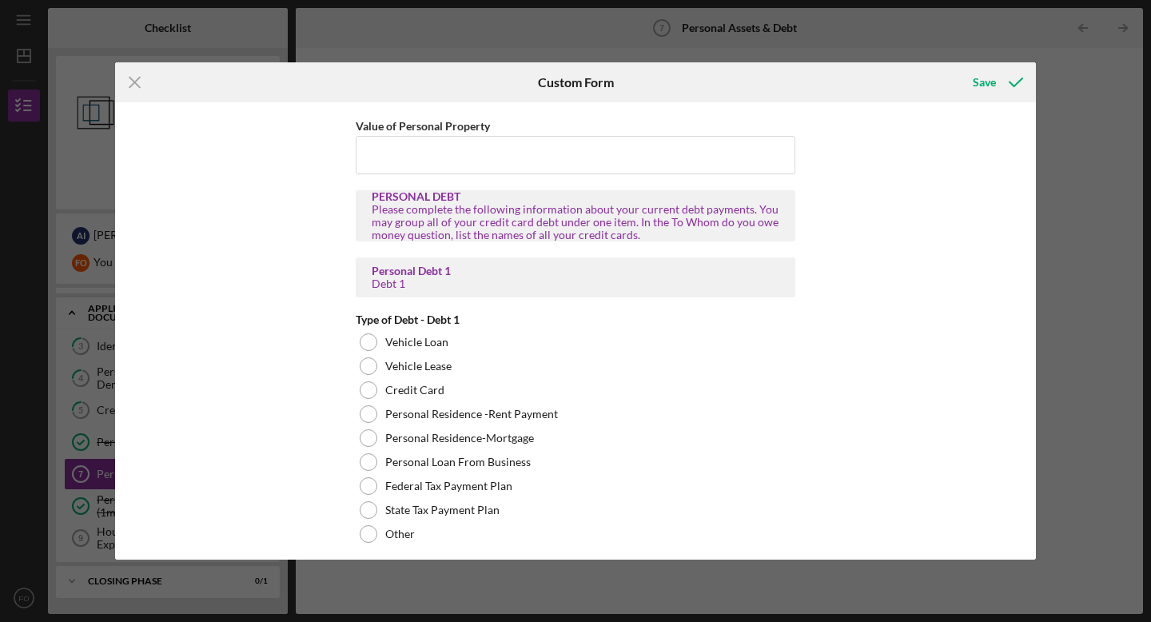
scroll to position [1583, 0]
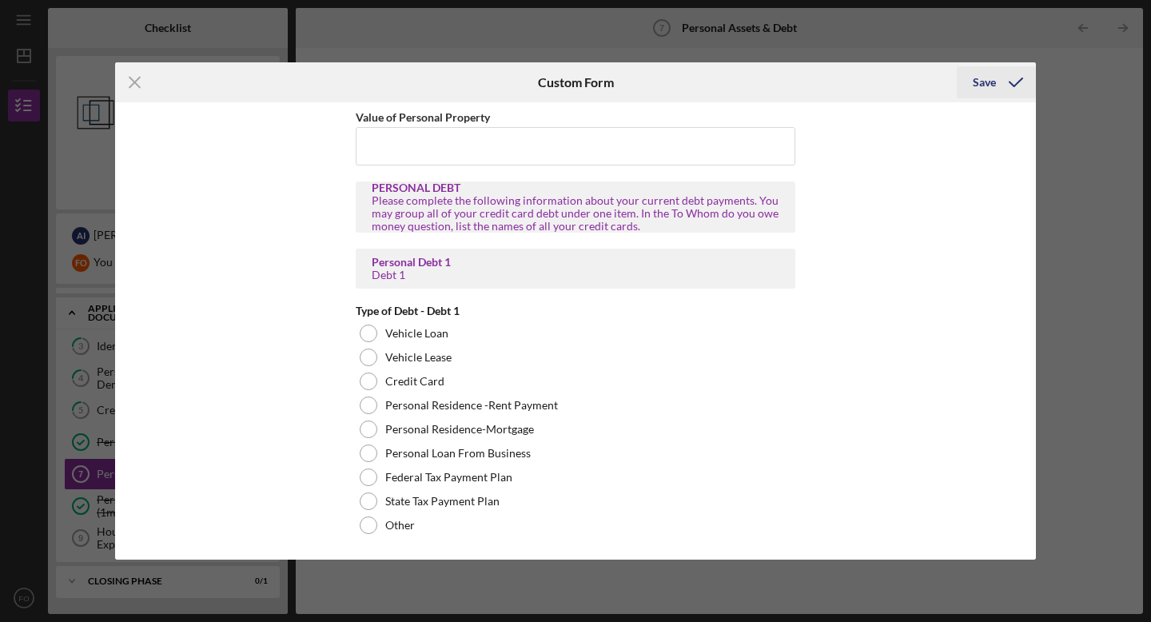
type input "$38,000"
click at [993, 80] on div "Save" at bounding box center [984, 82] width 23 height 32
click at [985, 82] on div "Save" at bounding box center [984, 82] width 23 height 32
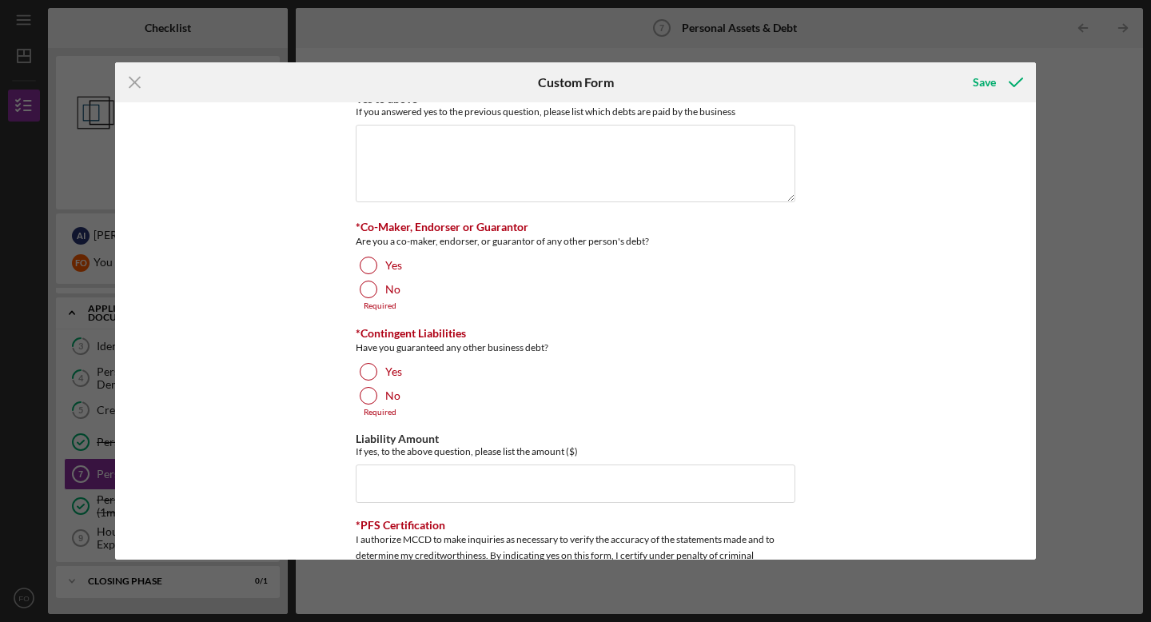
scroll to position [4056, 0]
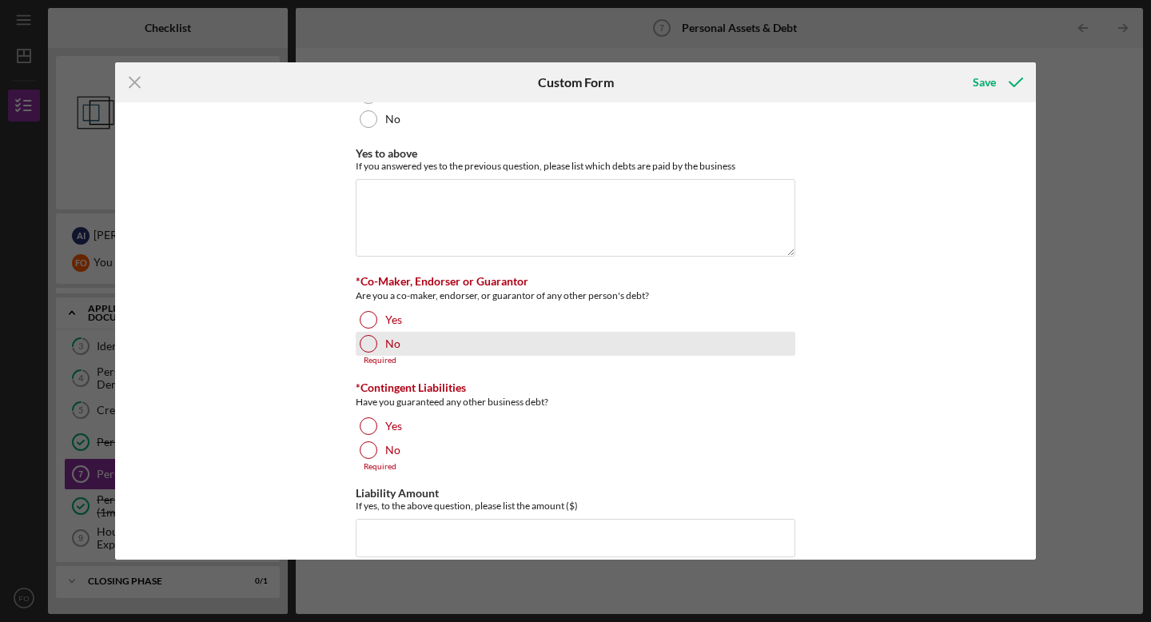
click at [380, 338] on div "No" at bounding box center [576, 344] width 440 height 24
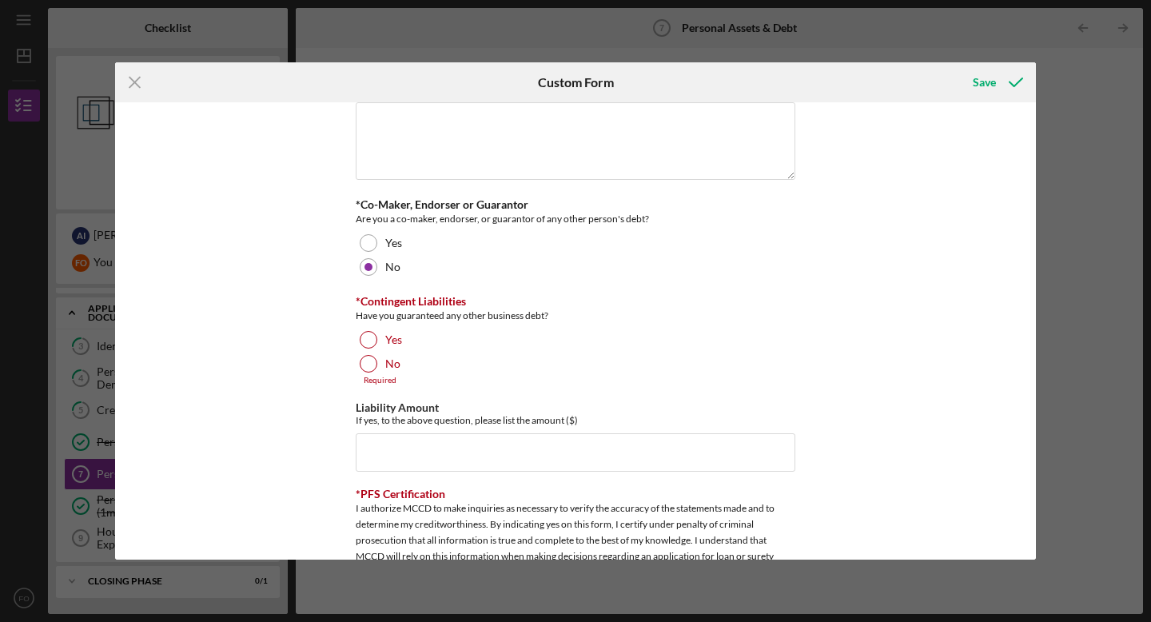
scroll to position [4134, 0]
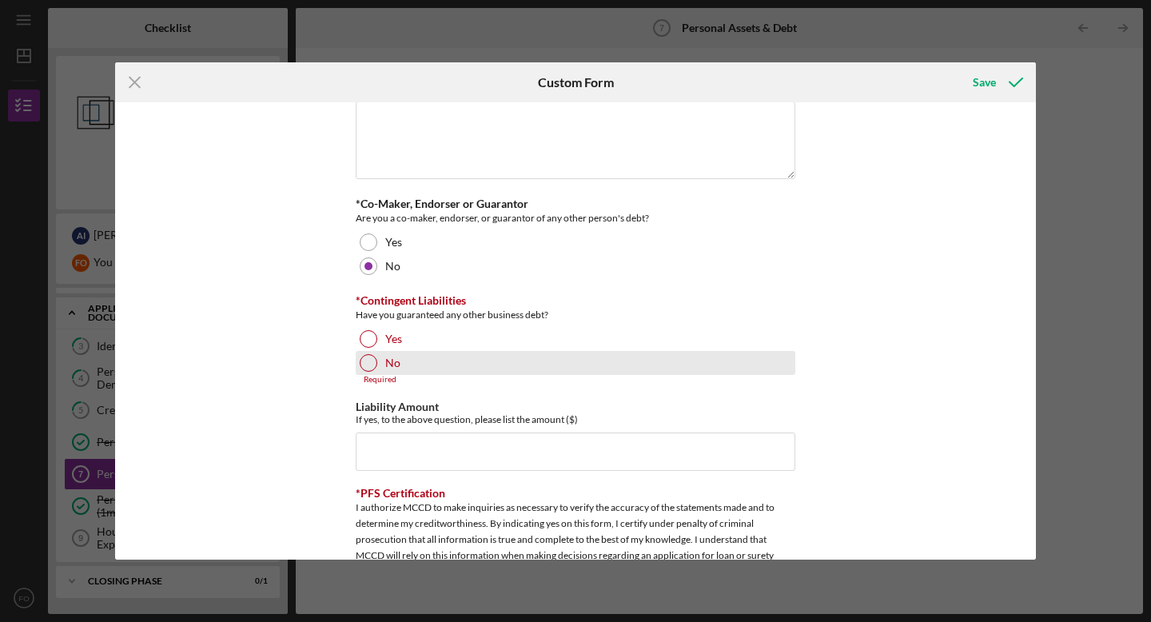
click at [376, 356] on div "No" at bounding box center [576, 363] width 440 height 24
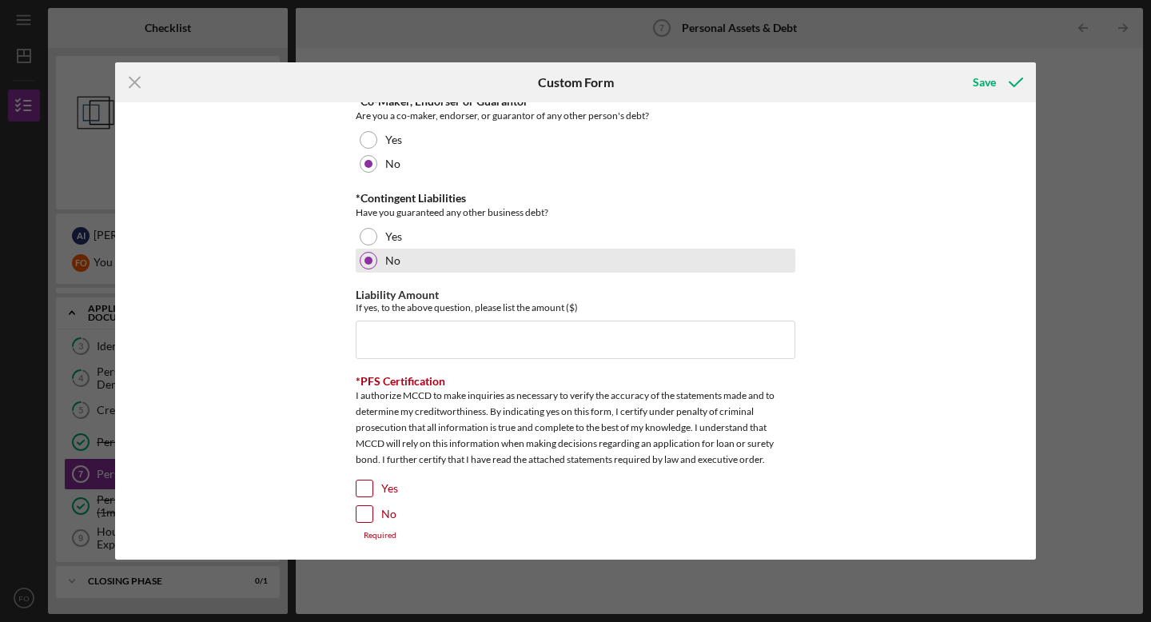
scroll to position [4237, 0]
click at [364, 480] on input "Yes" at bounding box center [364, 488] width 16 height 16
checkbox input "true"
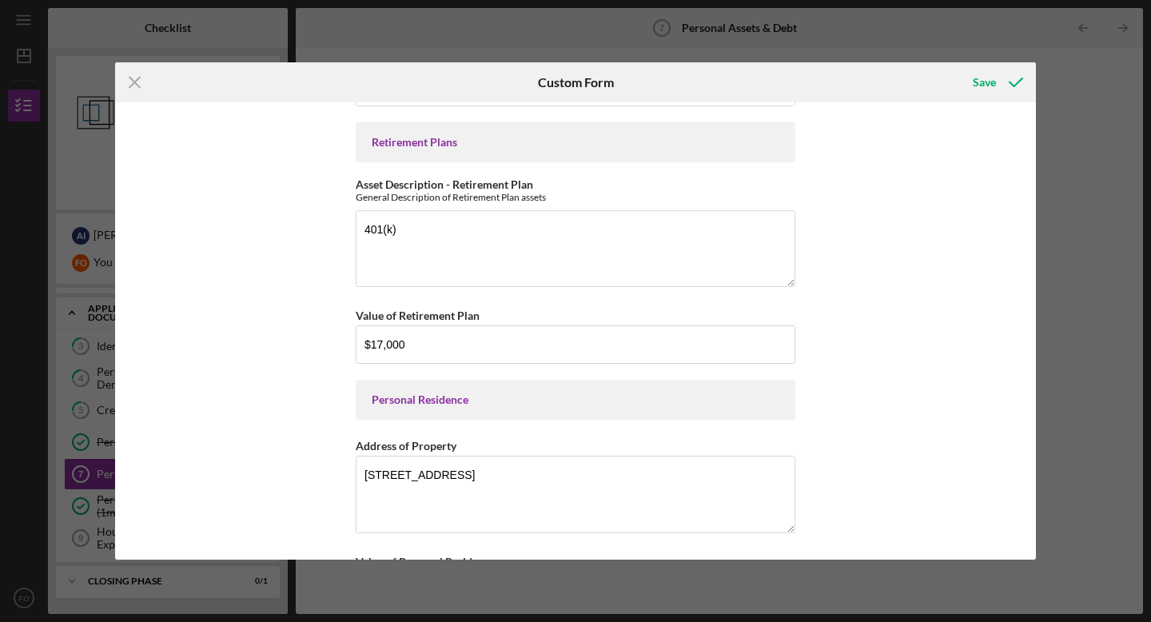
scroll to position [0, 0]
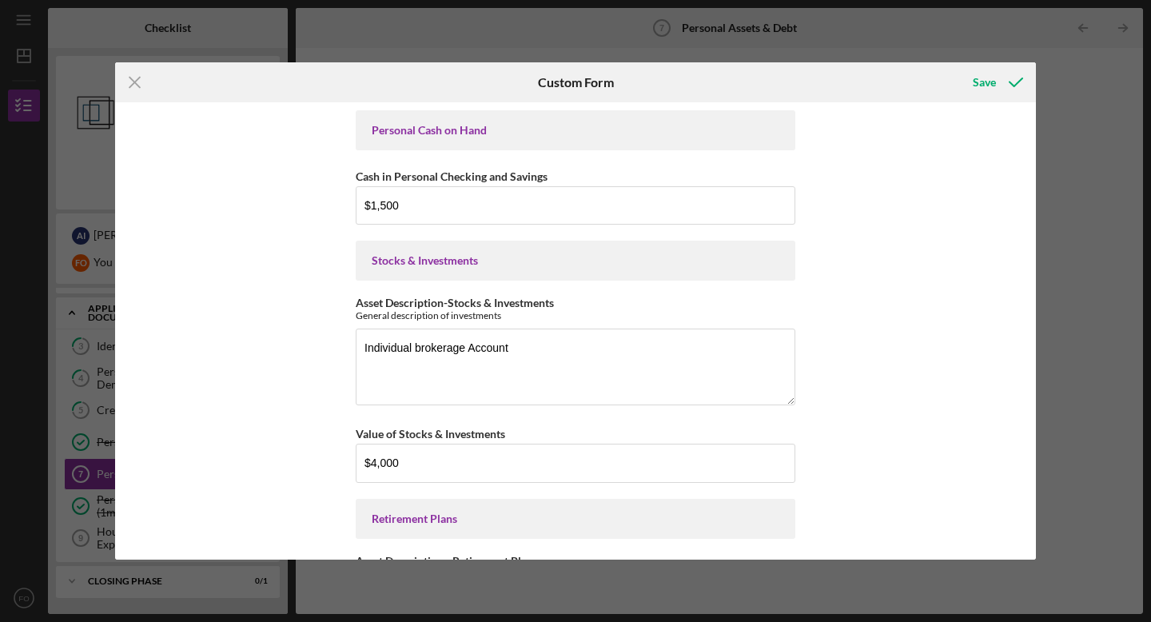
click at [828, 253] on div "Personal Cash on Hand Cash in Personal Checking and Savings $1,500 Stocks & Inv…" at bounding box center [575, 330] width 921 height 457
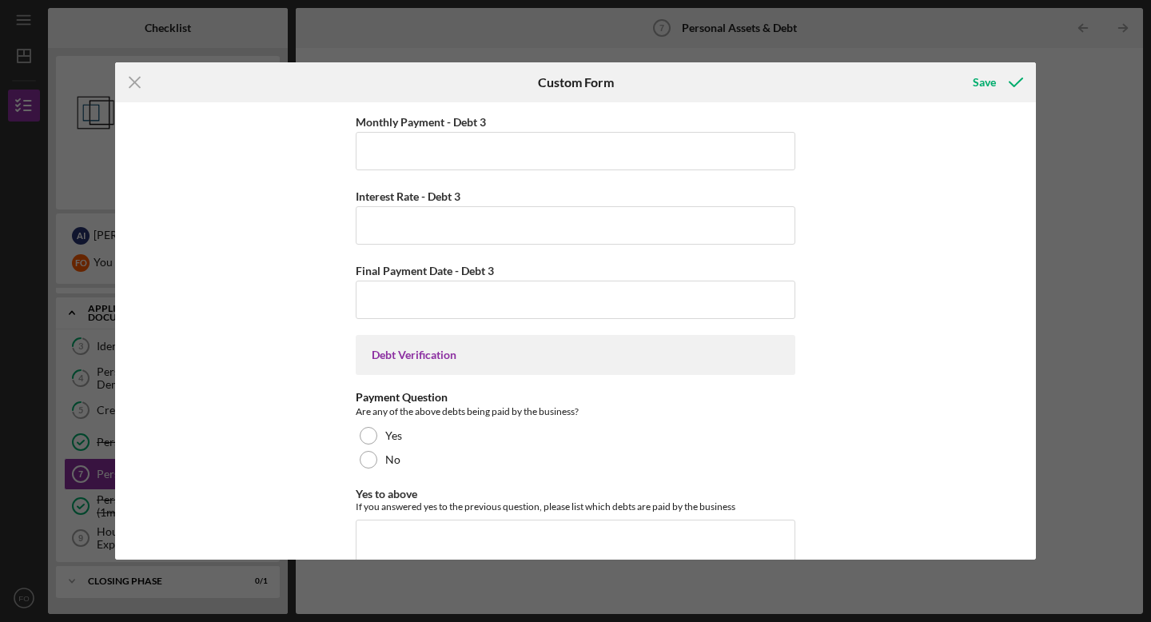
scroll to position [3715, 0]
click at [983, 78] on div "Save" at bounding box center [984, 82] width 23 height 32
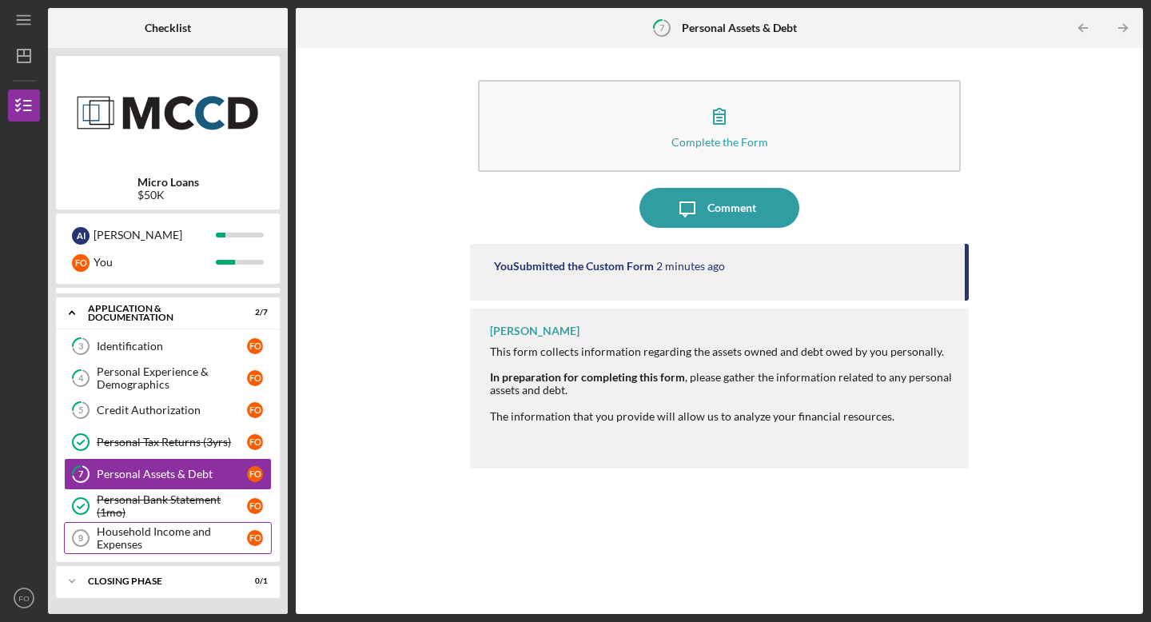
click at [146, 534] on div "Household Income and Expenses" at bounding box center [172, 538] width 150 height 26
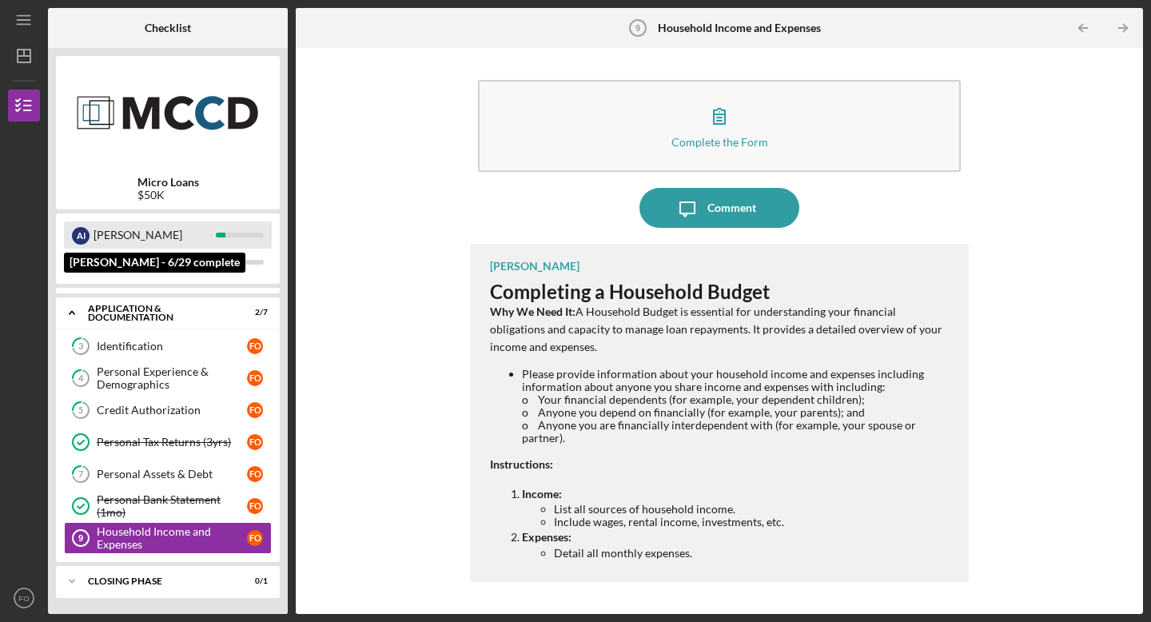
click at [98, 231] on div "[PERSON_NAME]" at bounding box center [155, 234] width 122 height 27
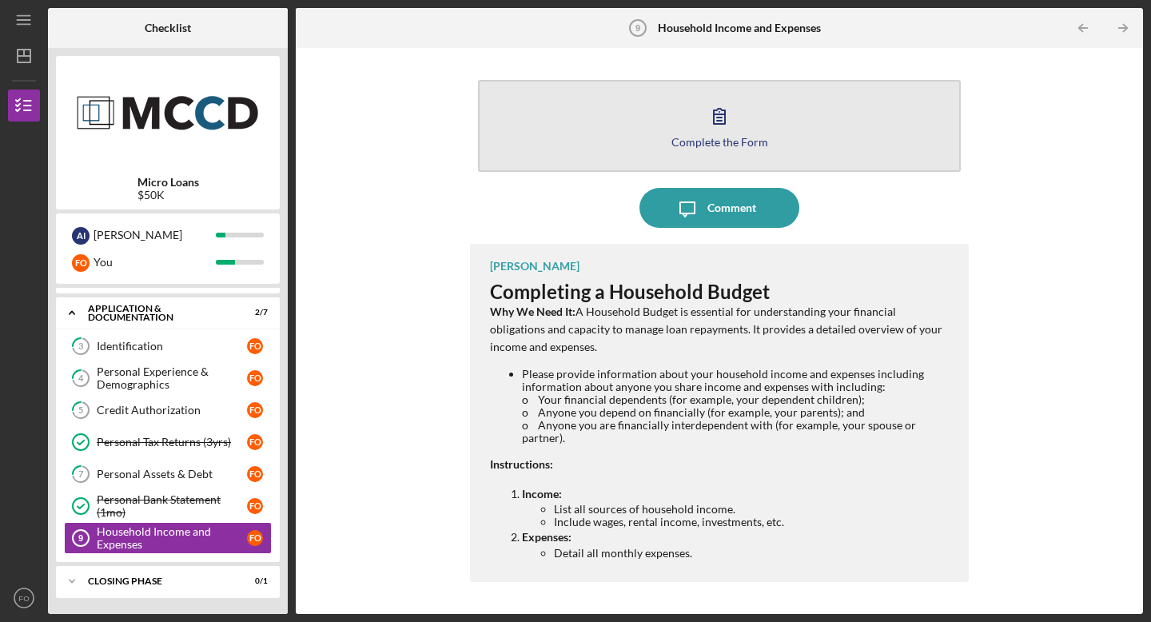
click at [721, 136] on div "Complete the Form" at bounding box center [719, 142] width 97 height 12
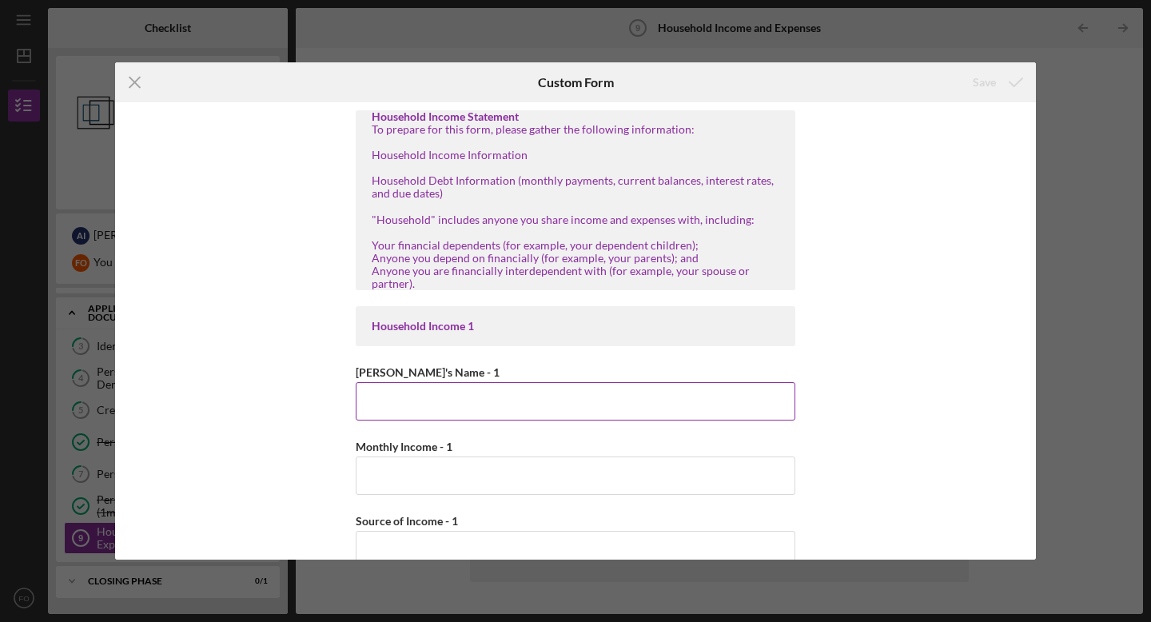
click at [415, 388] on input "[PERSON_NAME]'s Name - 1" at bounding box center [576, 401] width 440 height 38
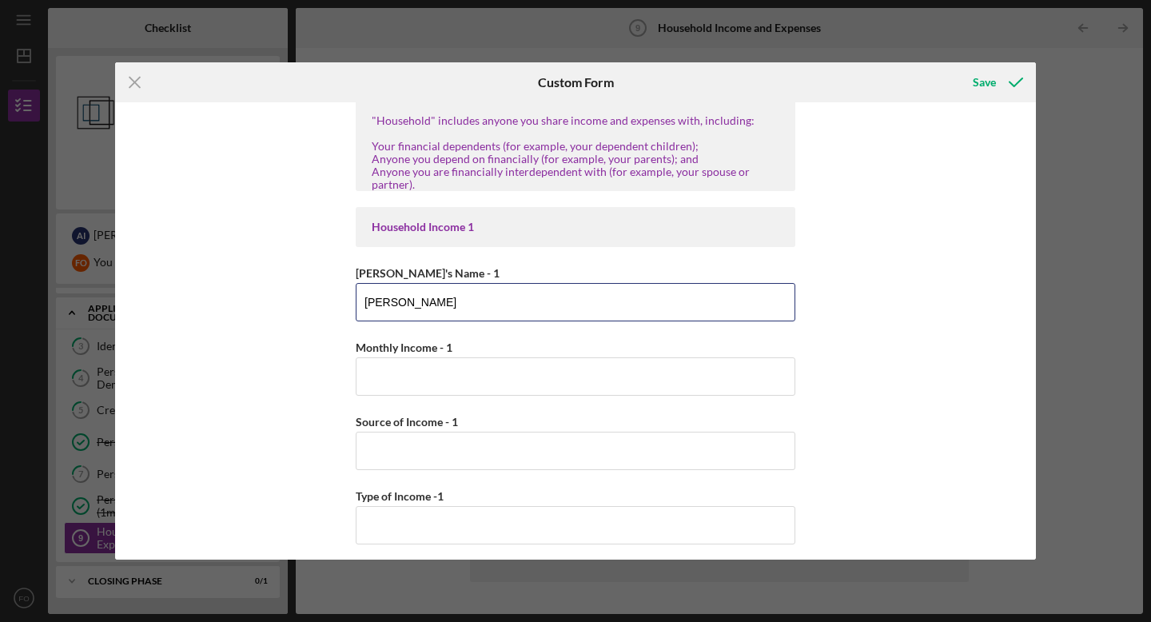
scroll to position [117, 0]
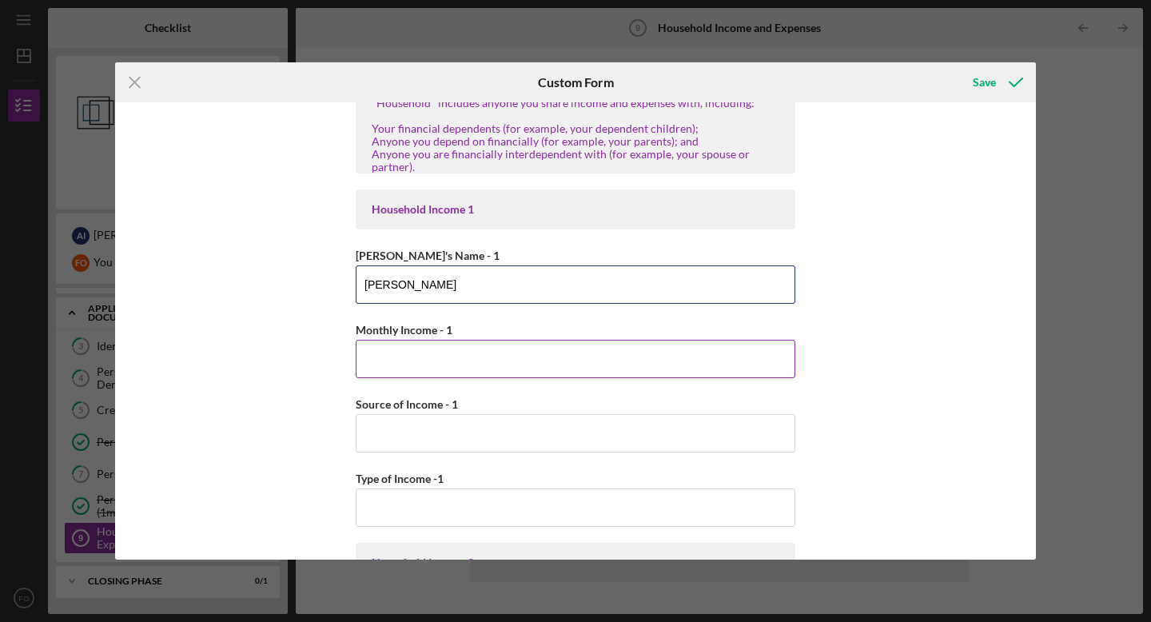
type input "[PERSON_NAME]"
click at [394, 364] on input "Monthly Income - 1" at bounding box center [576, 359] width 440 height 38
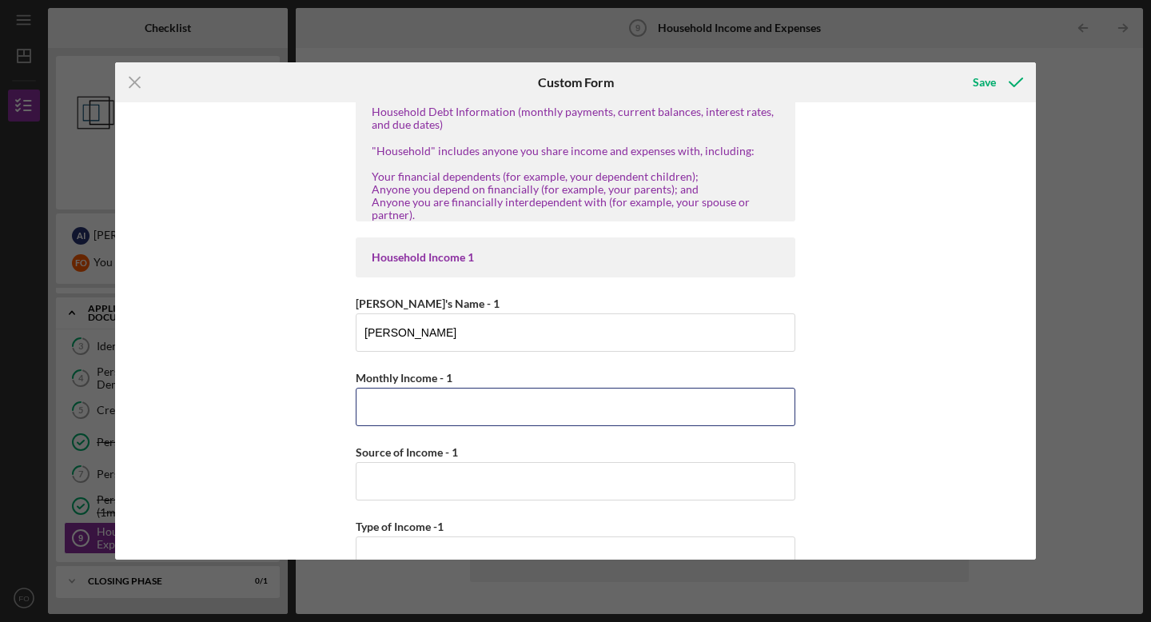
scroll to position [70, 0]
type input "$8"
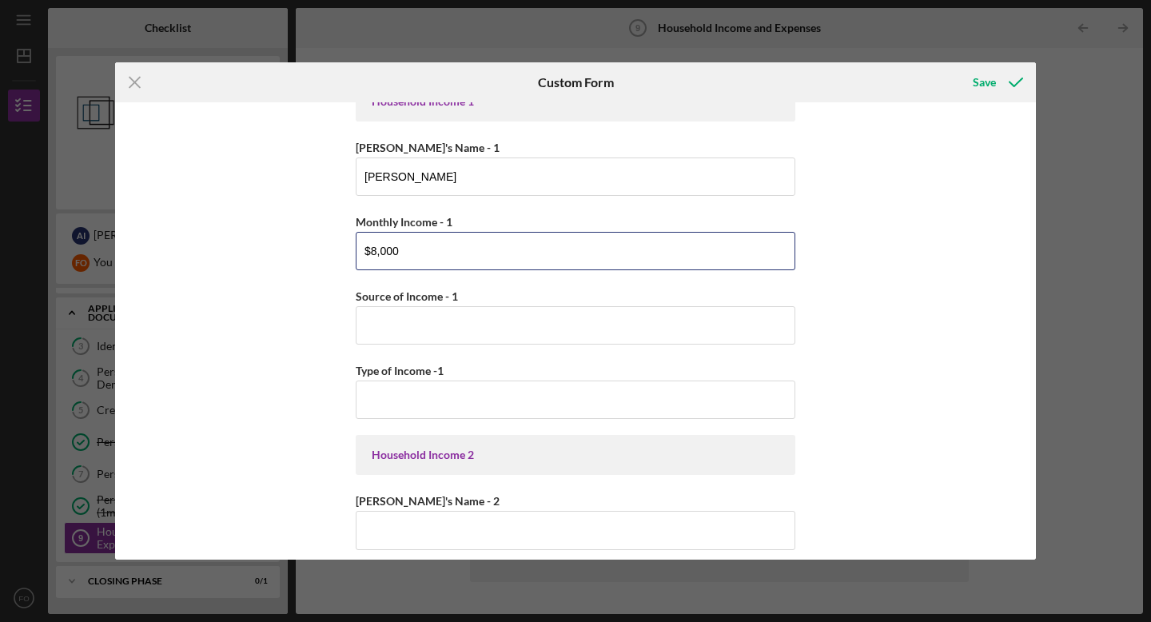
scroll to position [229, 0]
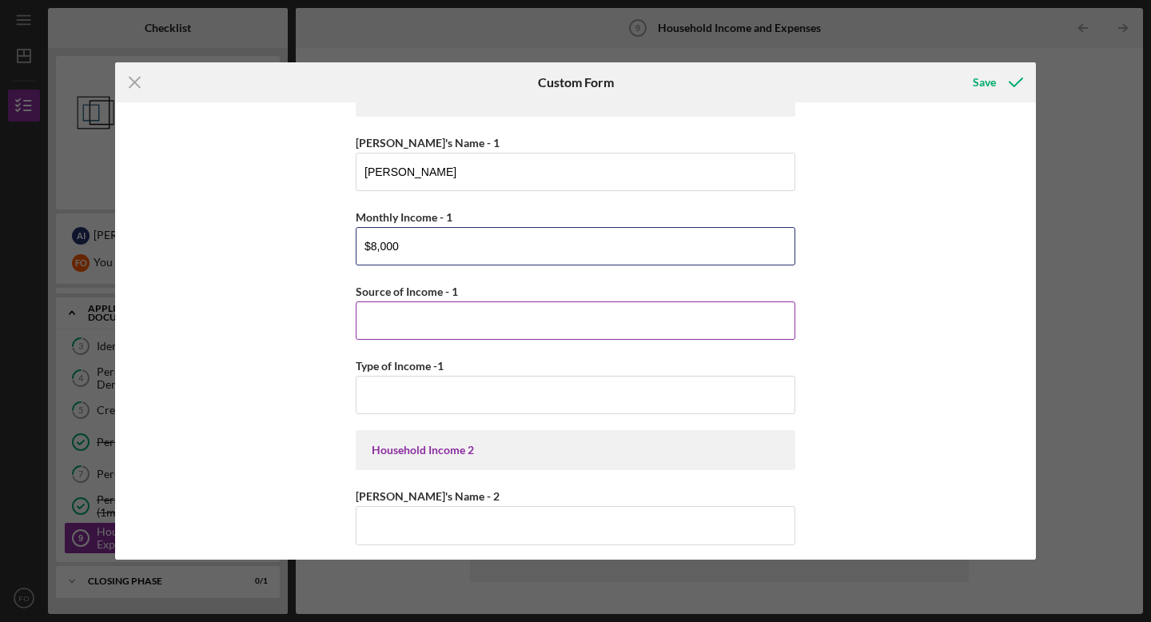
type input "$8,000"
click at [426, 321] on input "Source of Income - 1" at bounding box center [576, 320] width 440 height 38
type input "Employment"
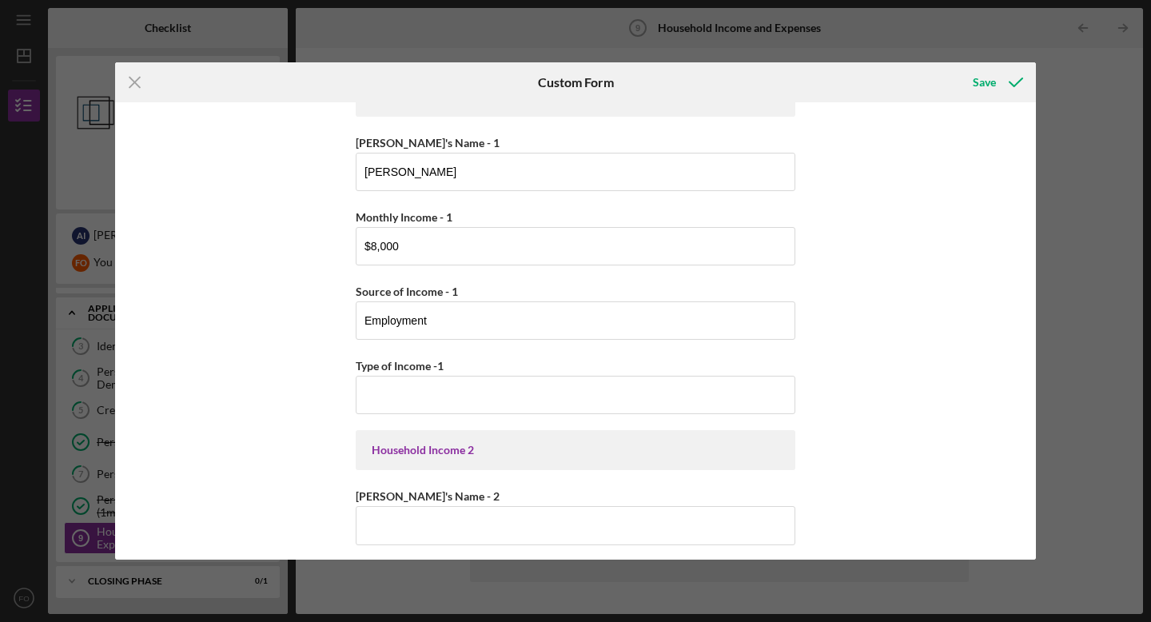
click at [304, 400] on div "Household Income Statement To prepare for this form, please gather the followin…" at bounding box center [575, 330] width 921 height 457
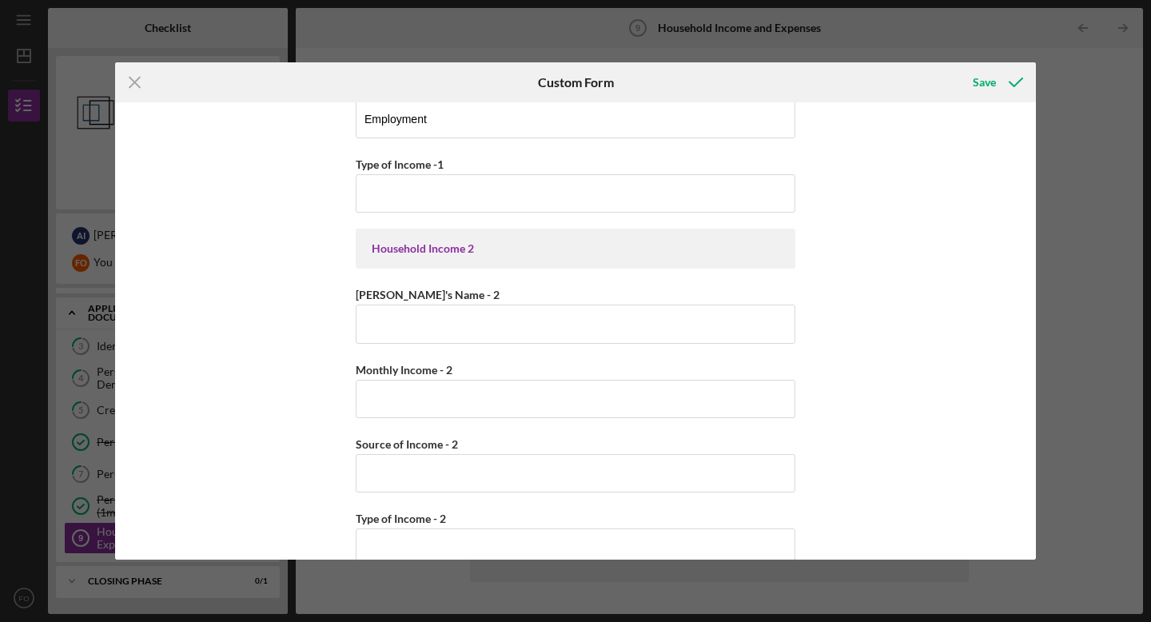
scroll to position [434, 0]
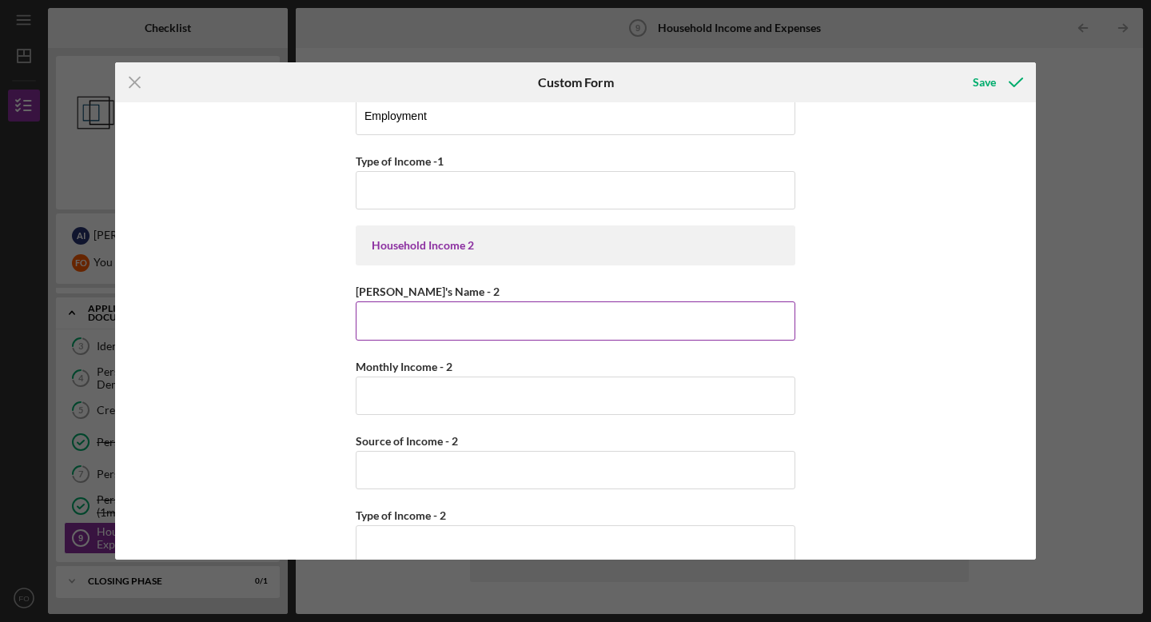
click at [436, 321] on input "[PERSON_NAME]'s Name - 2" at bounding box center [576, 320] width 440 height 38
type input "S"
type input "[PERSON_NAME]"
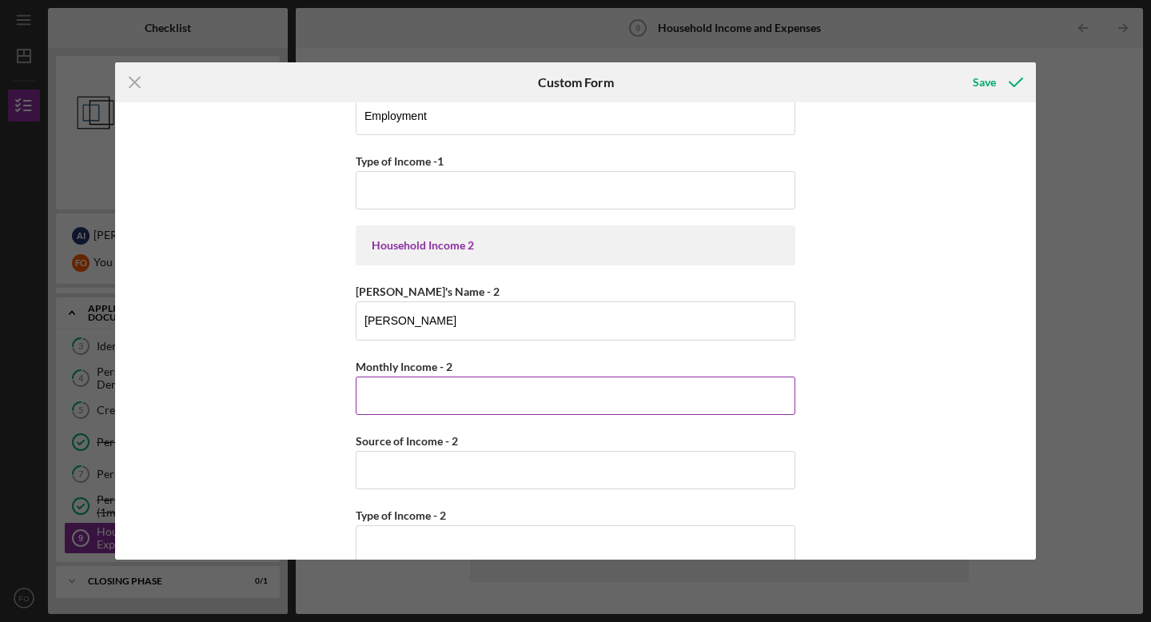
click at [439, 394] on input "Monthly Income - 2" at bounding box center [576, 395] width 440 height 38
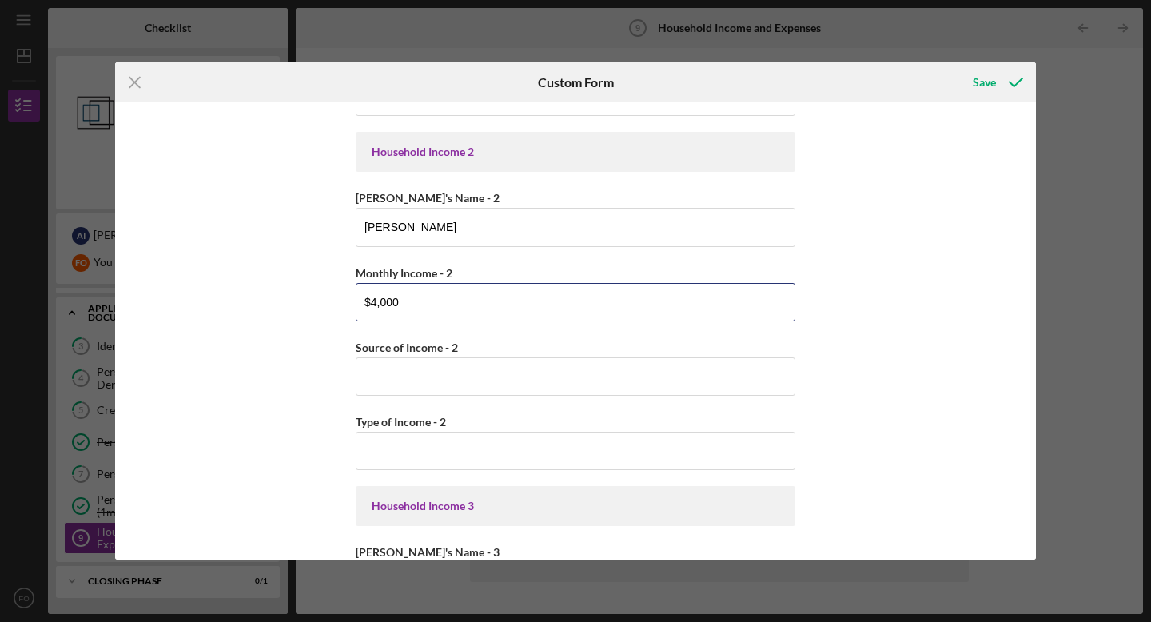
scroll to position [532, 0]
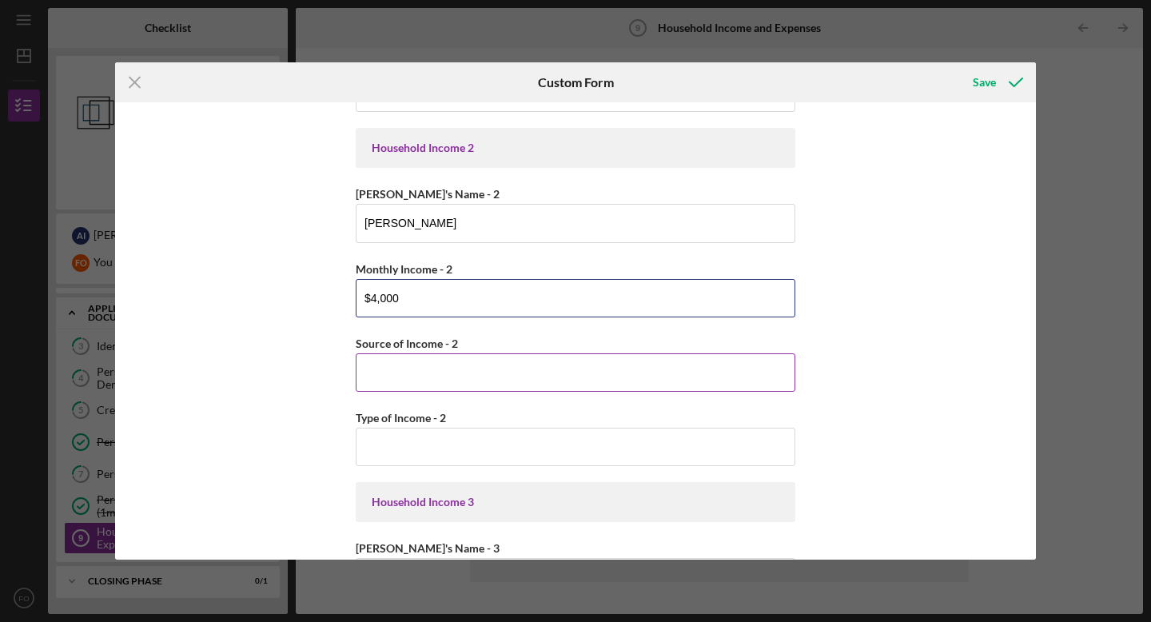
type input "$4,000"
click at [420, 379] on input "Source of Income - 2" at bounding box center [576, 372] width 440 height 38
type input "employment"
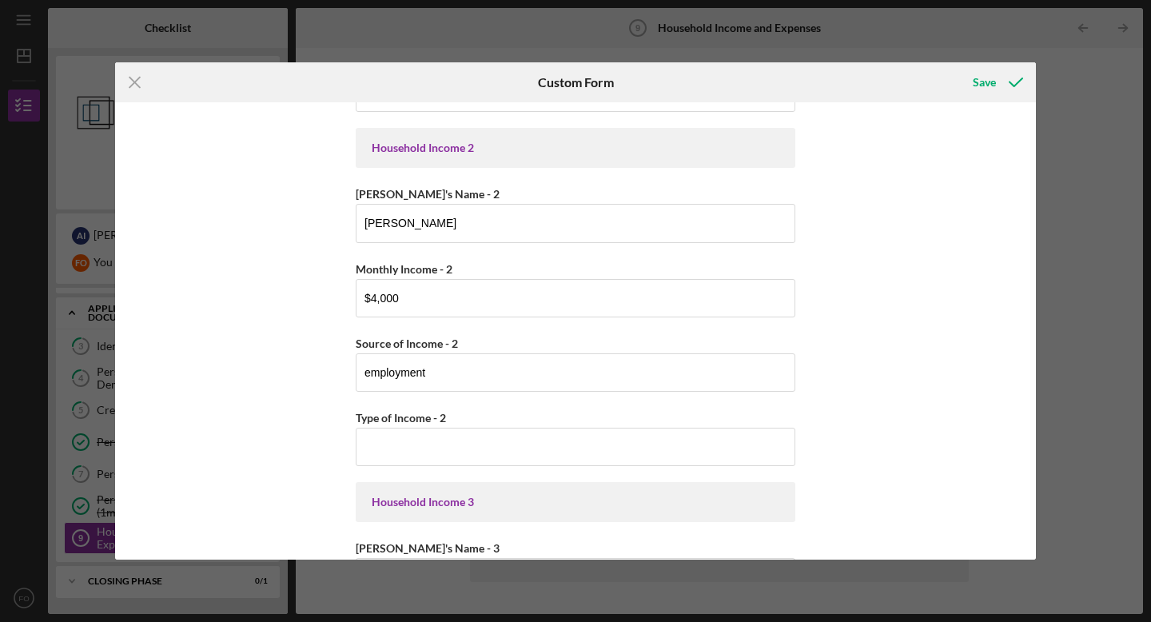
click at [274, 408] on div "Household Income Statement To prepare for this form, please gather the followin…" at bounding box center [575, 330] width 921 height 457
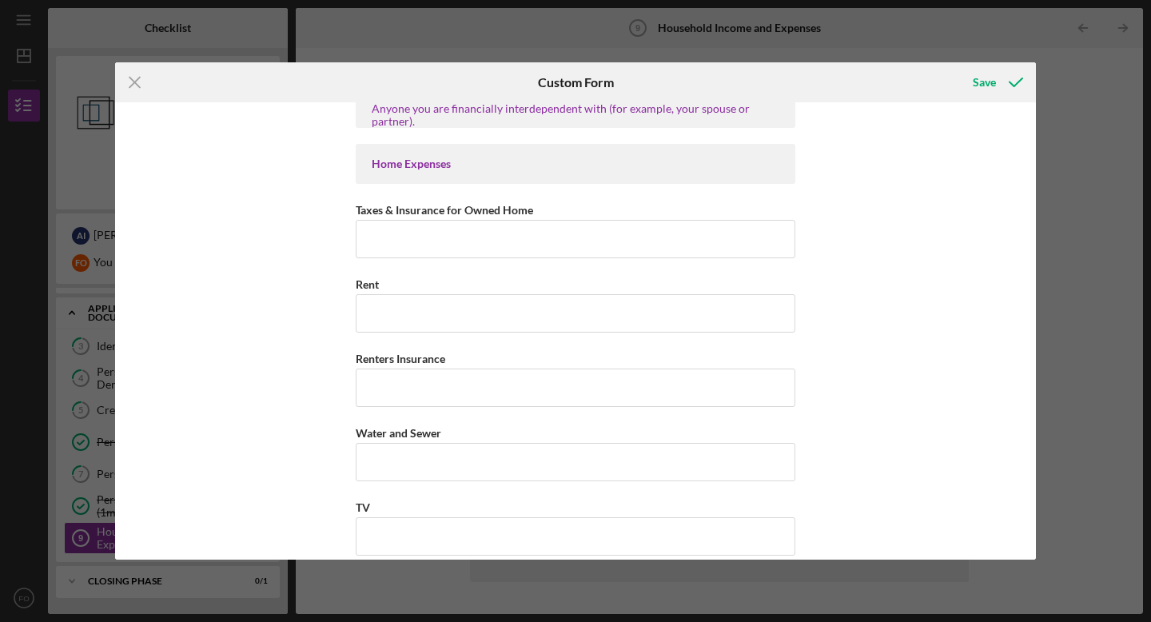
scroll to position [1308, 0]
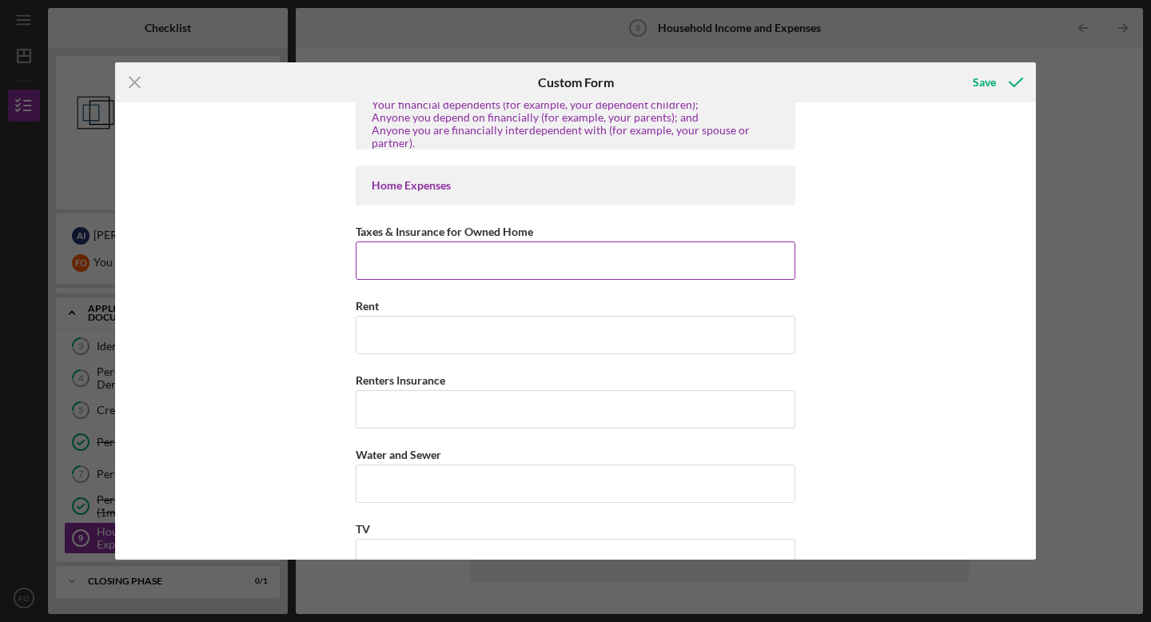
click at [409, 259] on input "Taxes & Insurance for Owned Home" at bounding box center [576, 260] width 440 height 38
click at [409, 259] on input "$2,000" at bounding box center [576, 260] width 440 height 38
type input "$2,000"
click at [476, 254] on input "$2,000" at bounding box center [576, 260] width 440 height 38
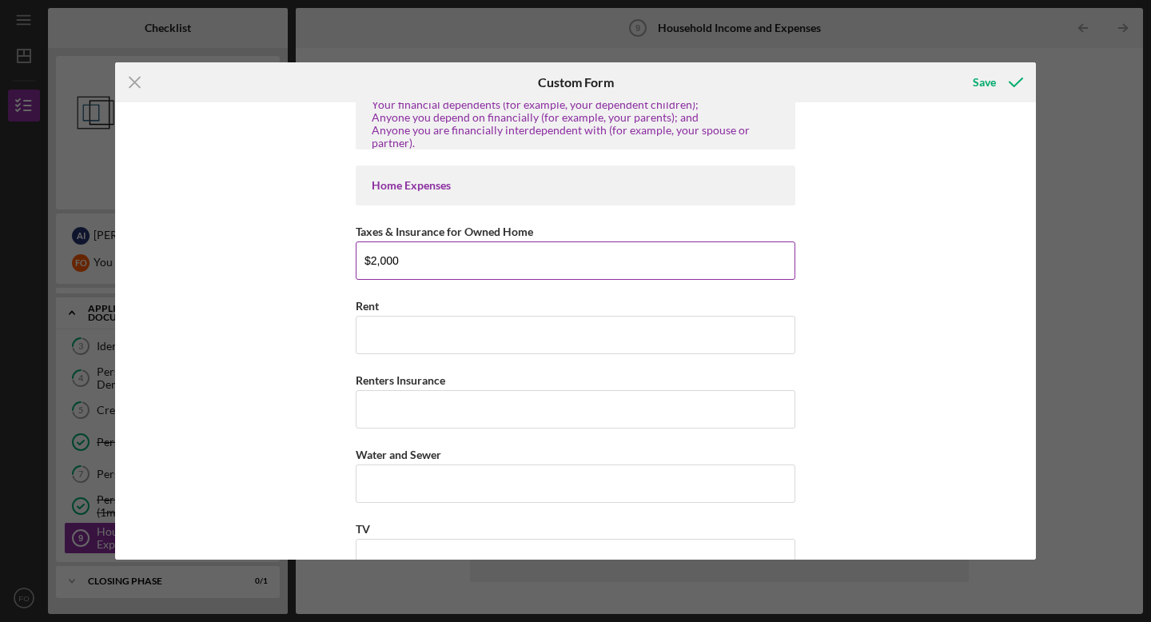
click at [476, 254] on input "$2,000" at bounding box center [576, 260] width 440 height 38
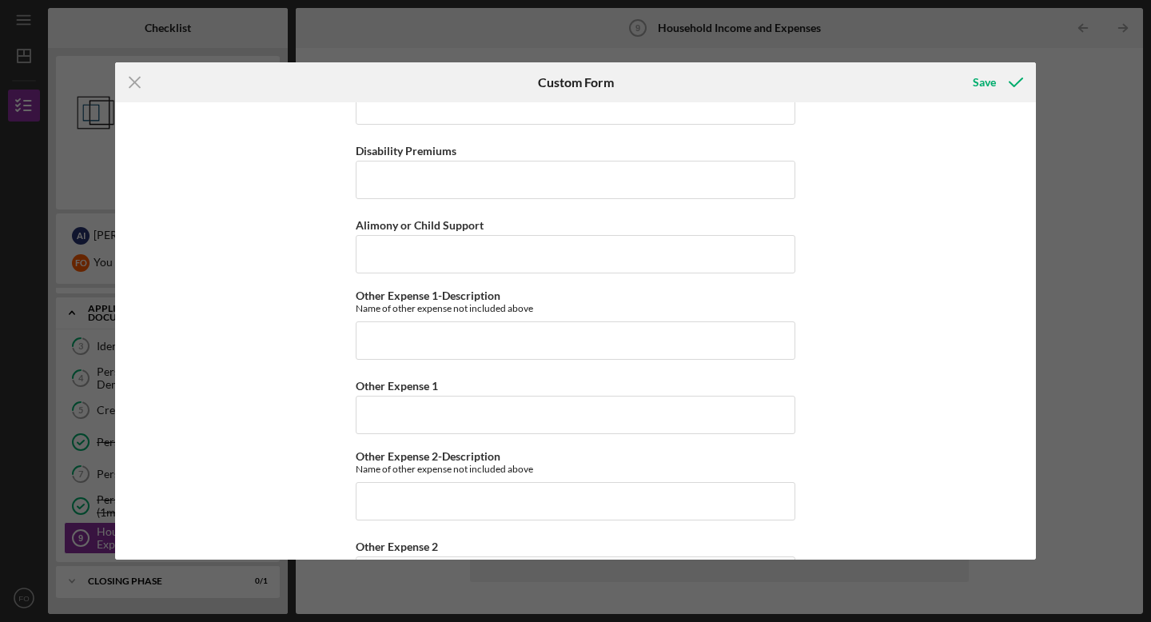
scroll to position [3651, 0]
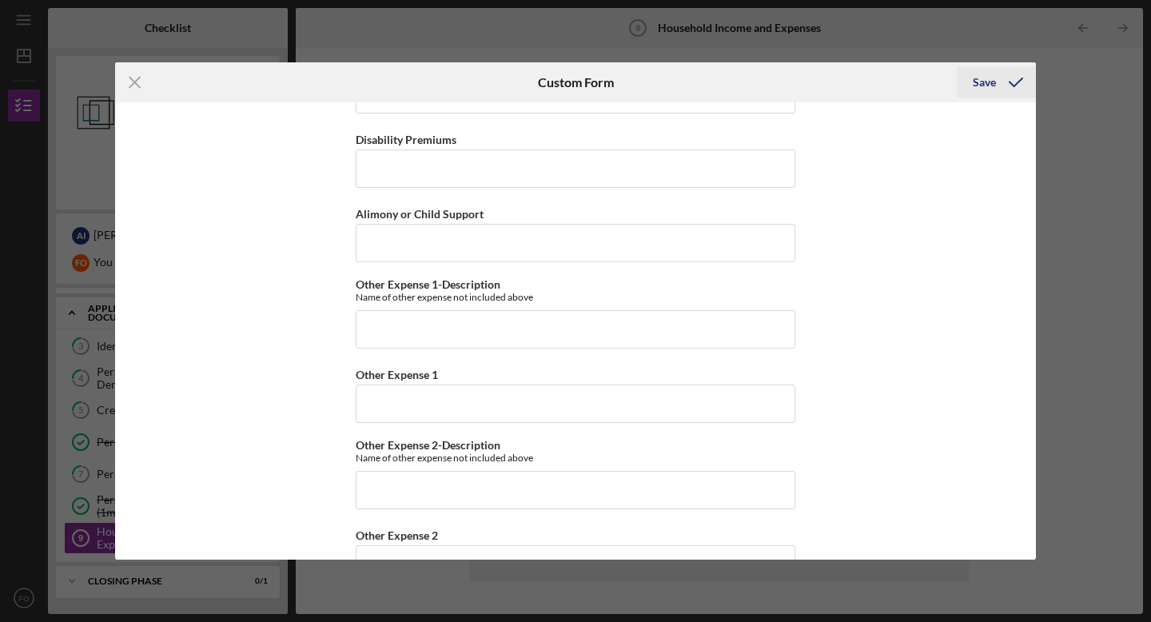
click at [983, 69] on div "Save" at bounding box center [984, 82] width 23 height 32
